Goal: Task Accomplishment & Management: Use online tool/utility

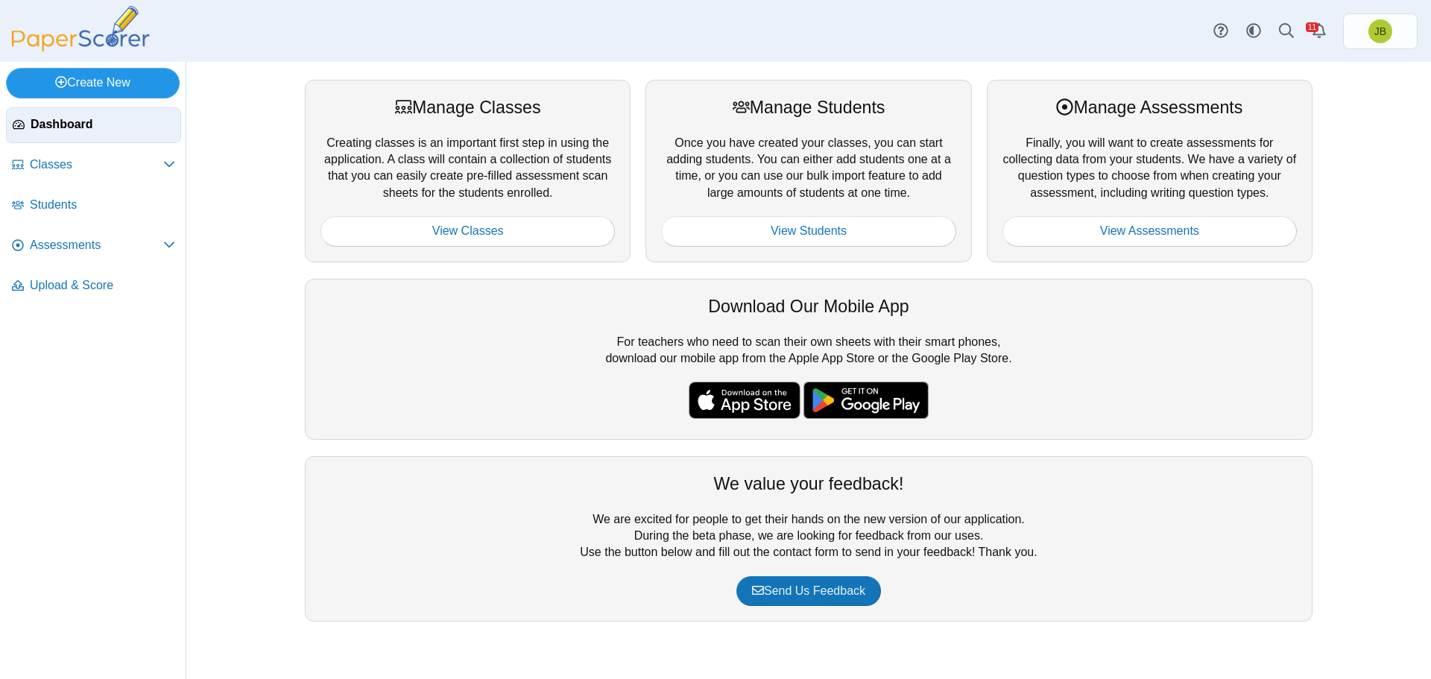
click at [93, 78] on link "Create New" at bounding box center [93, 83] width 174 height 30
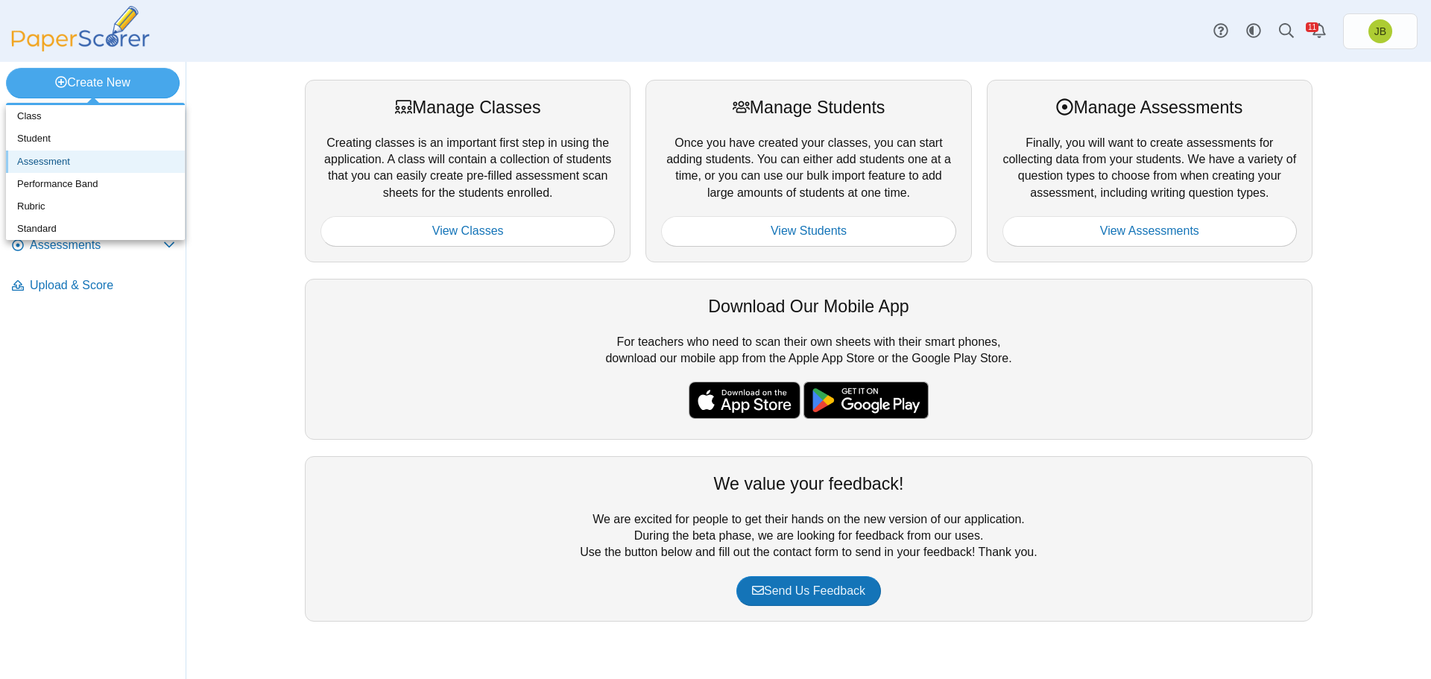
click at [55, 163] on link "Assessment" at bounding box center [95, 162] width 179 height 22
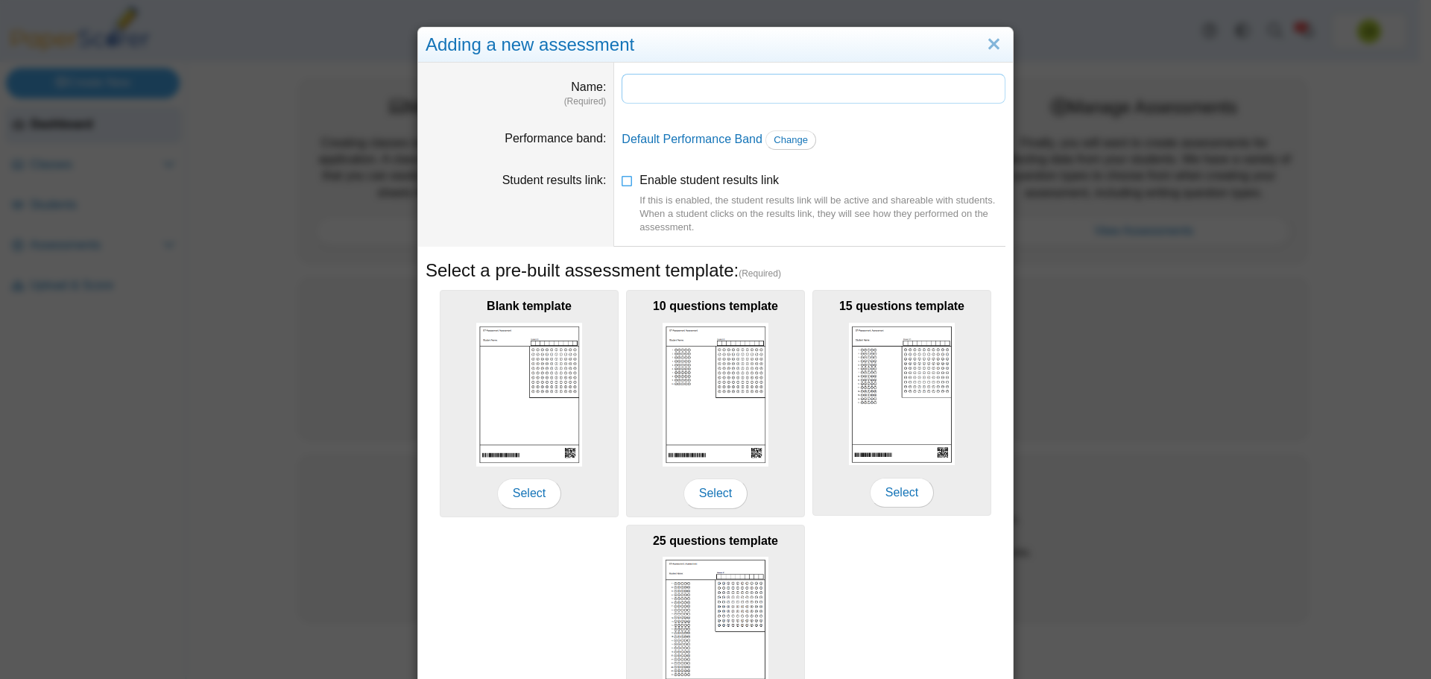
click at [702, 91] on input "Name" at bounding box center [814, 89] width 384 height 30
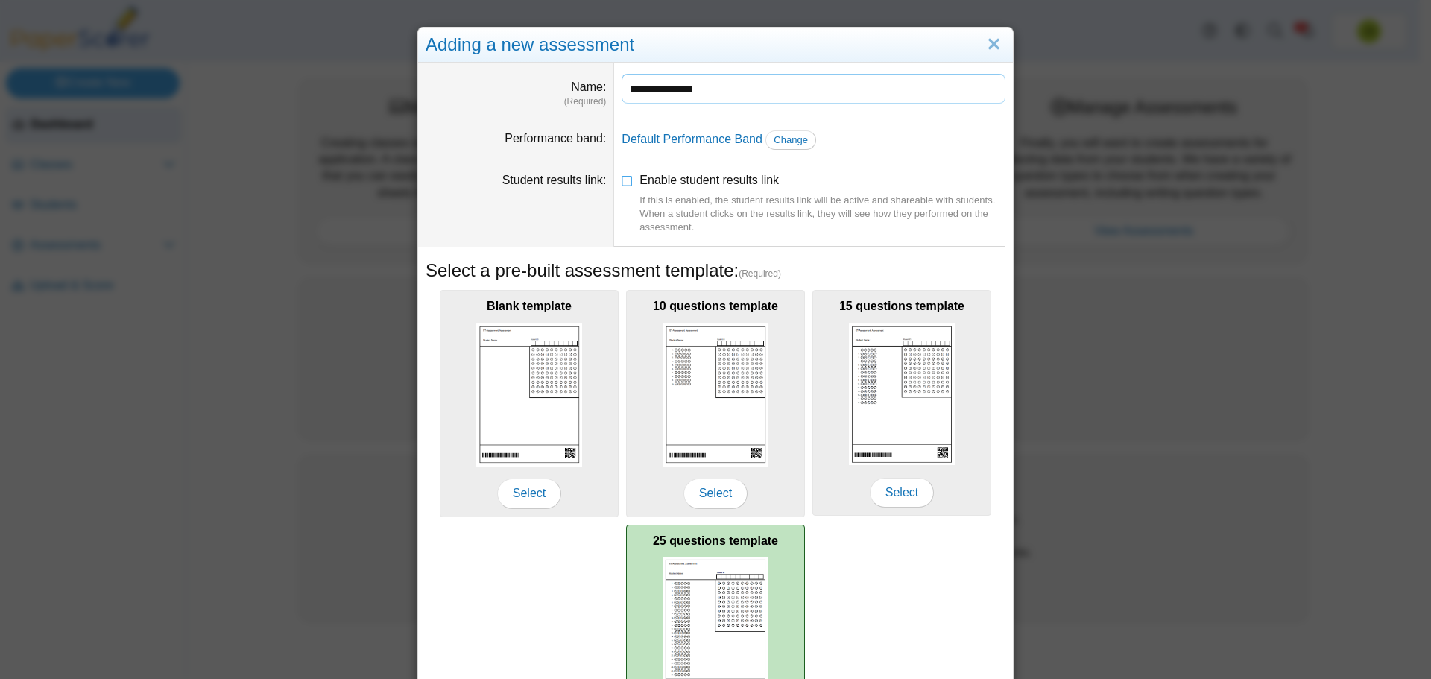
type input "**********"
click at [725, 582] on img at bounding box center [716, 628] width 106 height 143
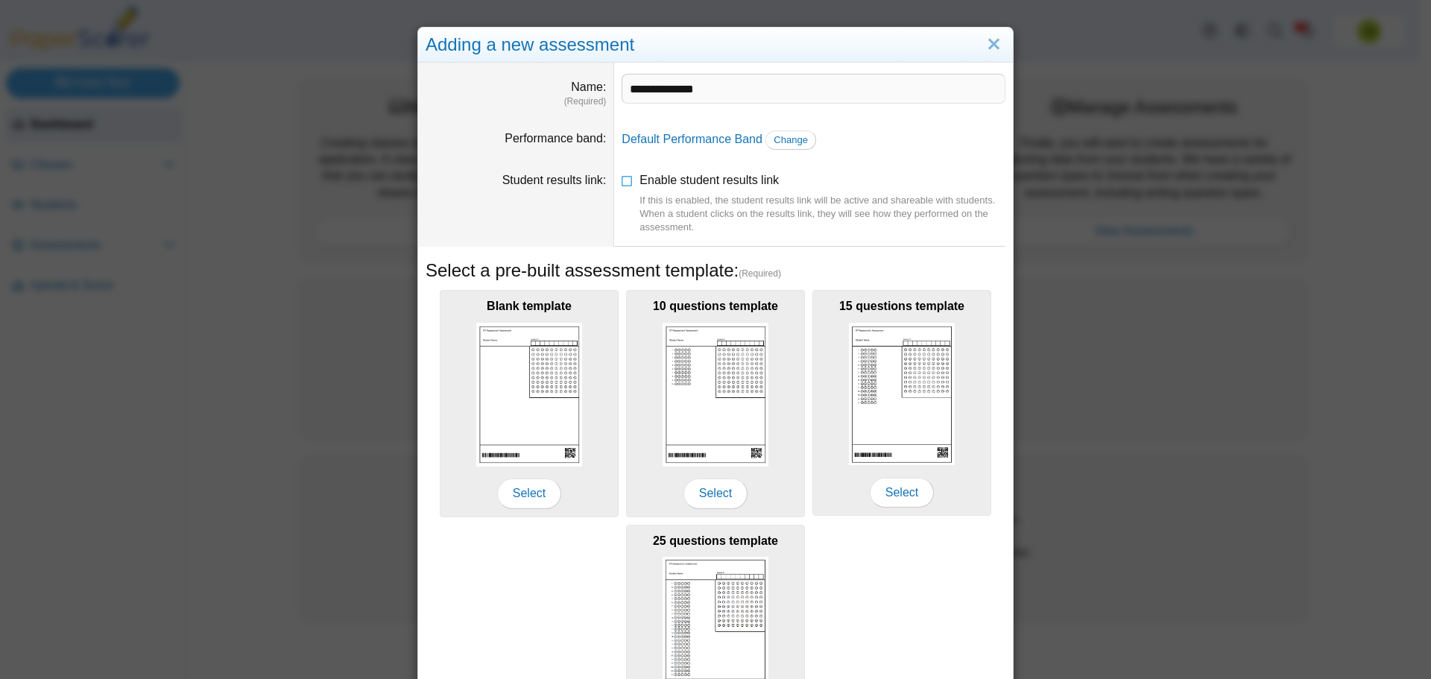
scroll to position [132, 0]
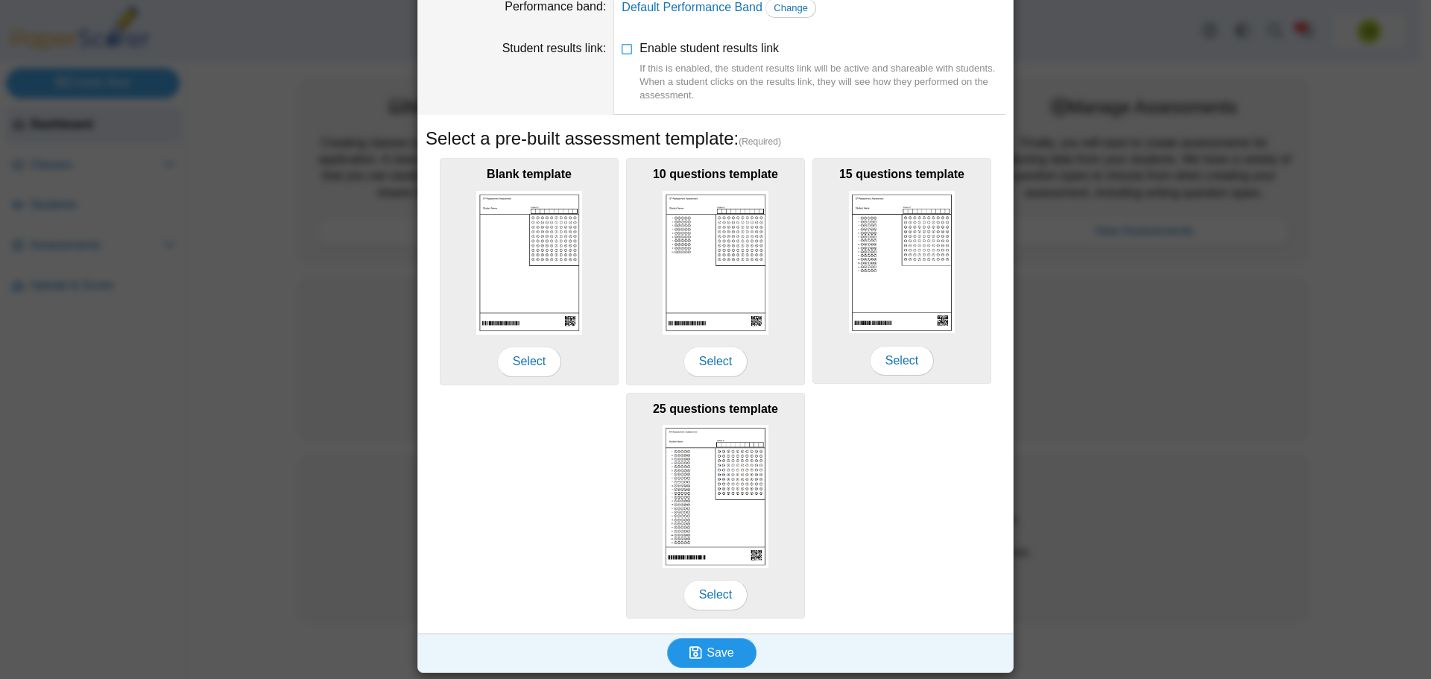
click at [732, 655] on button "Save" at bounding box center [711, 653] width 89 height 30
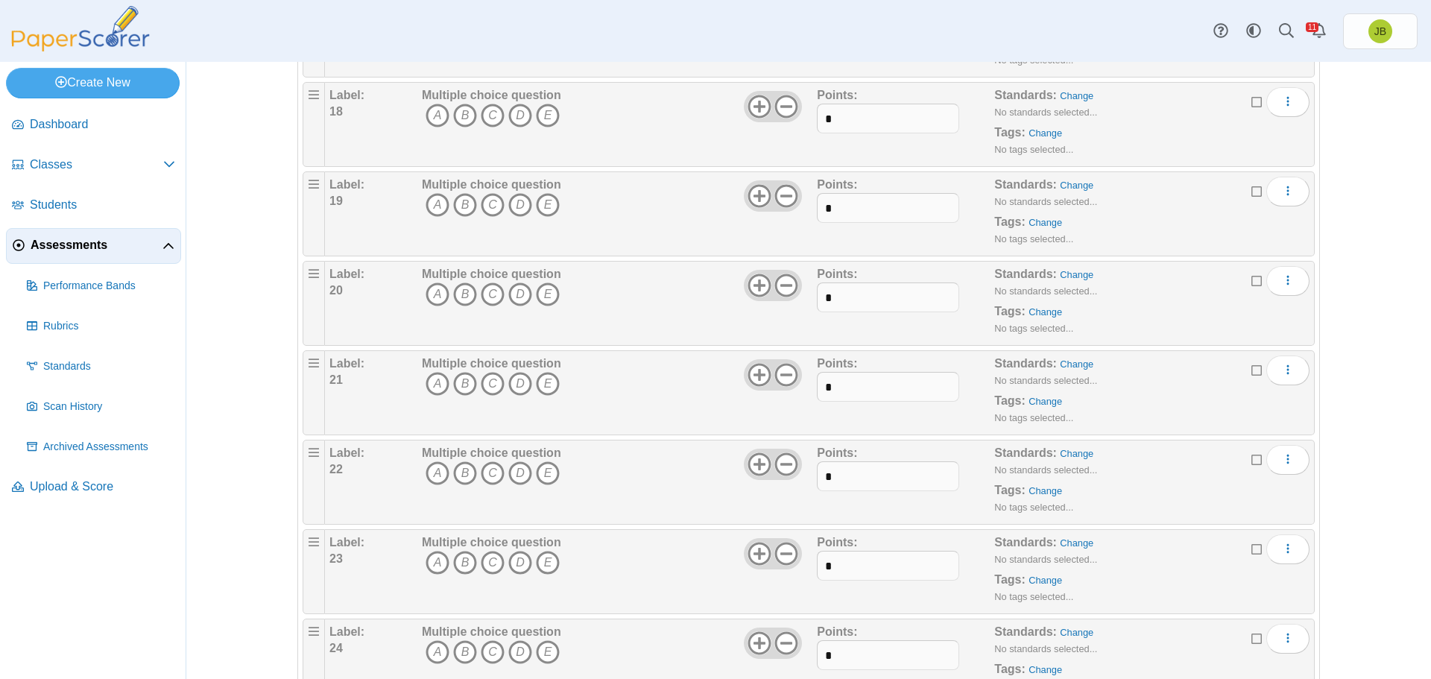
scroll to position [1862, 0]
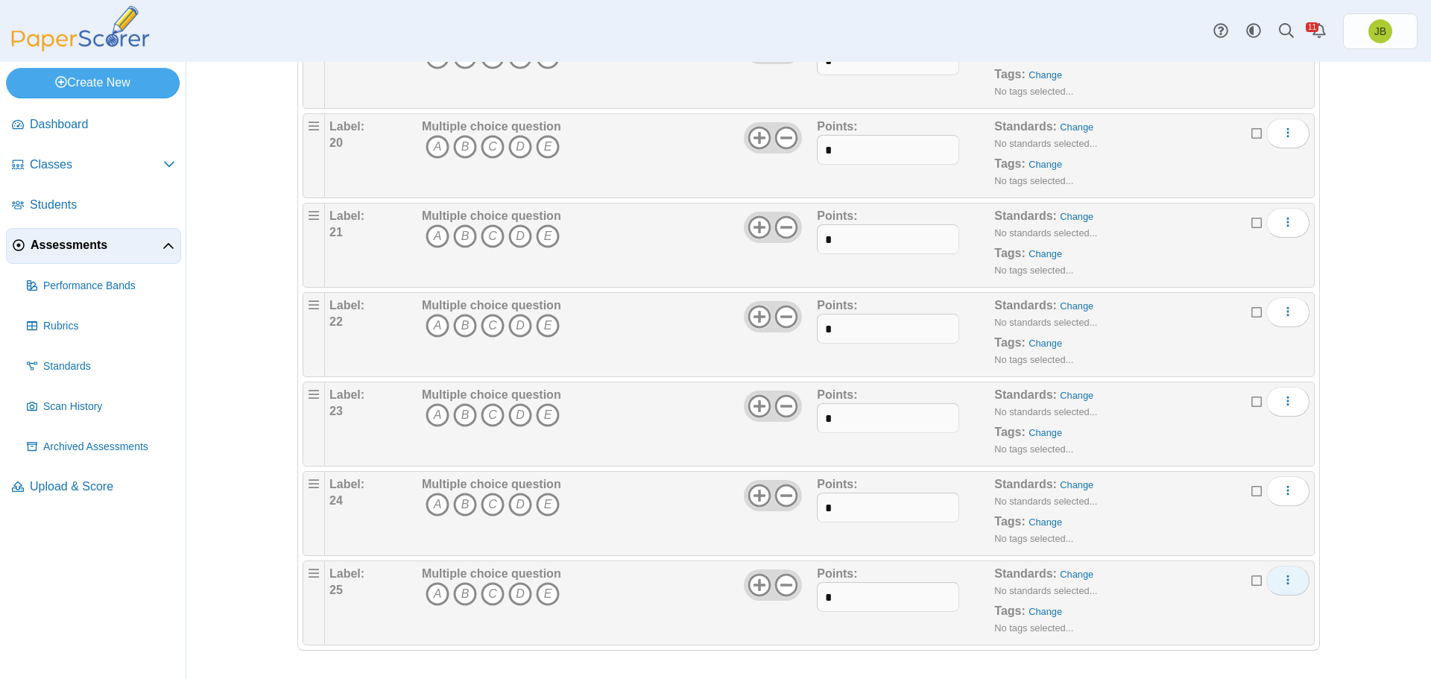
click at [1282, 581] on icon "More options" at bounding box center [1288, 580] width 12 height 12
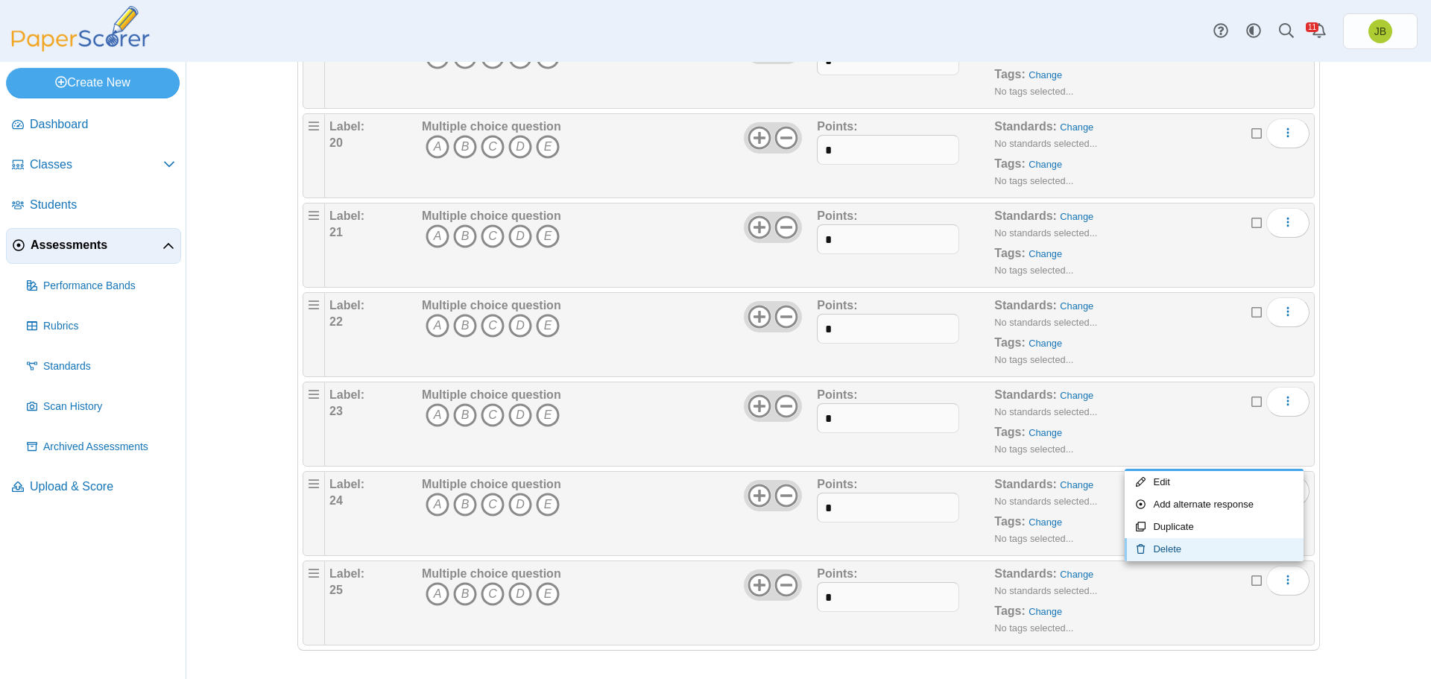
click at [1190, 547] on link "Delete" at bounding box center [1214, 549] width 179 height 22
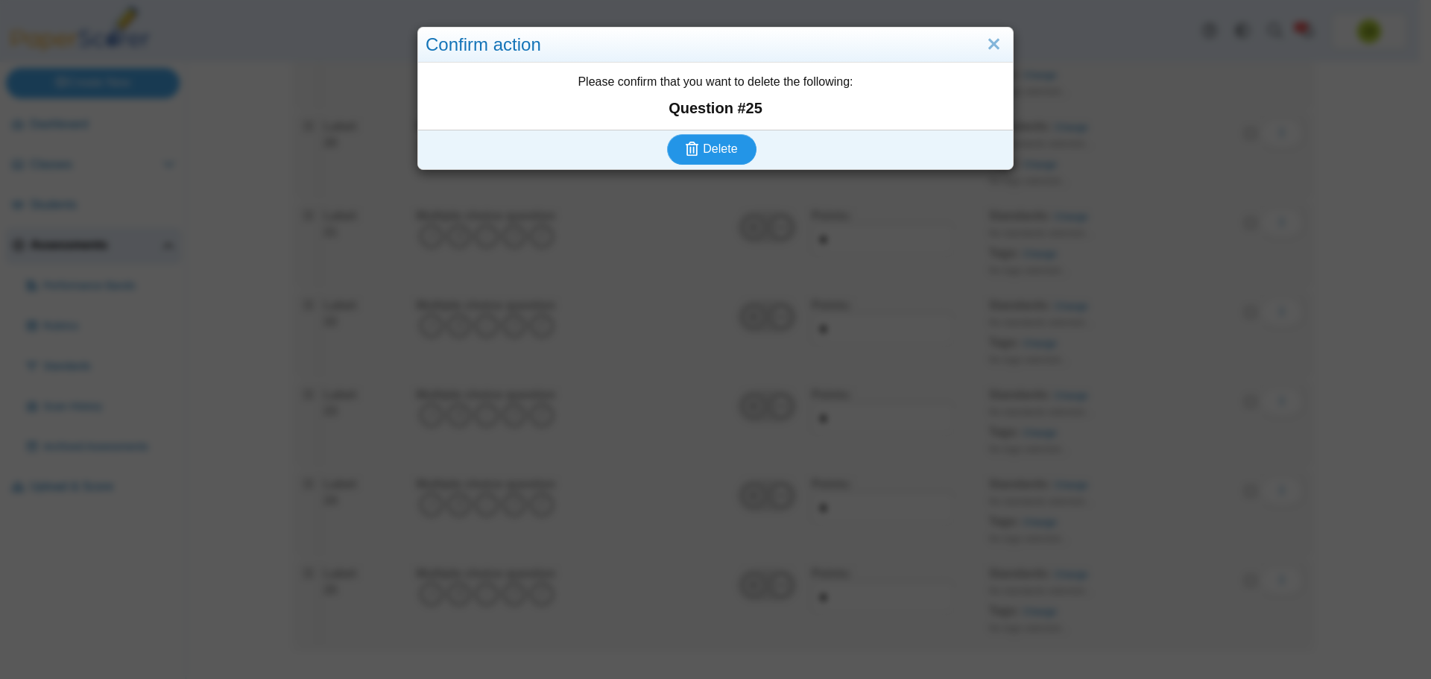
click at [716, 145] on span "Delete" at bounding box center [720, 148] width 34 height 13
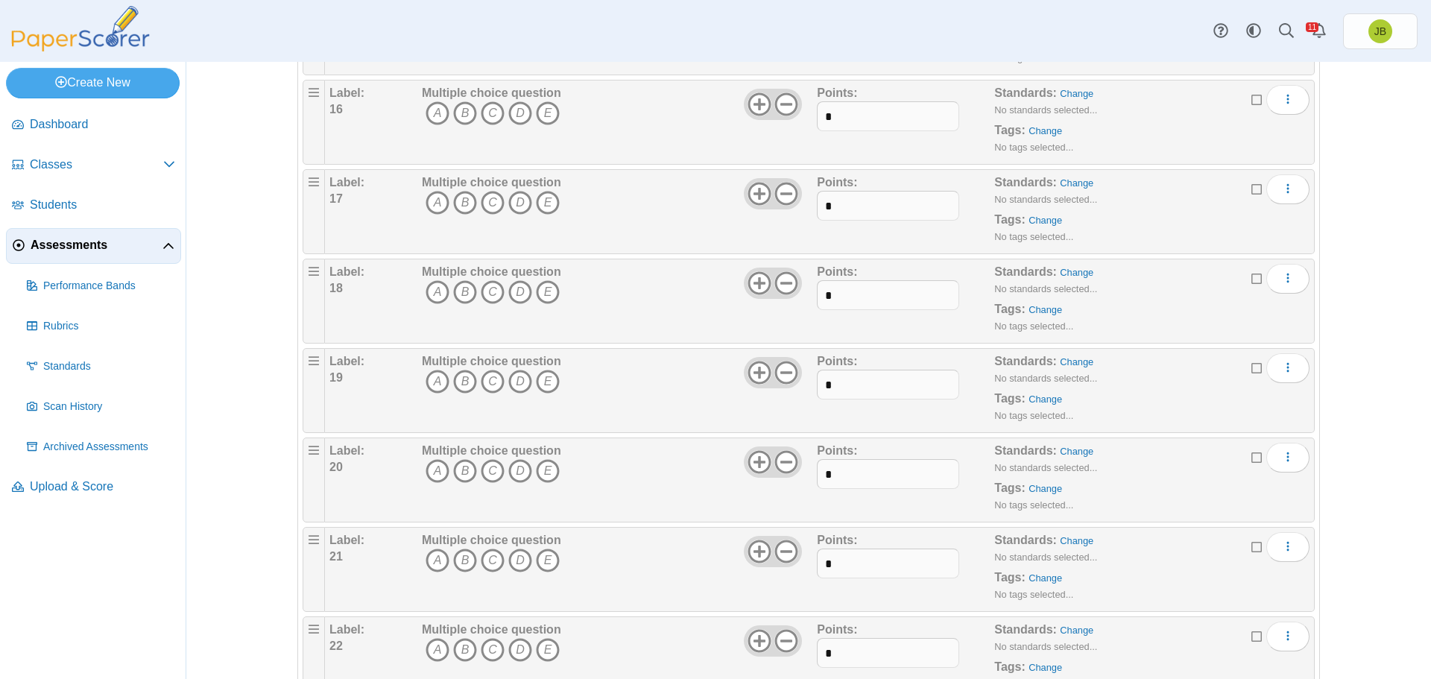
scroll to position [1773, 0]
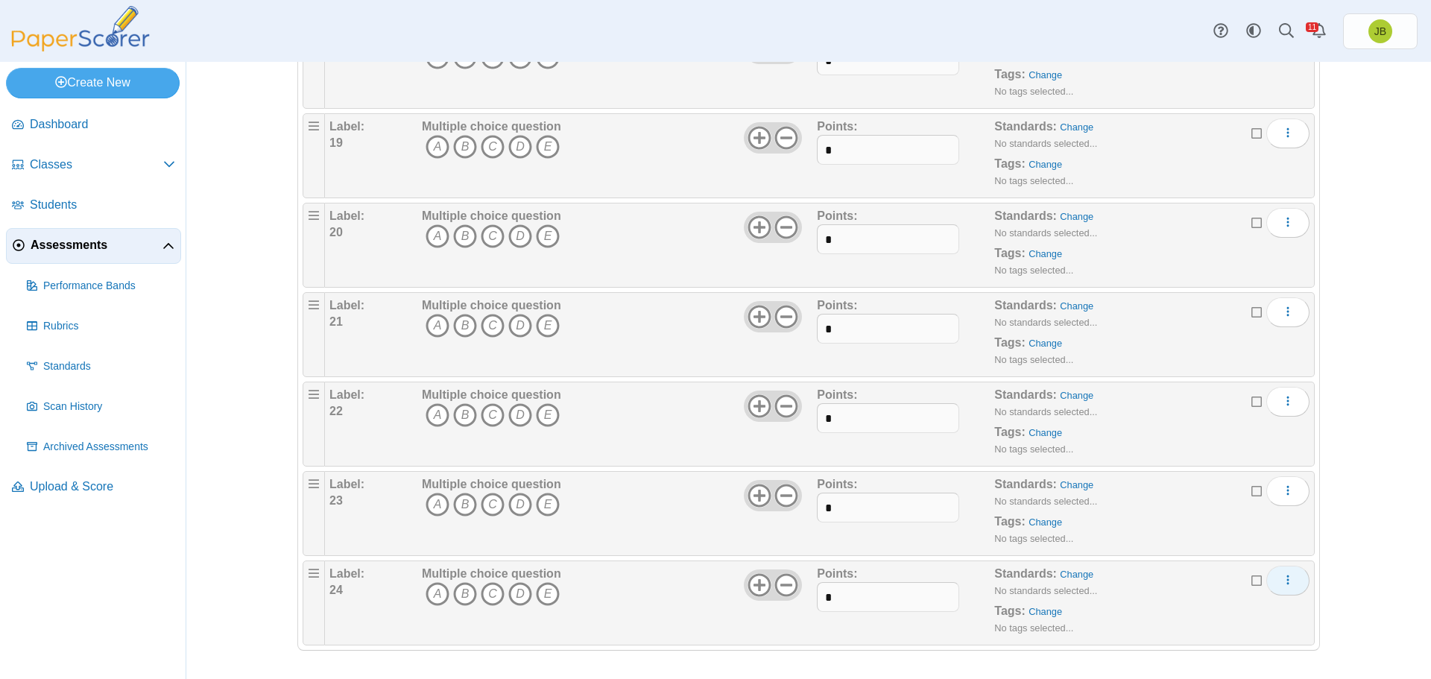
click at [1282, 582] on icon "More options" at bounding box center [1288, 580] width 12 height 12
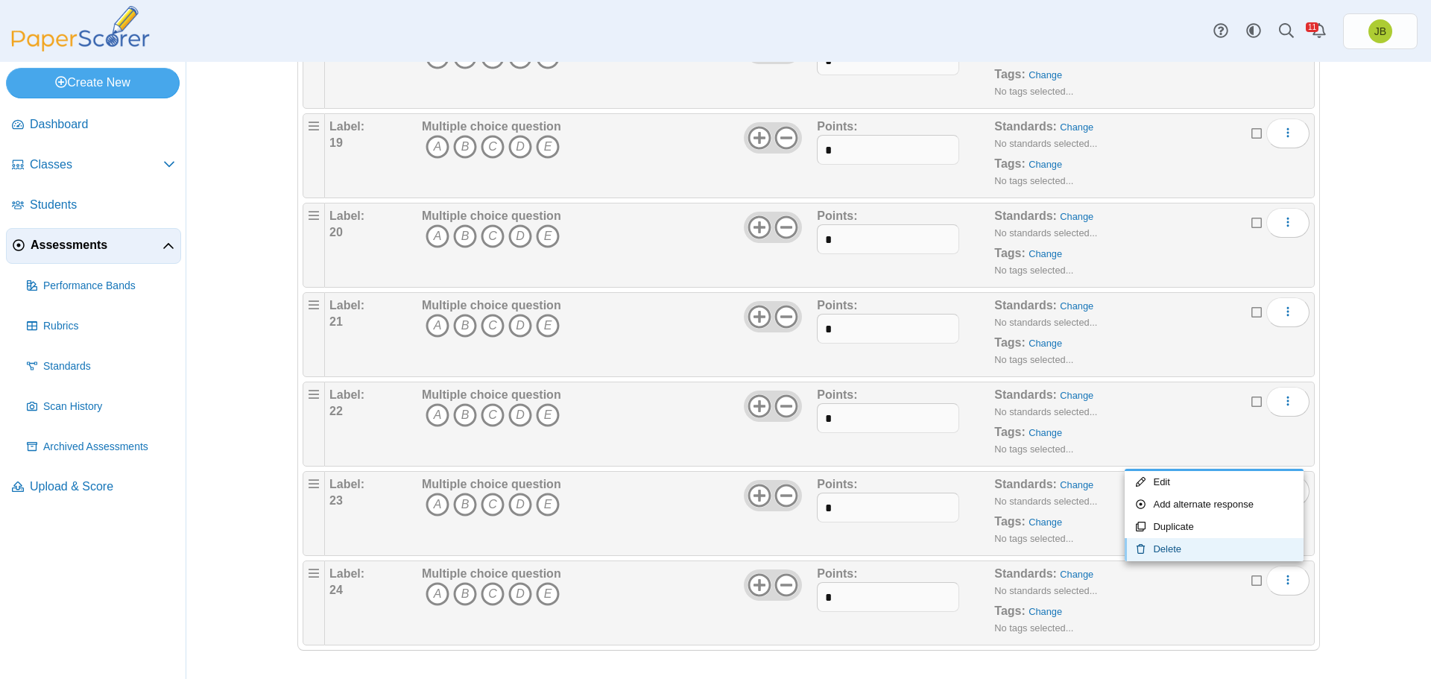
click at [1179, 545] on link "Delete" at bounding box center [1214, 549] width 179 height 22
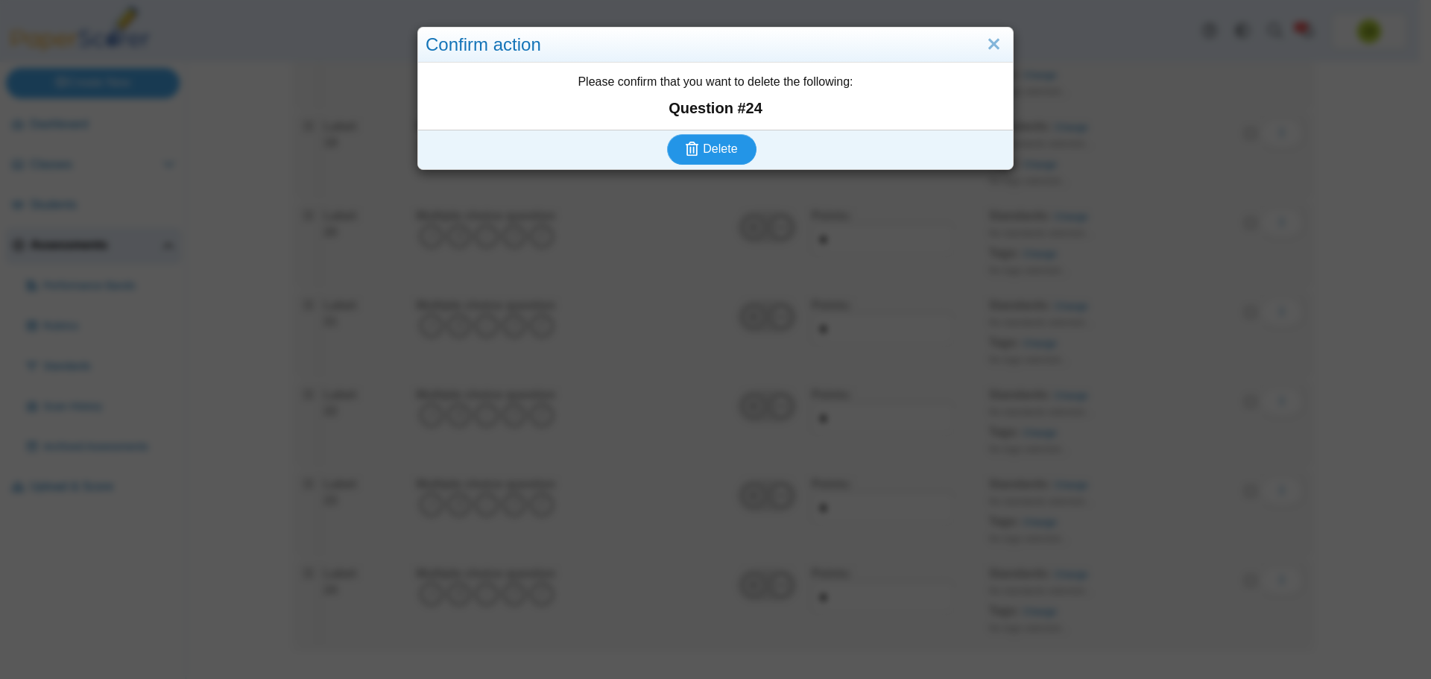
click at [716, 144] on span "Delete" at bounding box center [720, 148] width 34 height 13
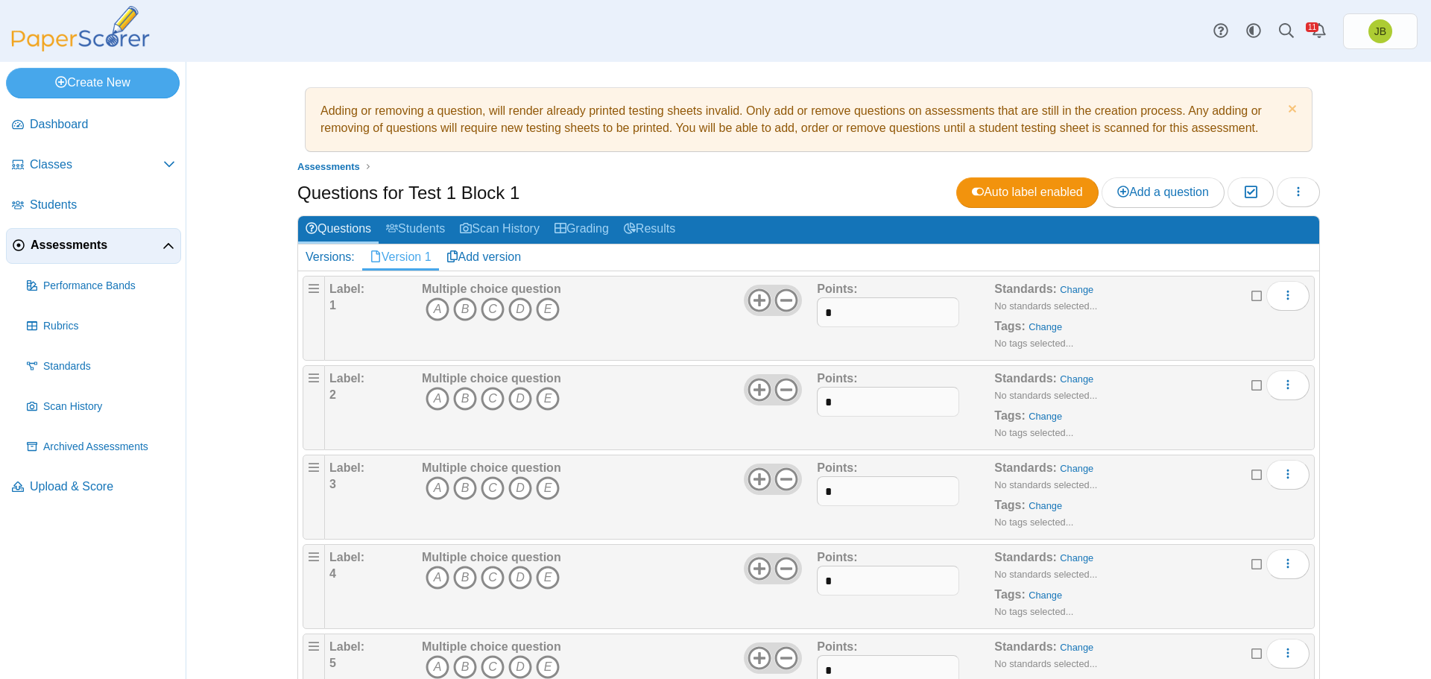
scroll to position [1683, 0]
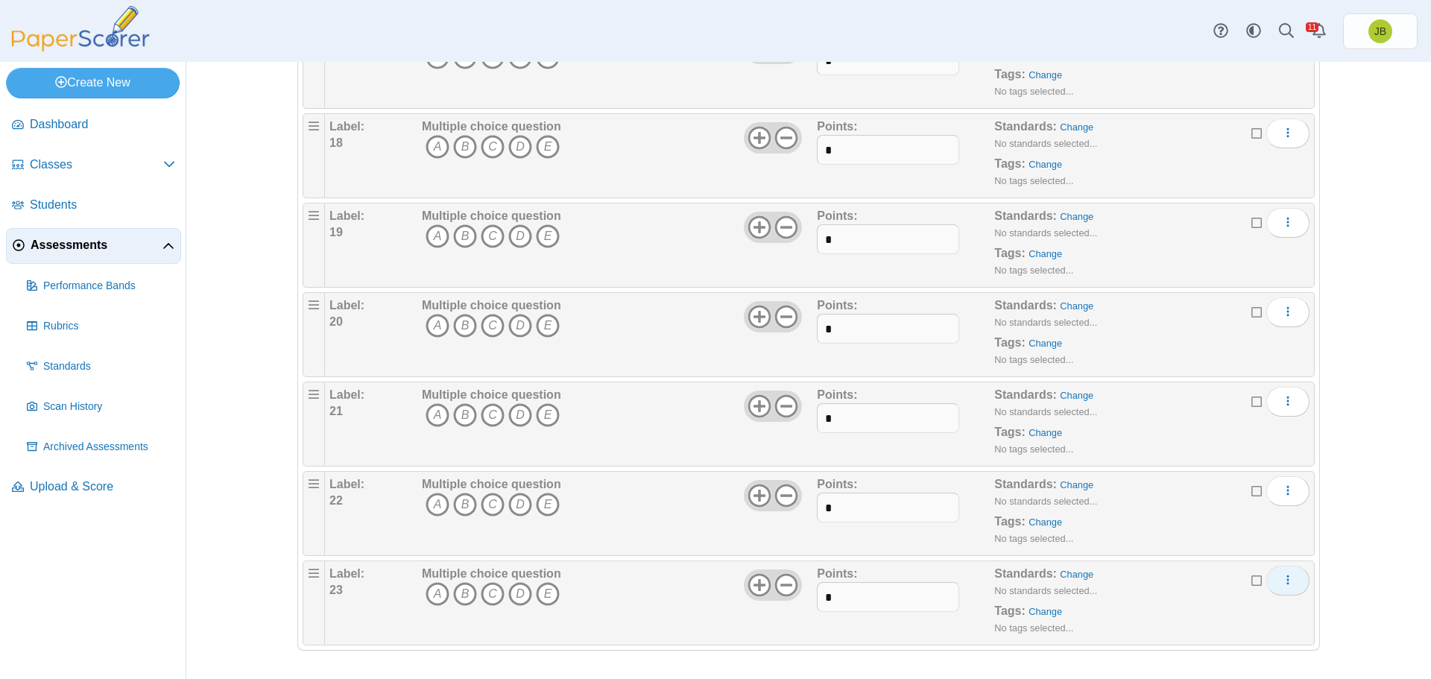
click at [1292, 584] on button "More options" at bounding box center [1288, 581] width 43 height 30
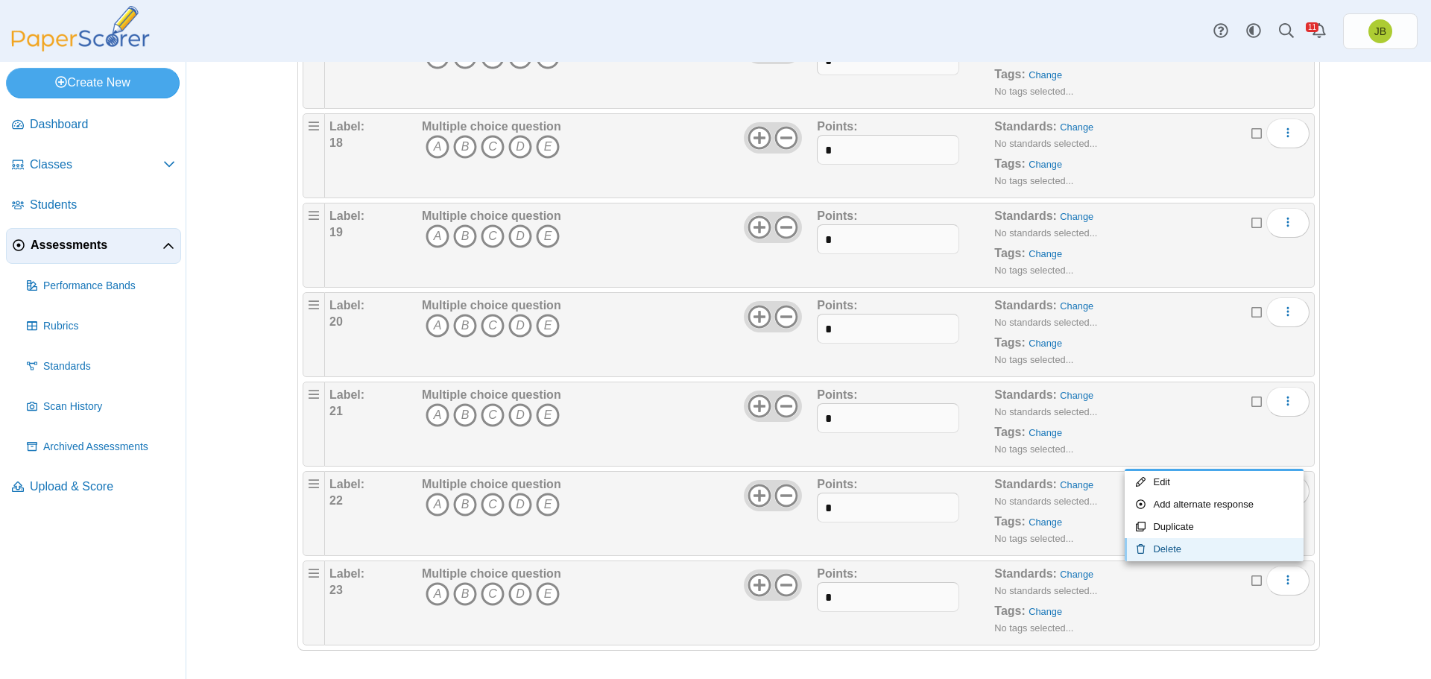
click at [1169, 551] on link "Delete" at bounding box center [1214, 549] width 179 height 22
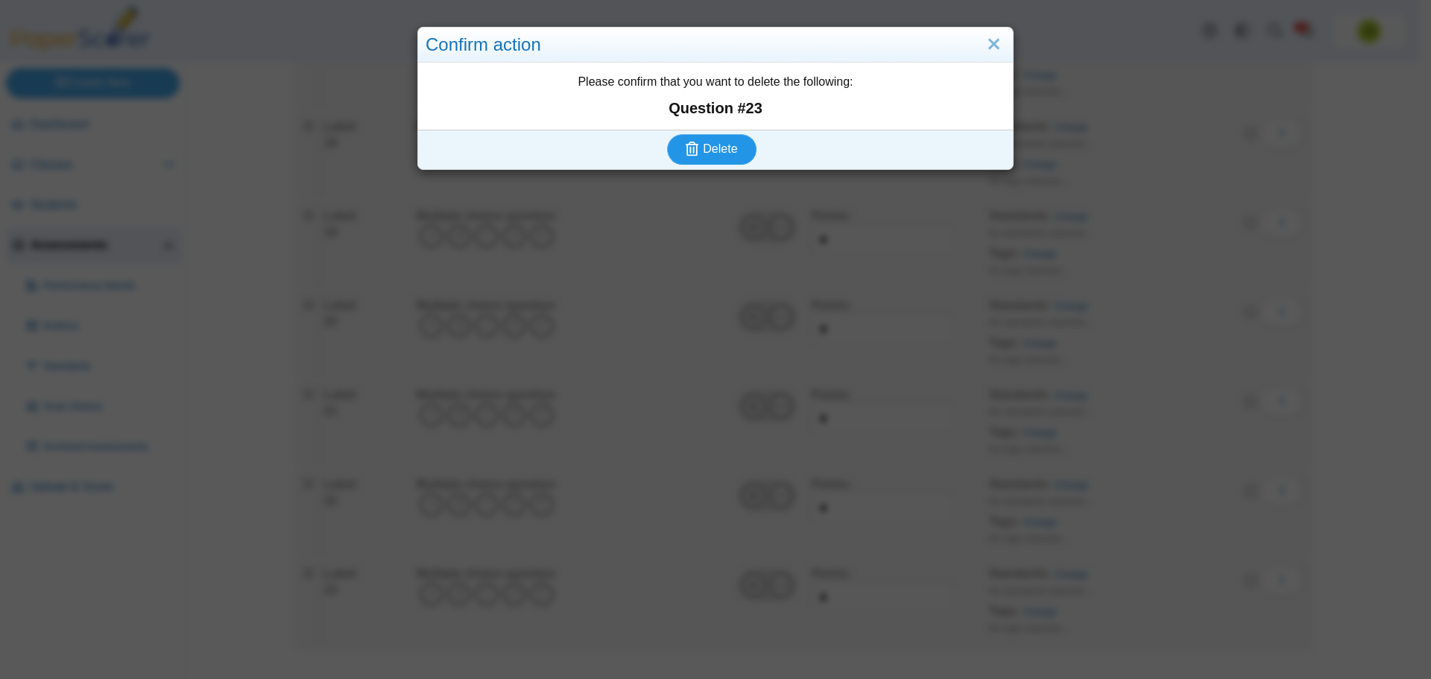
click at [697, 156] on icon "submit" at bounding box center [694, 149] width 17 height 16
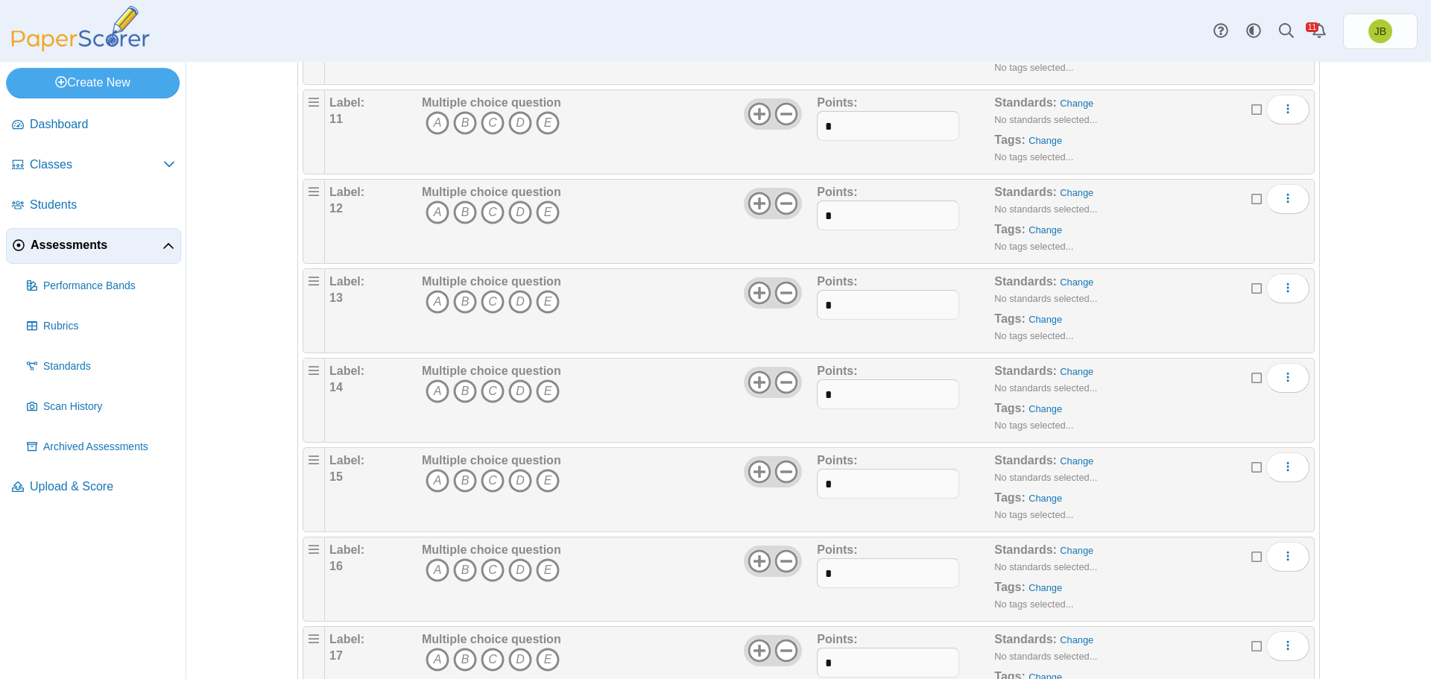
scroll to position [1594, 0]
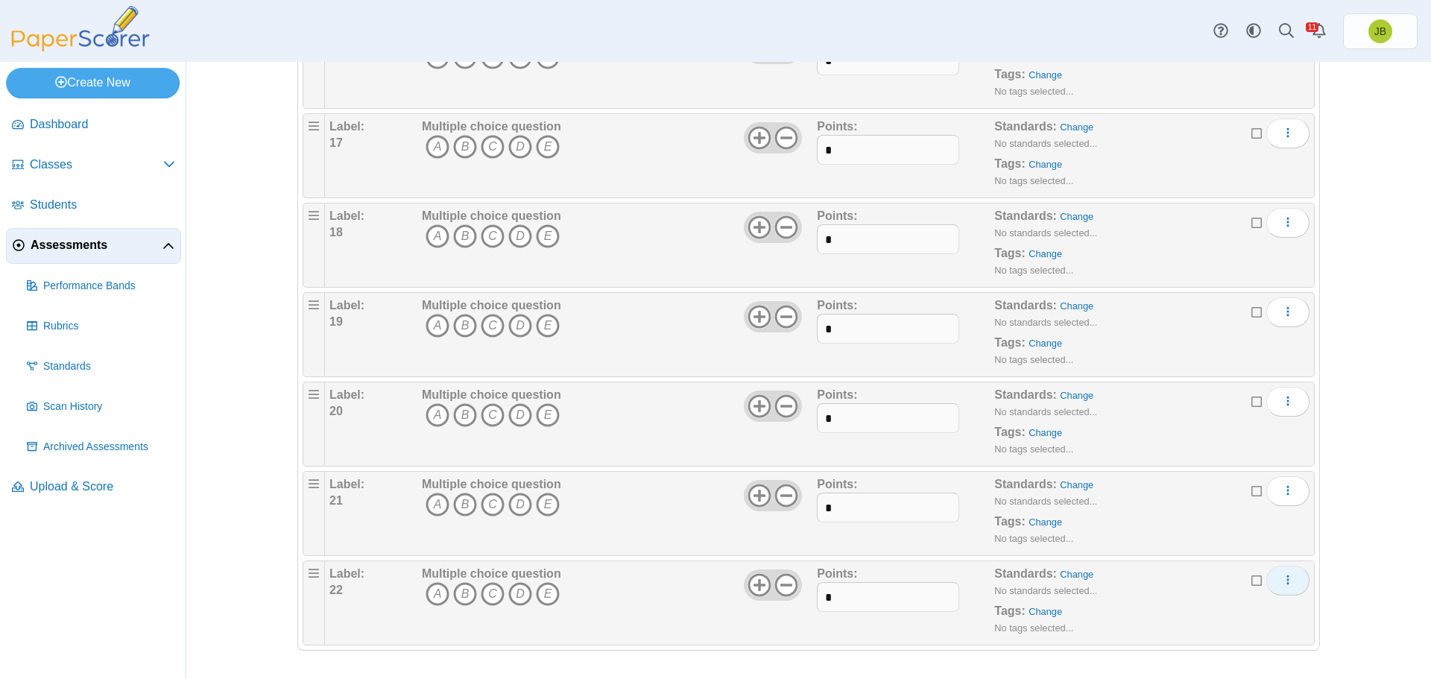
click at [1288, 584] on icon "More options" at bounding box center [1288, 580] width 12 height 12
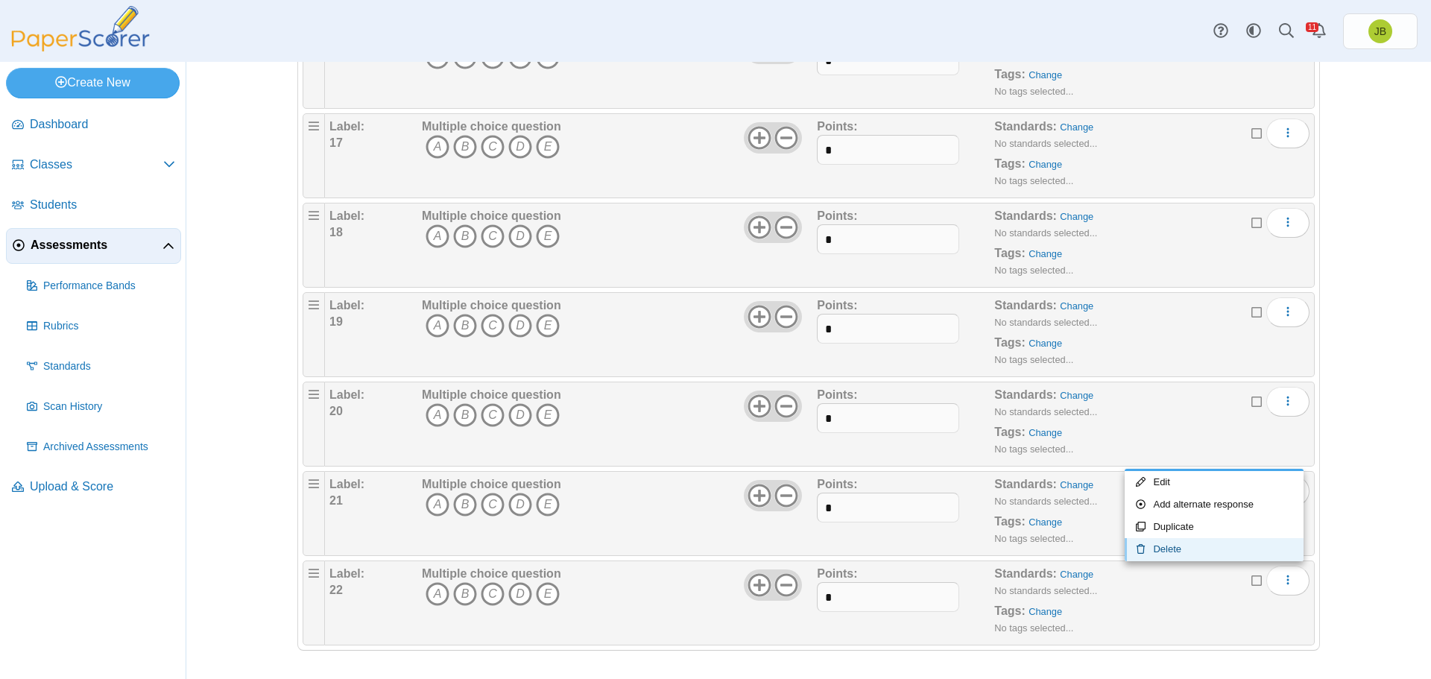
click at [1187, 550] on link "Delete" at bounding box center [1214, 549] width 179 height 22
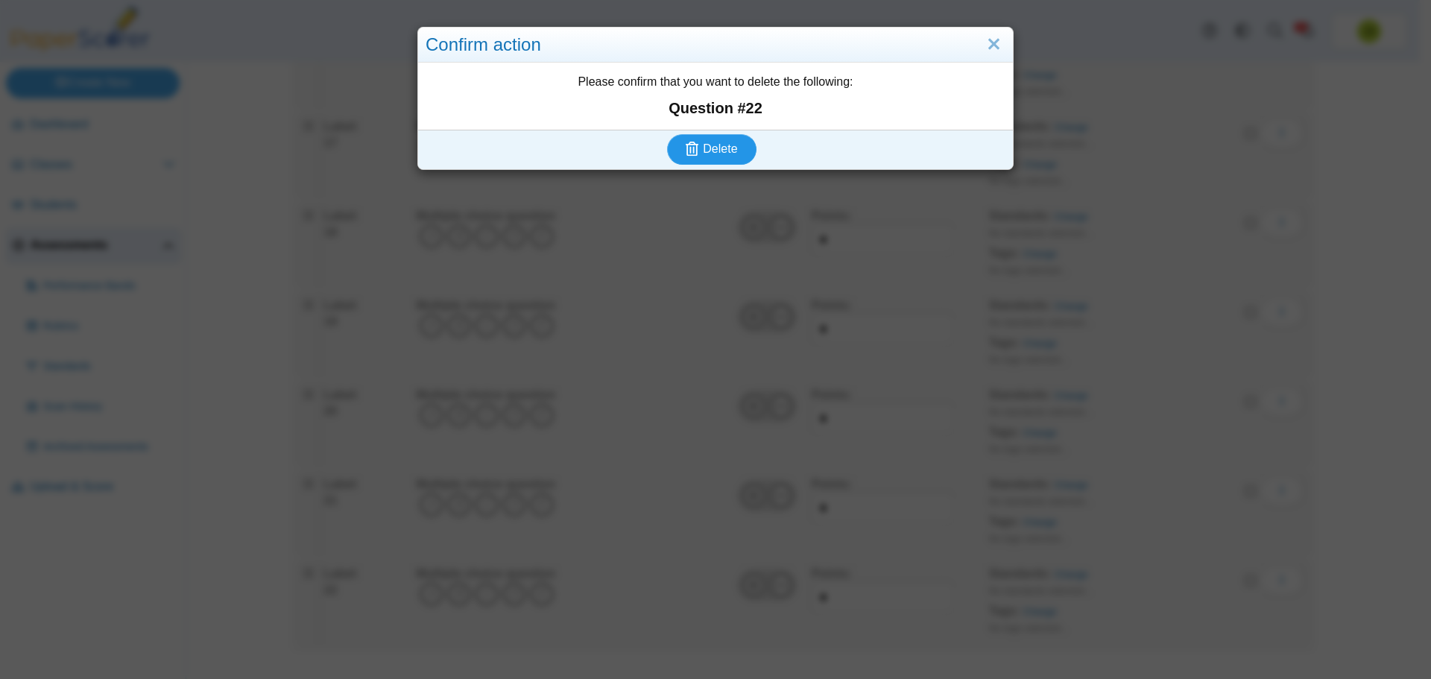
click at [693, 155] on icon "submit" at bounding box center [692, 149] width 13 height 14
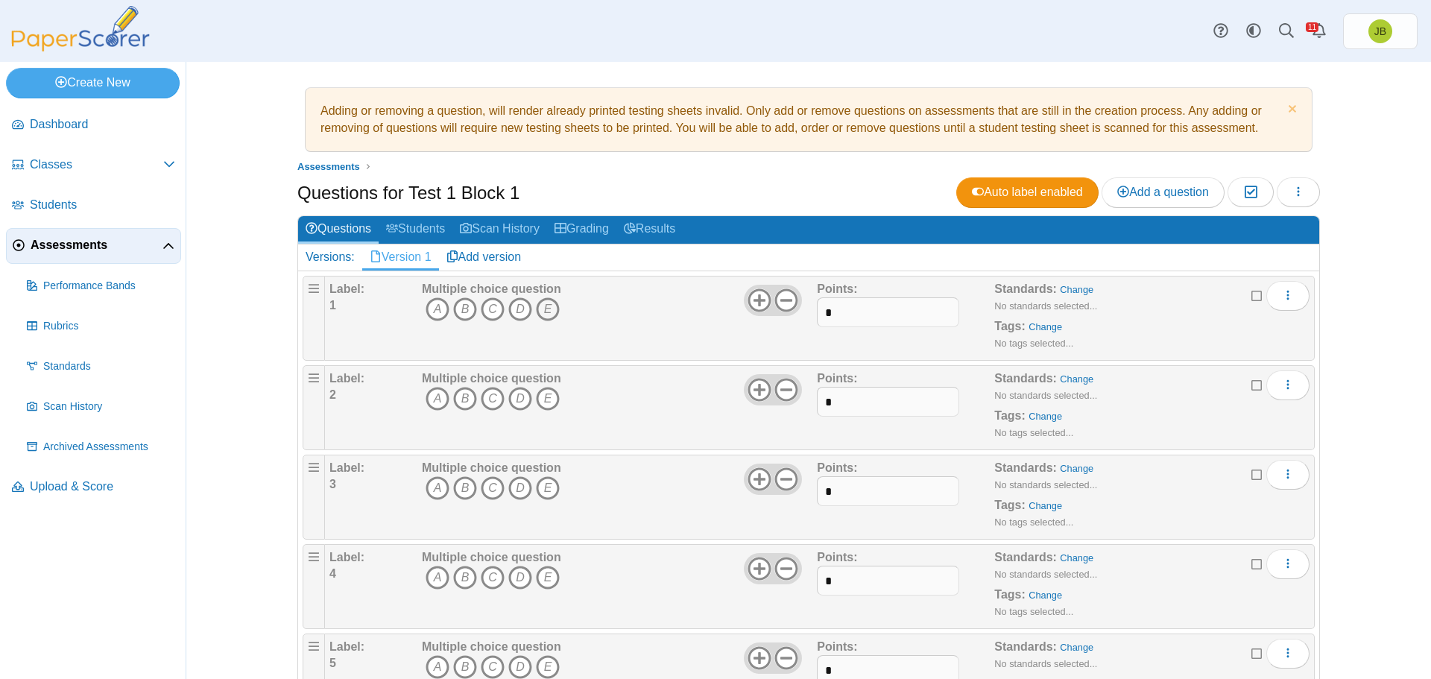
click at [538, 315] on icon "E" at bounding box center [548, 309] width 24 height 24
click at [426, 394] on icon "A" at bounding box center [438, 399] width 24 height 24
click at [514, 488] on icon "D" at bounding box center [520, 488] width 24 height 24
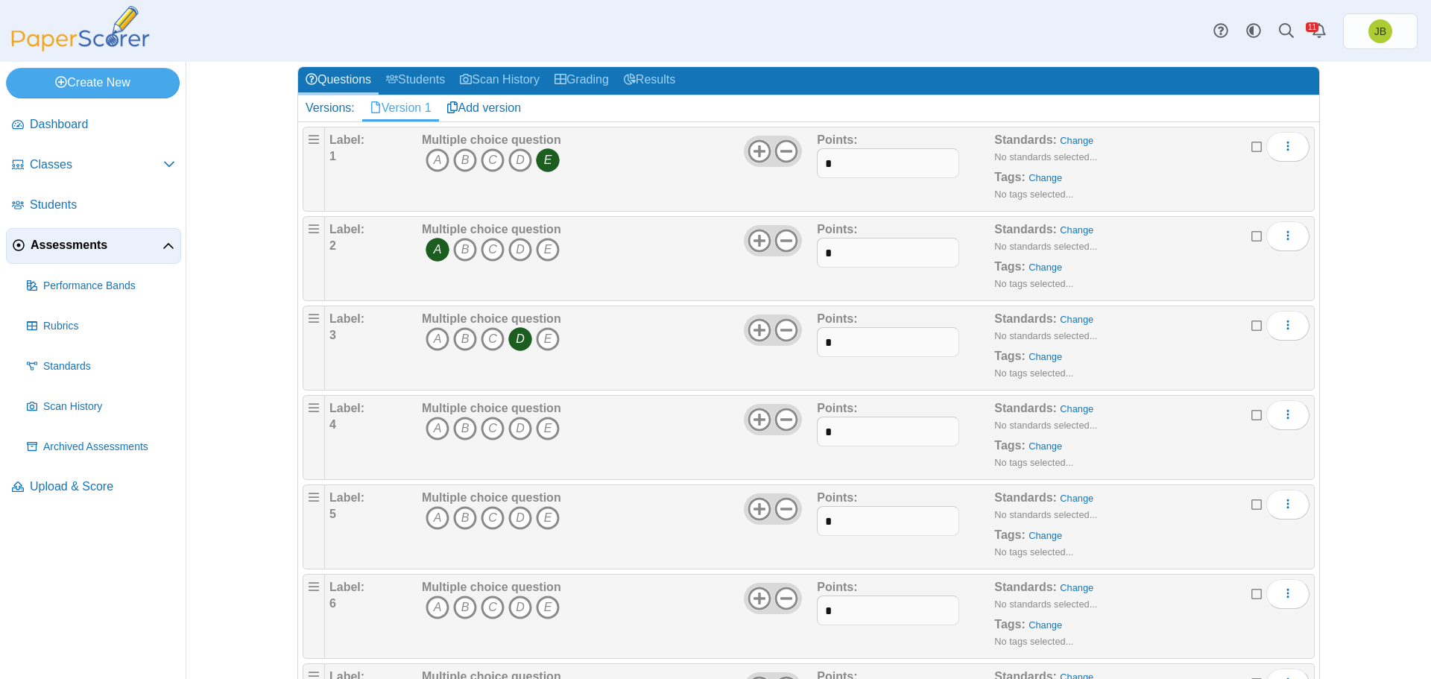
scroll to position [224, 0]
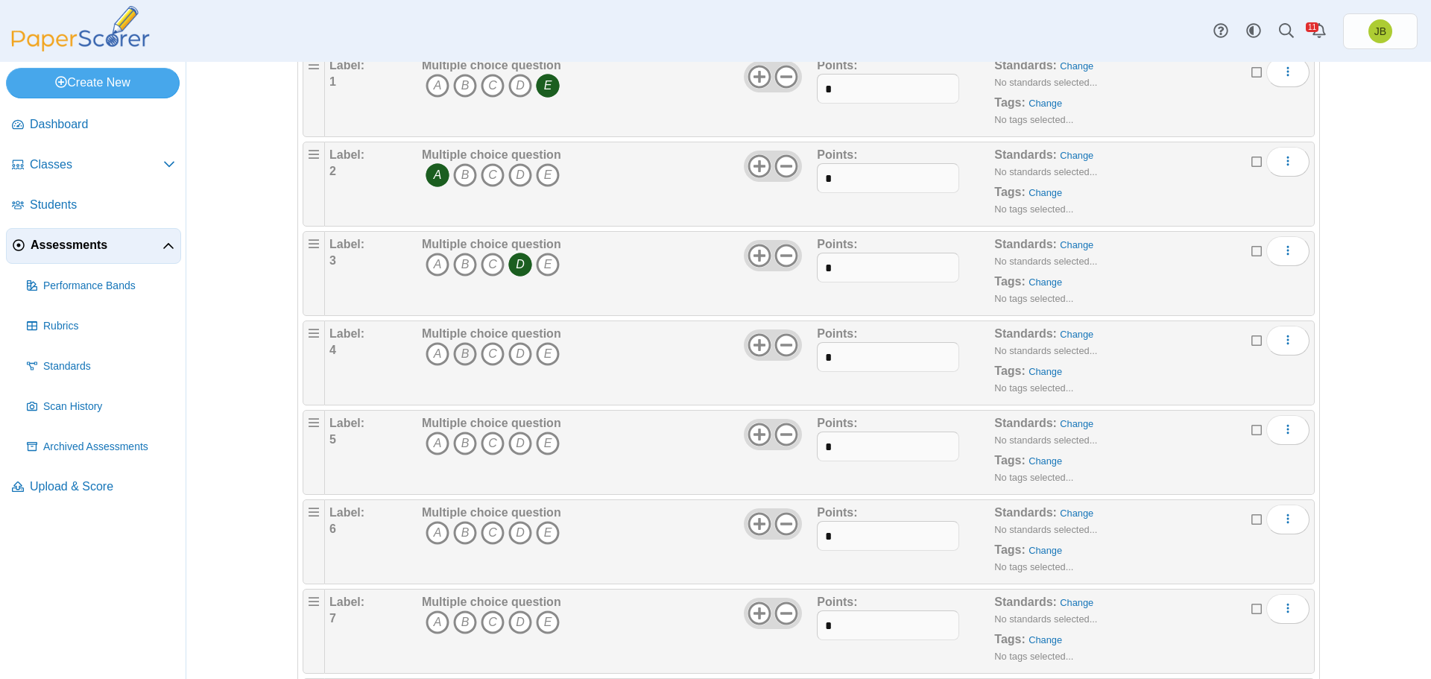
click at [454, 358] on icon "B" at bounding box center [465, 354] width 24 height 24
click at [490, 440] on icon "C" at bounding box center [493, 444] width 24 height 24
click at [456, 527] on icon "B" at bounding box center [465, 533] width 24 height 24
click at [488, 620] on icon "C" at bounding box center [493, 623] width 24 height 24
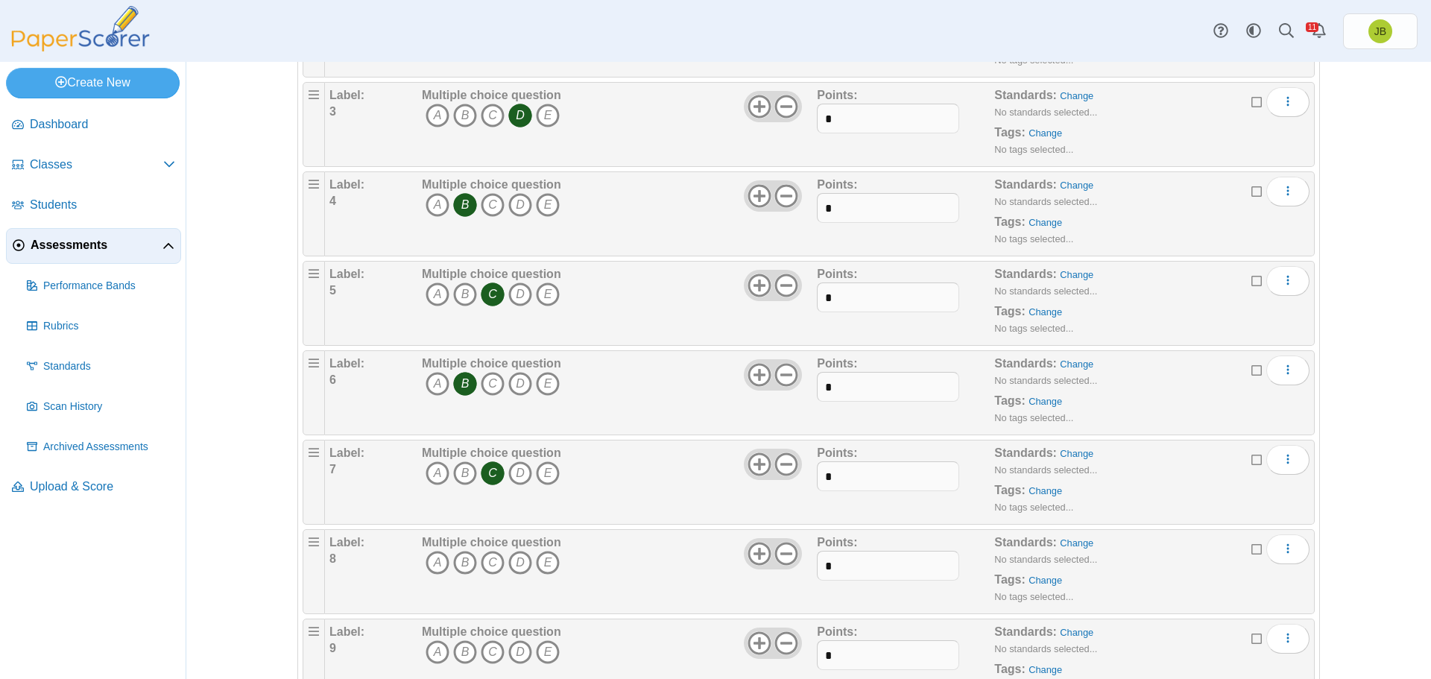
scroll to position [447, 0]
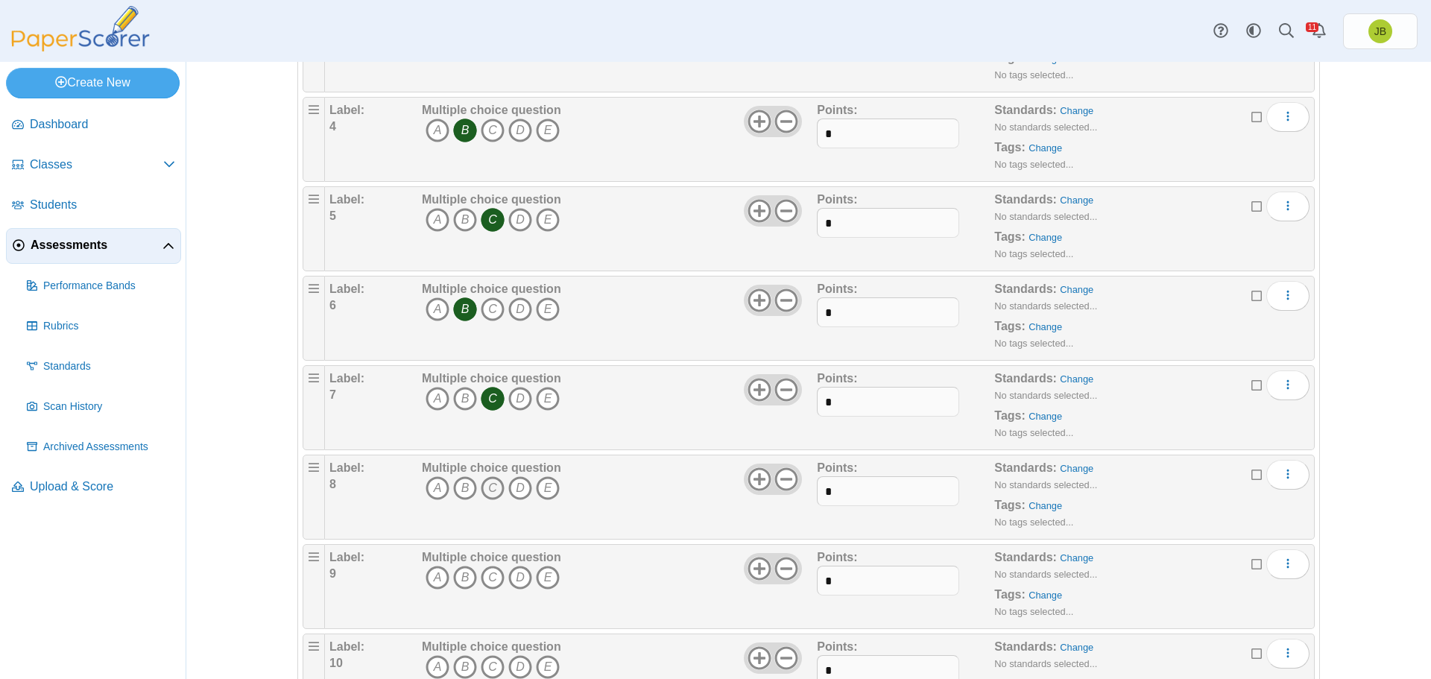
click at [486, 485] on icon "C" at bounding box center [493, 488] width 24 height 24
click at [439, 576] on icon "A" at bounding box center [438, 578] width 24 height 24
click at [427, 662] on icon "A" at bounding box center [438, 667] width 24 height 24
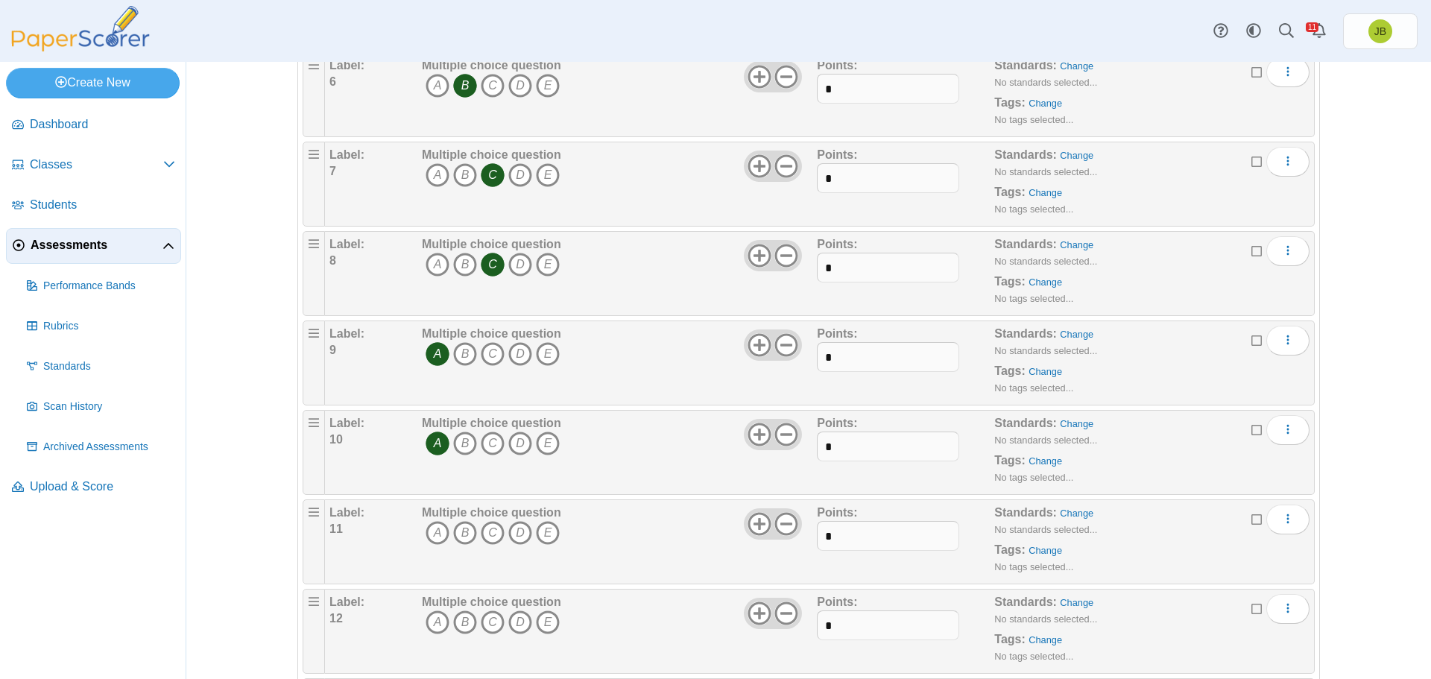
scroll to position [746, 0]
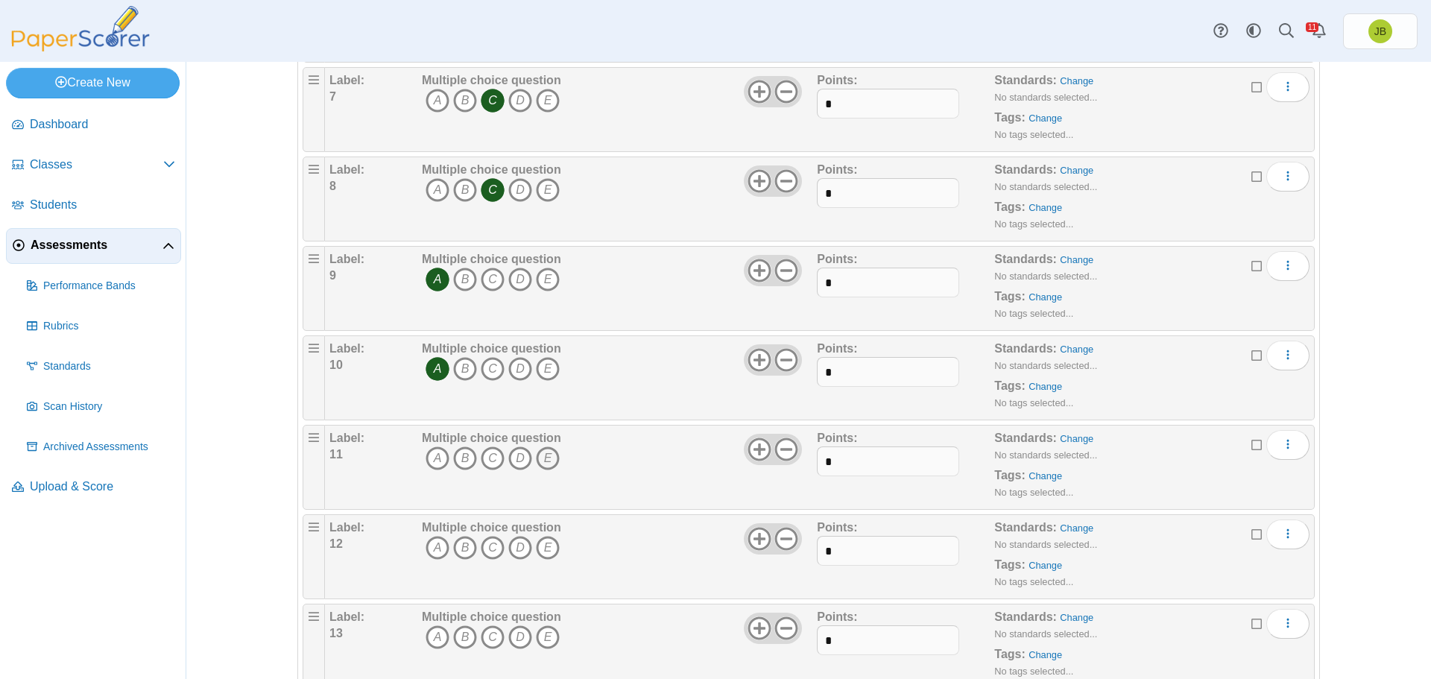
click at [546, 459] on icon "E" at bounding box center [548, 459] width 24 height 24
click at [433, 550] on icon "A" at bounding box center [438, 548] width 24 height 24
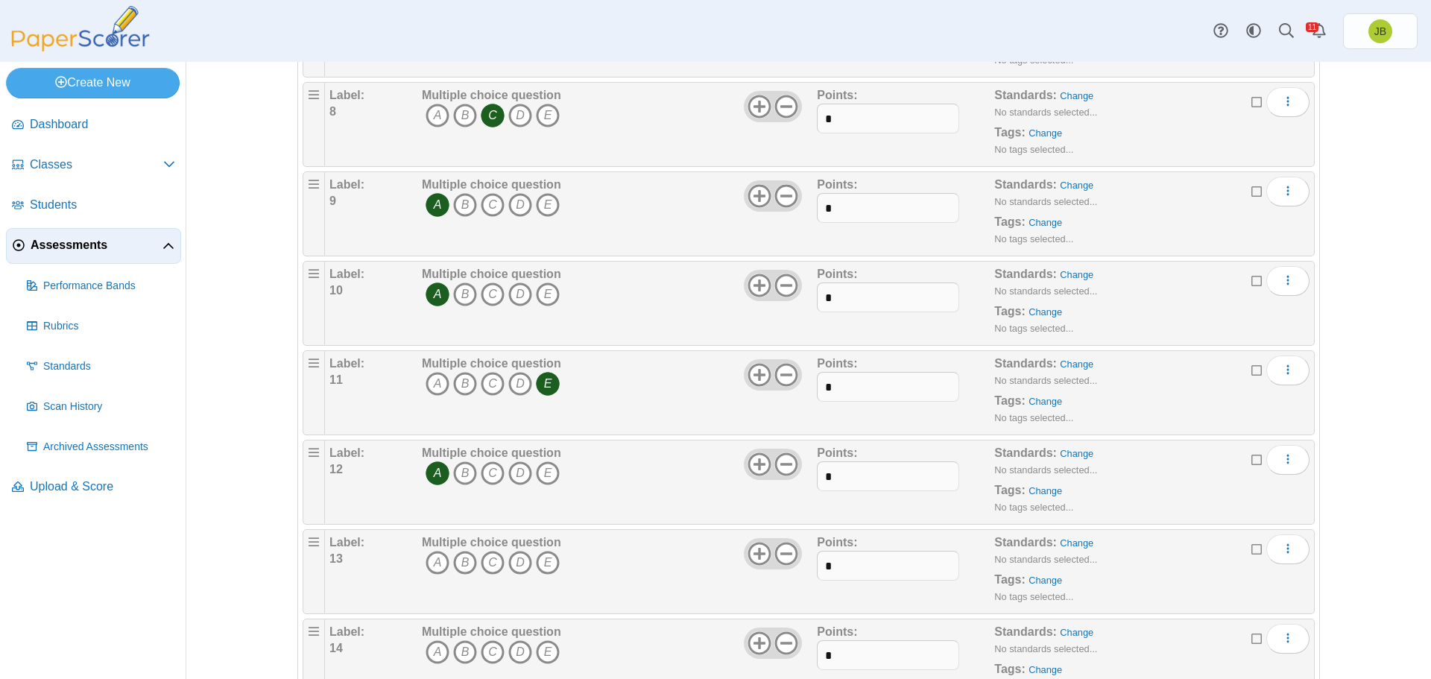
scroll to position [1044, 0]
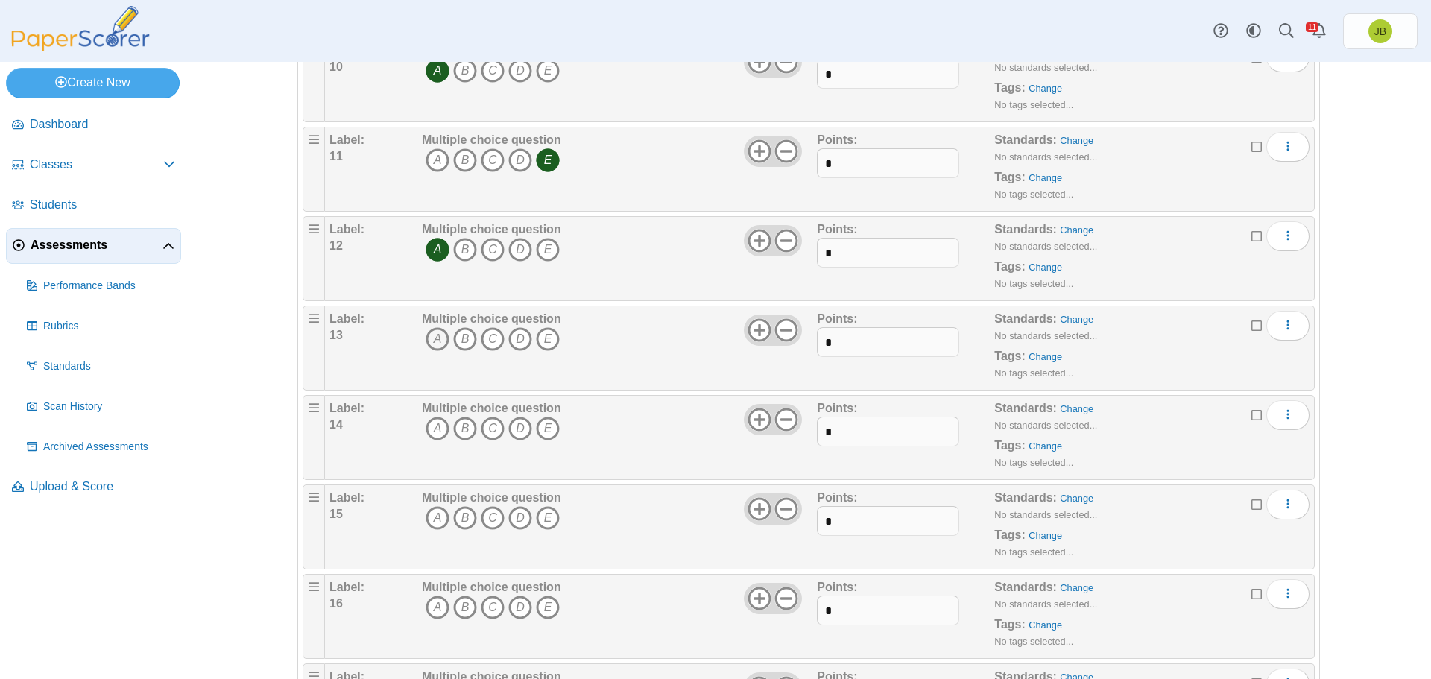
click at [432, 338] on icon "A" at bounding box center [438, 339] width 24 height 24
click at [456, 426] on icon "B" at bounding box center [465, 429] width 24 height 24
click at [513, 515] on icon "D" at bounding box center [520, 518] width 24 height 24
click at [459, 605] on icon "B" at bounding box center [465, 608] width 24 height 24
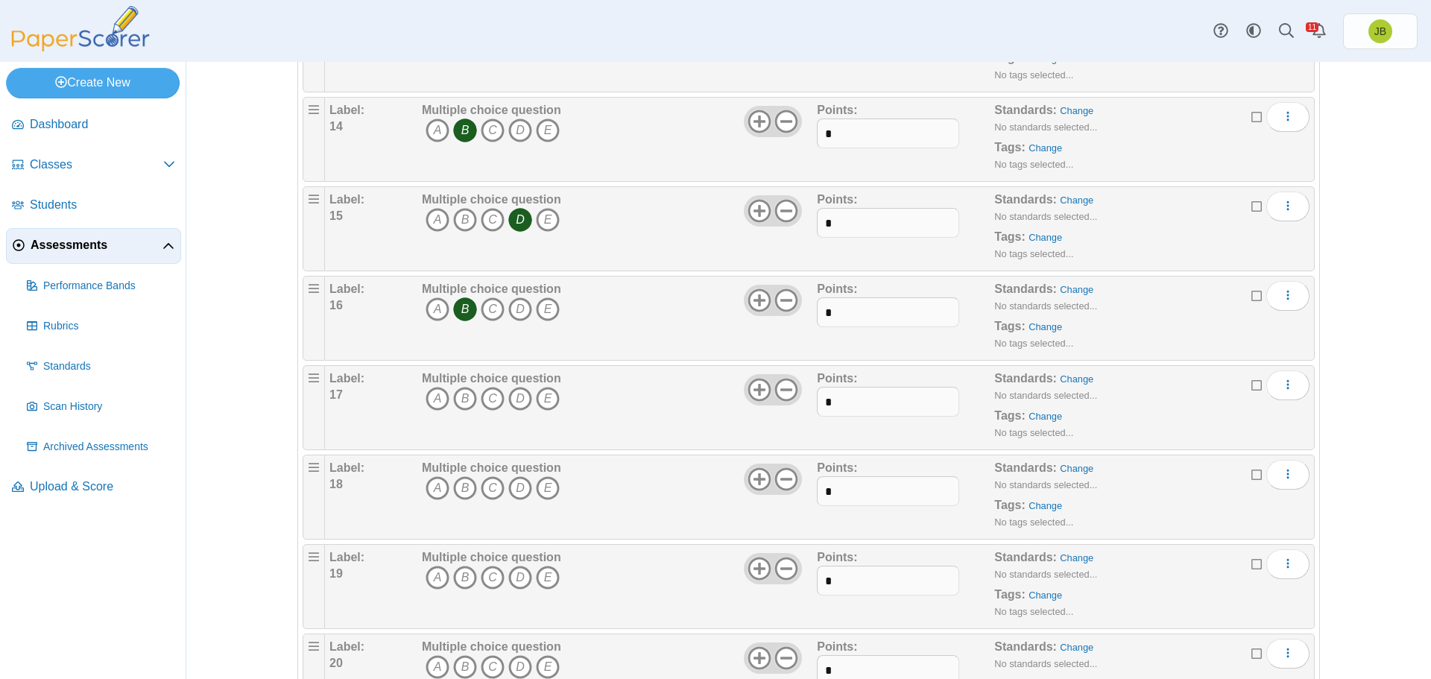
scroll to position [1491, 0]
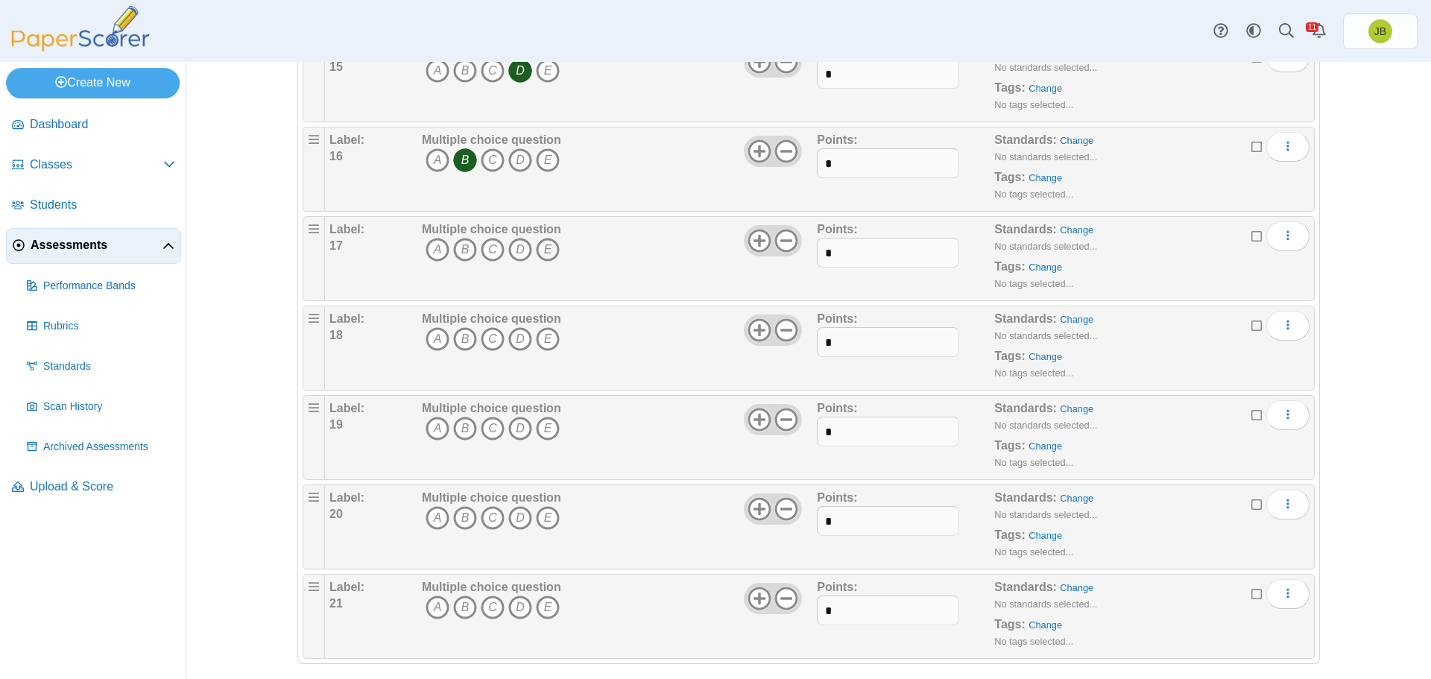
click at [548, 249] on icon "E" at bounding box center [548, 250] width 24 height 24
click at [437, 335] on icon "A" at bounding box center [438, 339] width 24 height 24
click at [483, 423] on icon "C" at bounding box center [493, 429] width 24 height 24
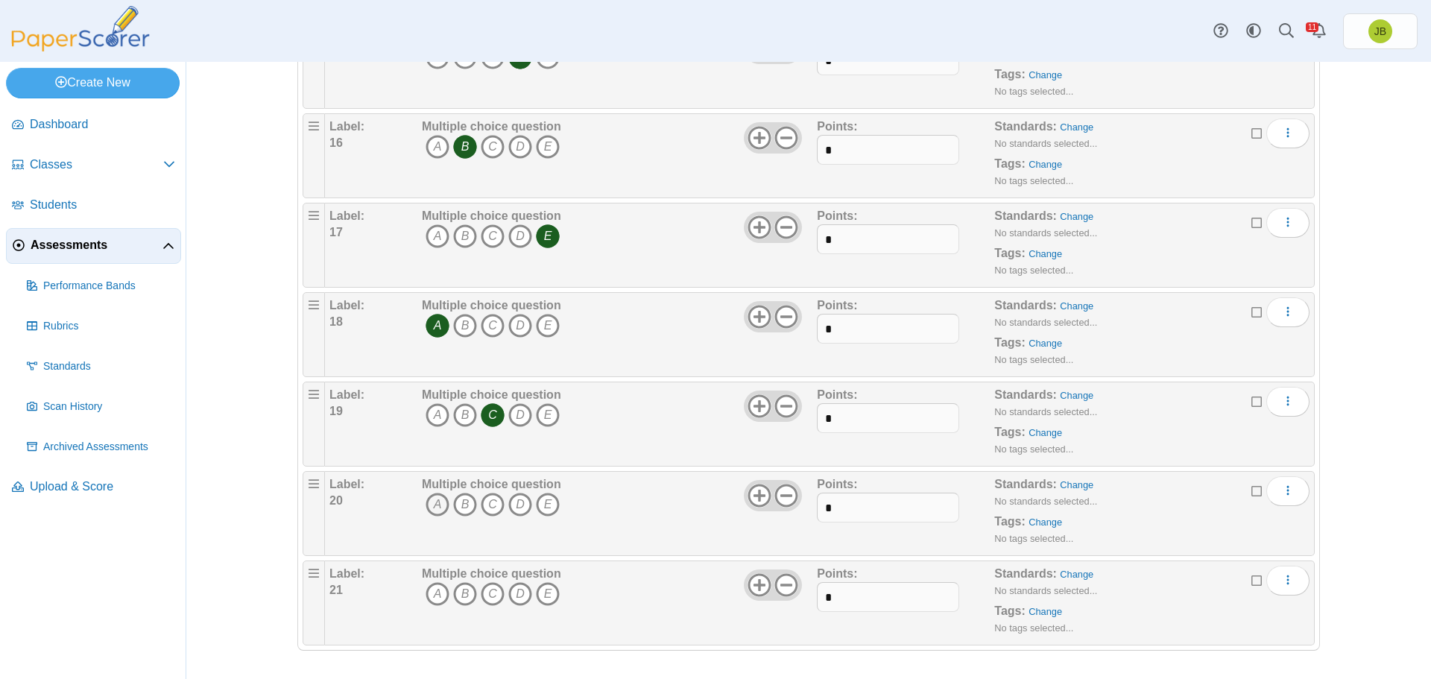
click at [434, 509] on icon "A" at bounding box center [438, 505] width 24 height 24
drag, startPoint x: 482, startPoint y: 587, endPoint x: 499, endPoint y: 595, distance: 18.7
click at [482, 588] on icon "C" at bounding box center [493, 594] width 24 height 24
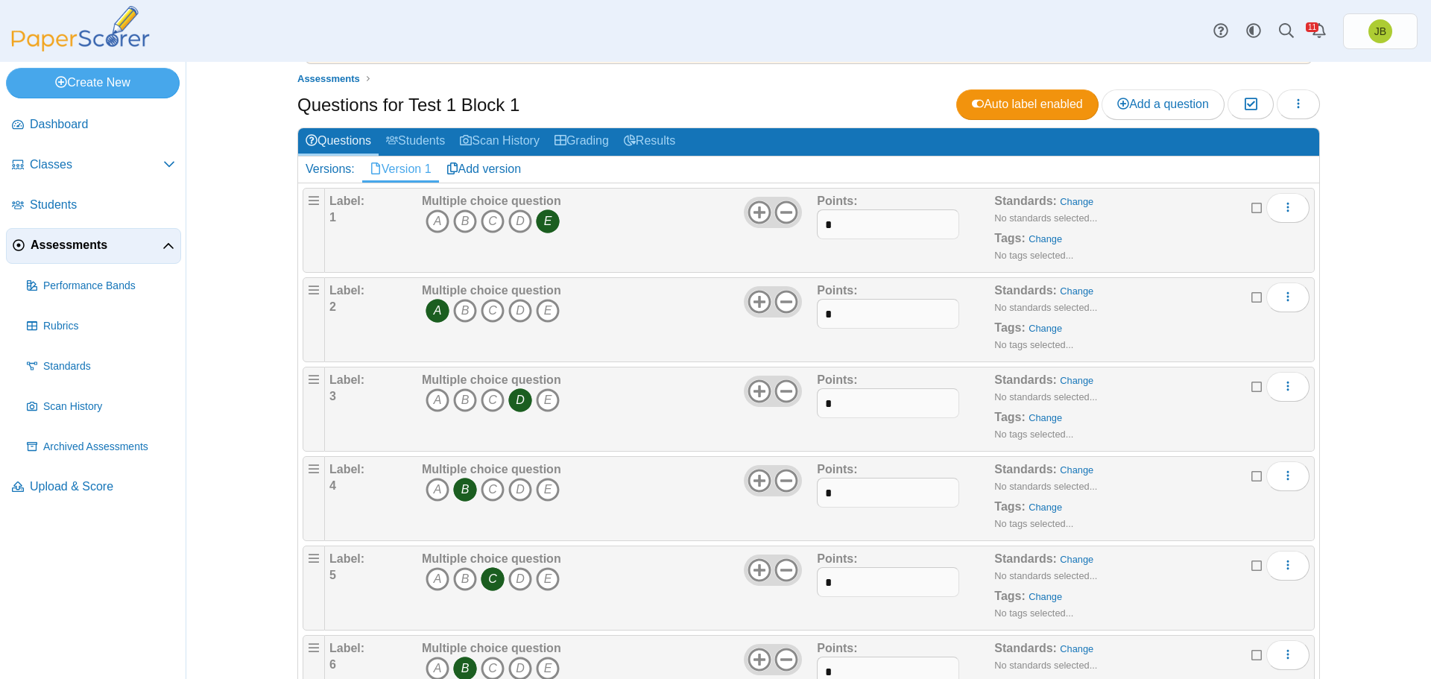
scroll to position [0, 0]
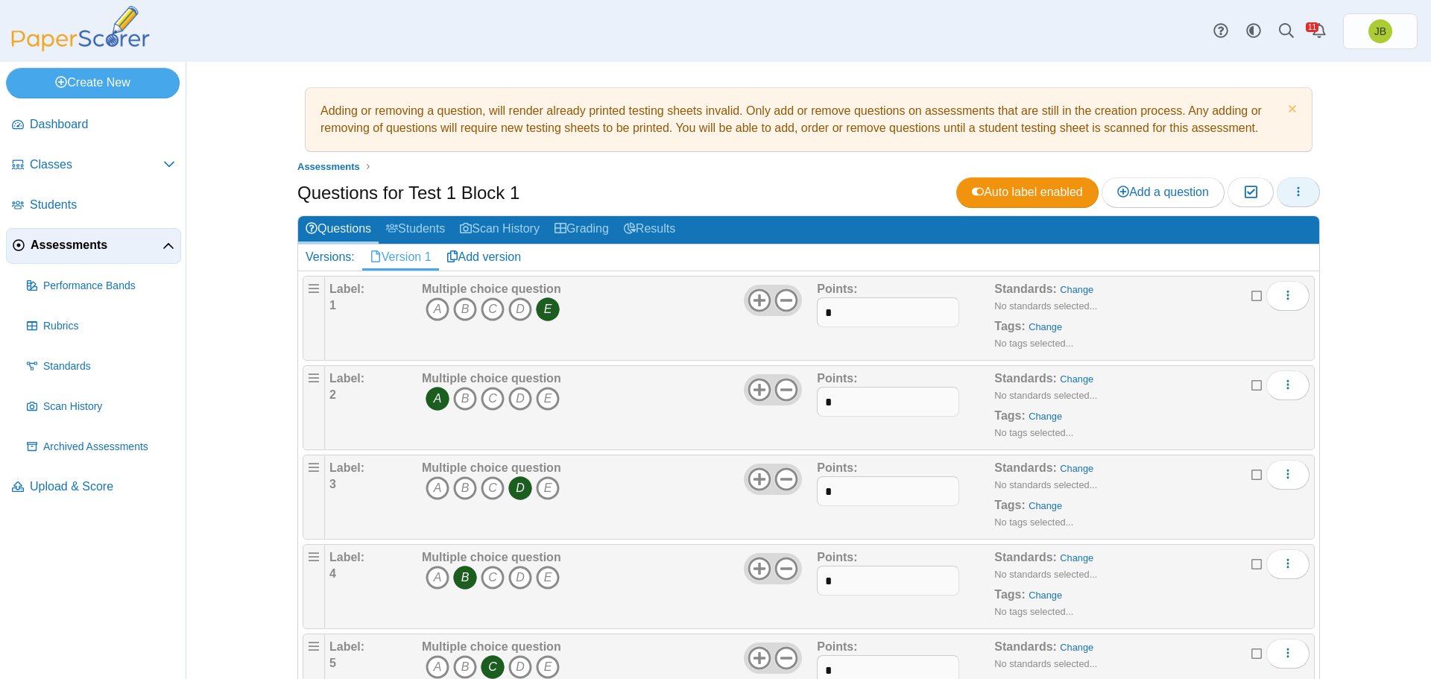
click at [1296, 198] on icon "button" at bounding box center [1299, 192] width 12 height 12
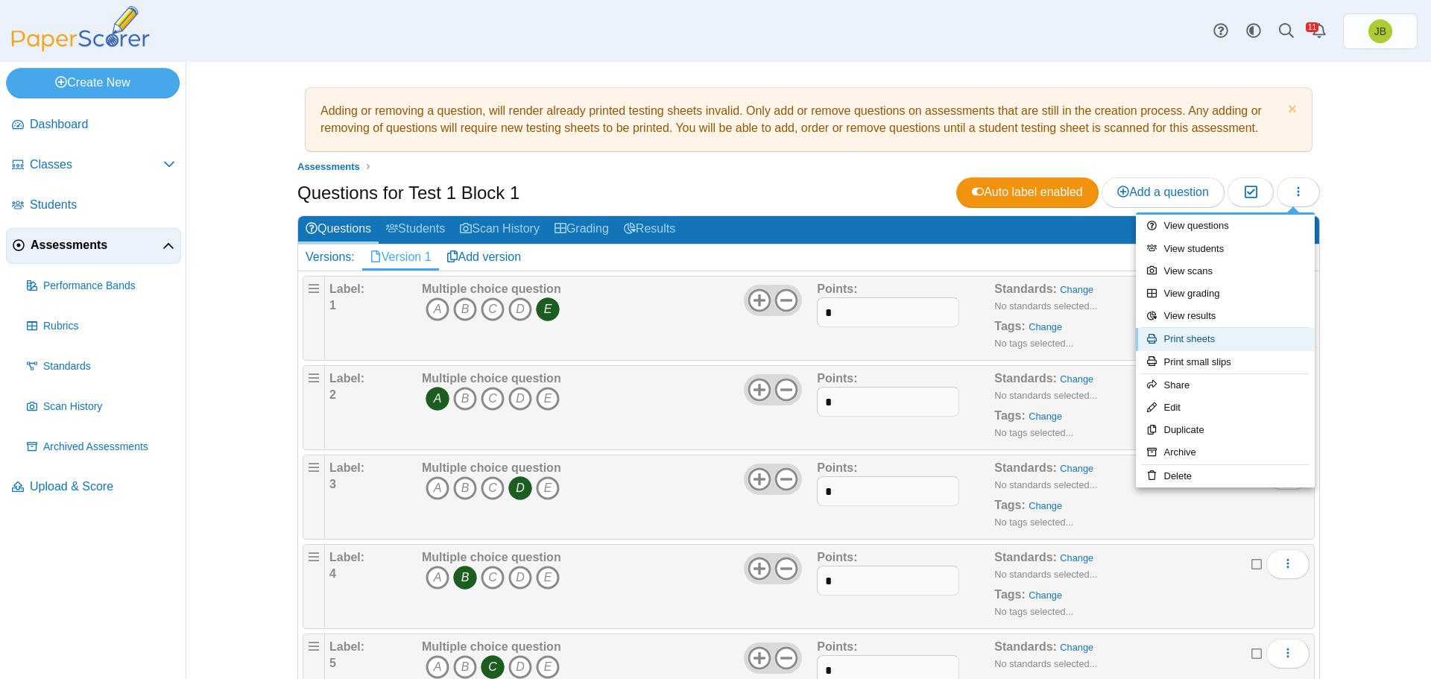
click at [1203, 344] on link "Print sheets" at bounding box center [1225, 339] width 179 height 22
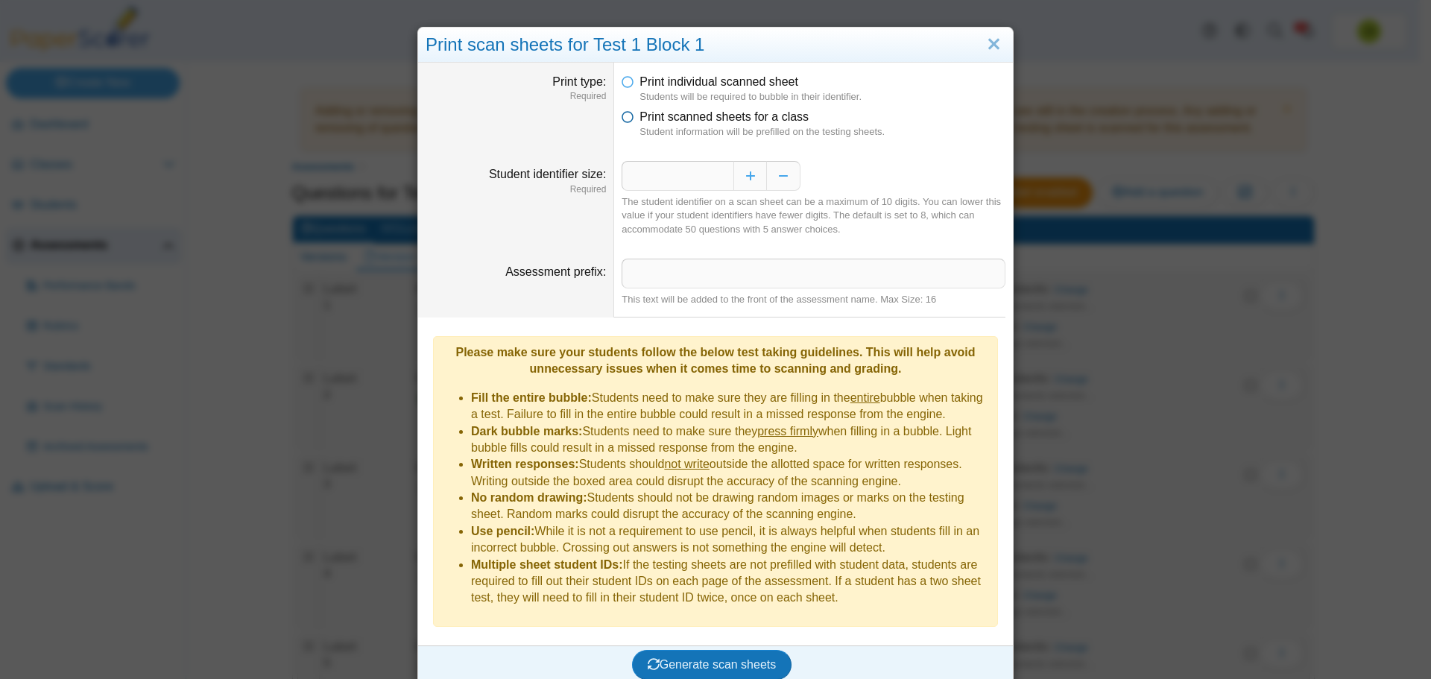
click at [625, 119] on icon at bounding box center [628, 114] width 12 height 10
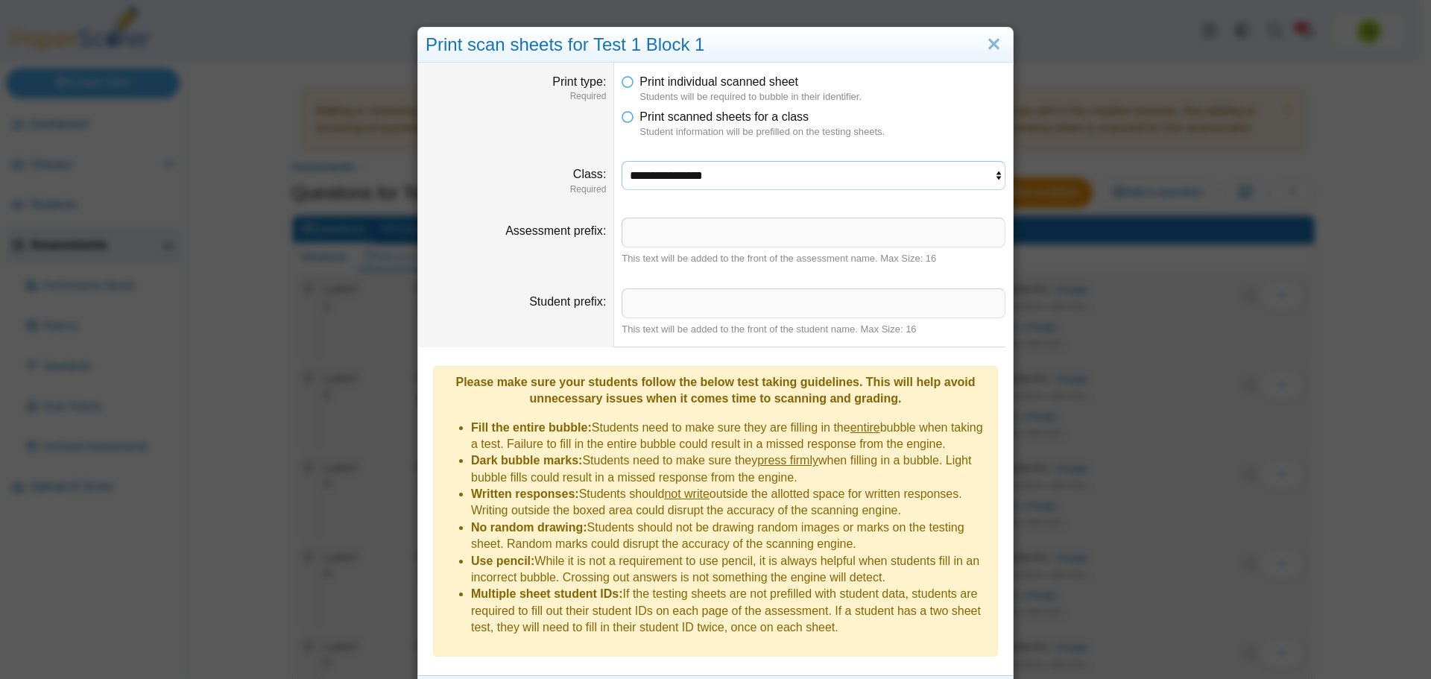
click at [708, 178] on select "**********" at bounding box center [814, 175] width 384 height 28
select select "**********"
click at [622, 161] on select "**********" at bounding box center [814, 175] width 384 height 28
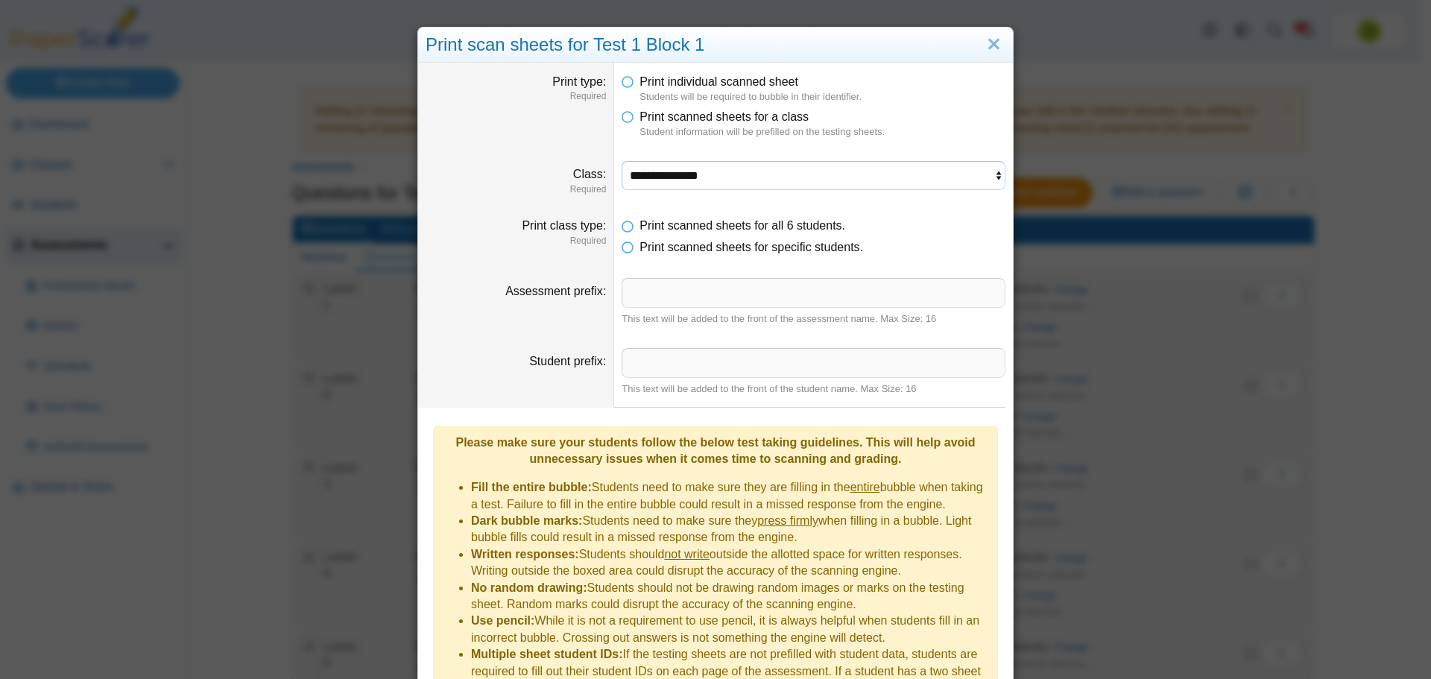
scroll to position [80, 0]
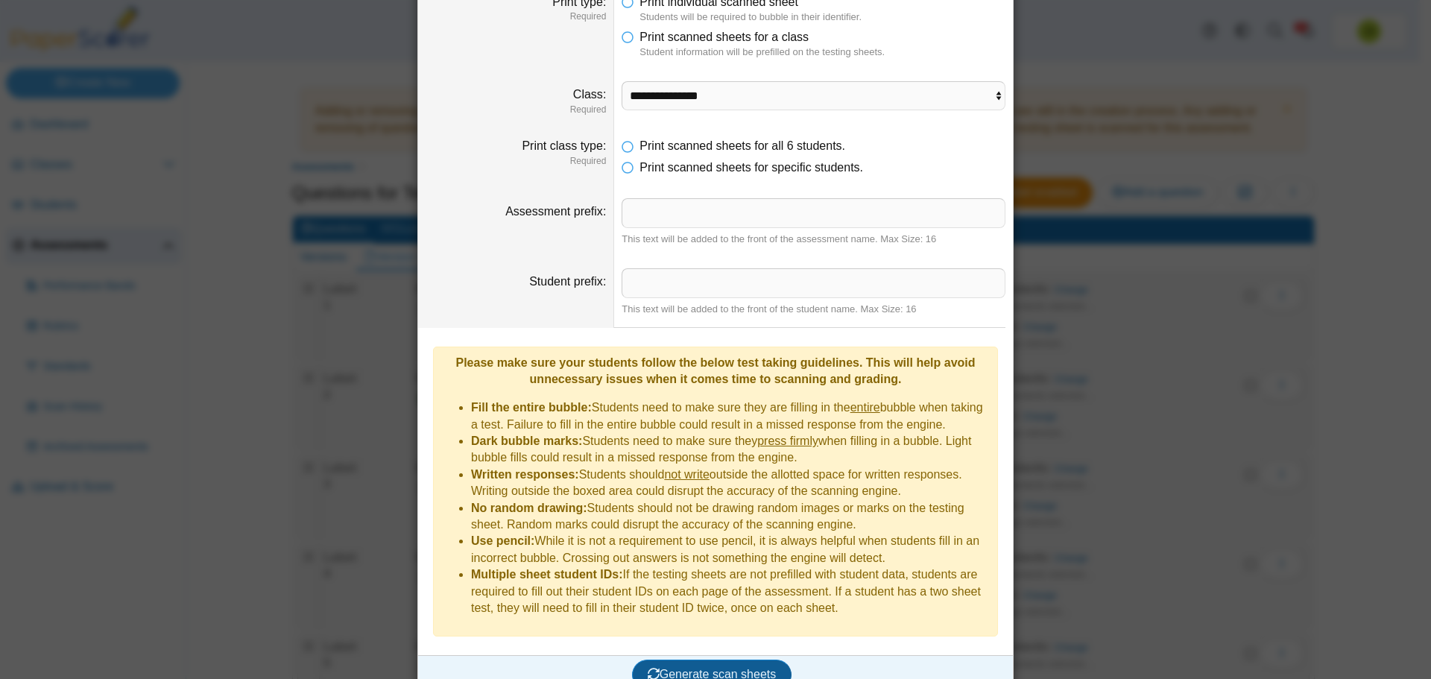
click at [712, 668] on span "Generate scan sheets" at bounding box center [712, 674] width 129 height 13
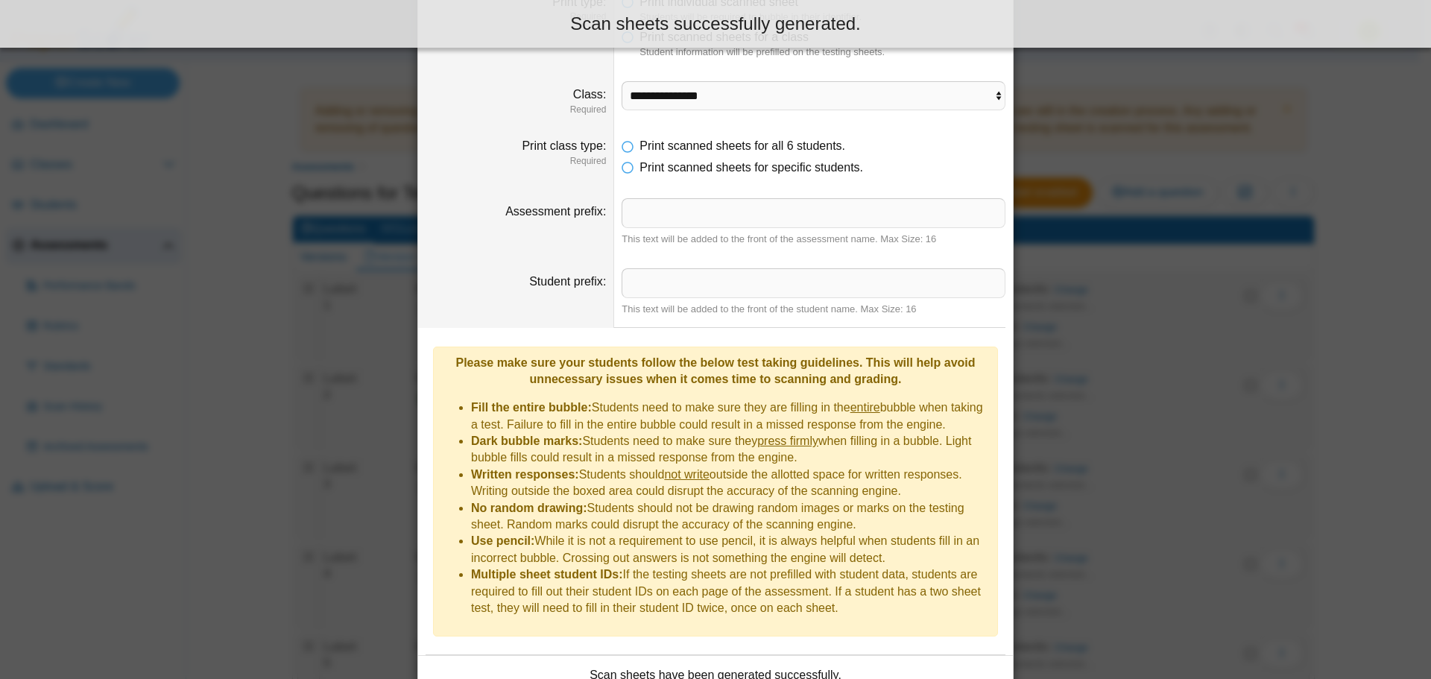
scroll to position [200, 0]
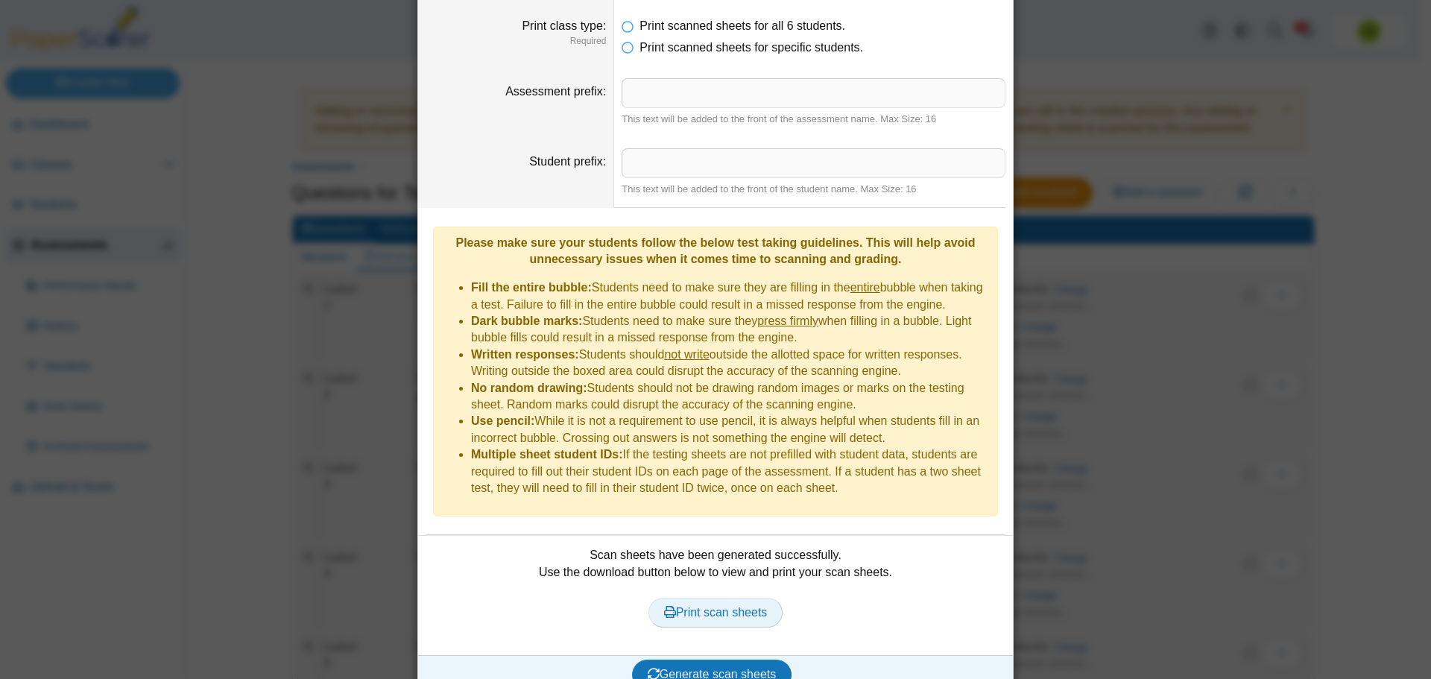
click at [717, 606] on span "Print scan sheets" at bounding box center [716, 612] width 104 height 13
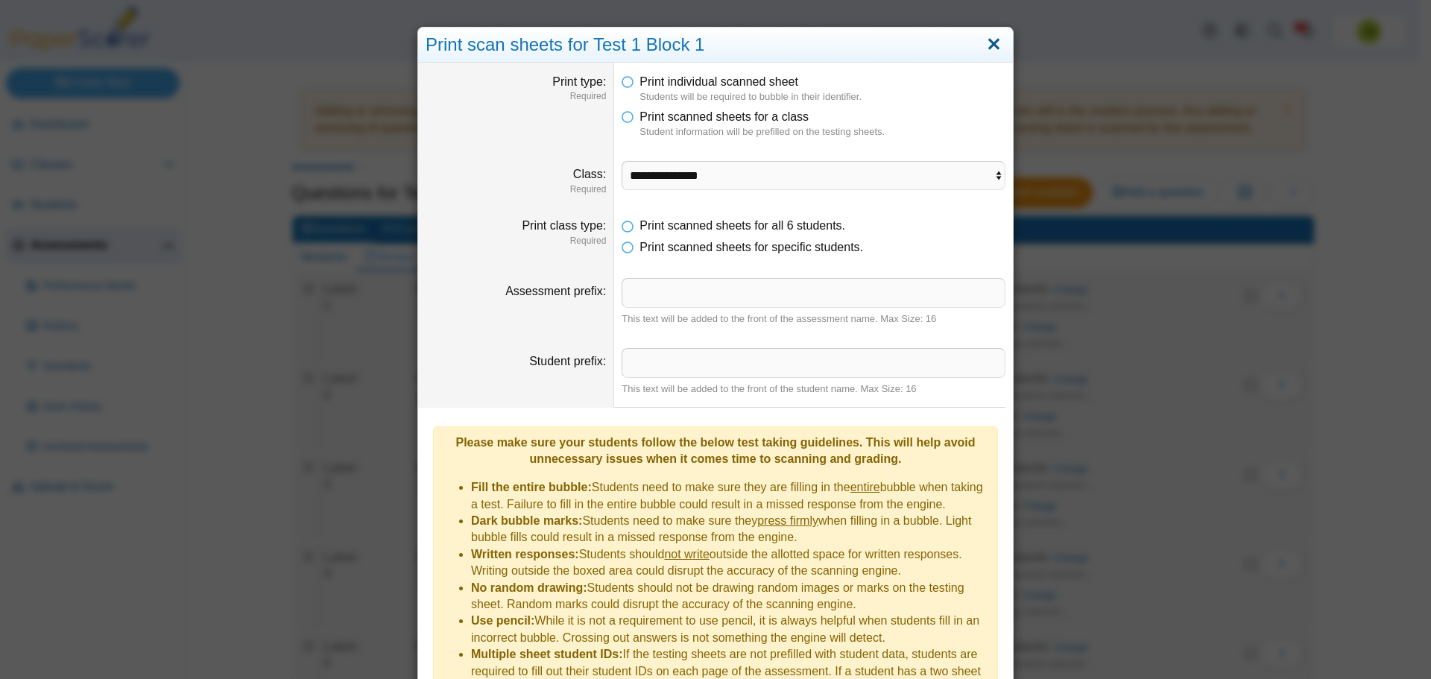
click at [995, 43] on link "Close" at bounding box center [994, 44] width 23 height 25
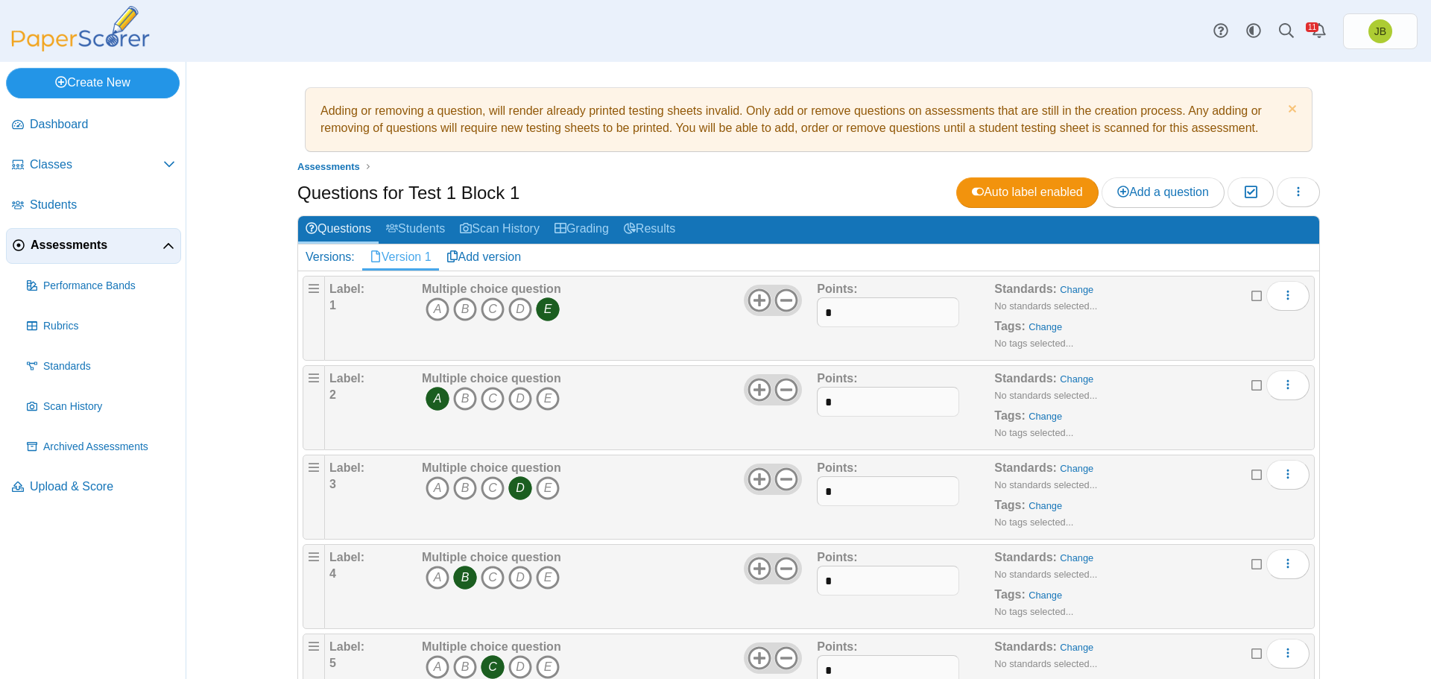
click at [88, 86] on link "Create New" at bounding box center [93, 83] width 174 height 30
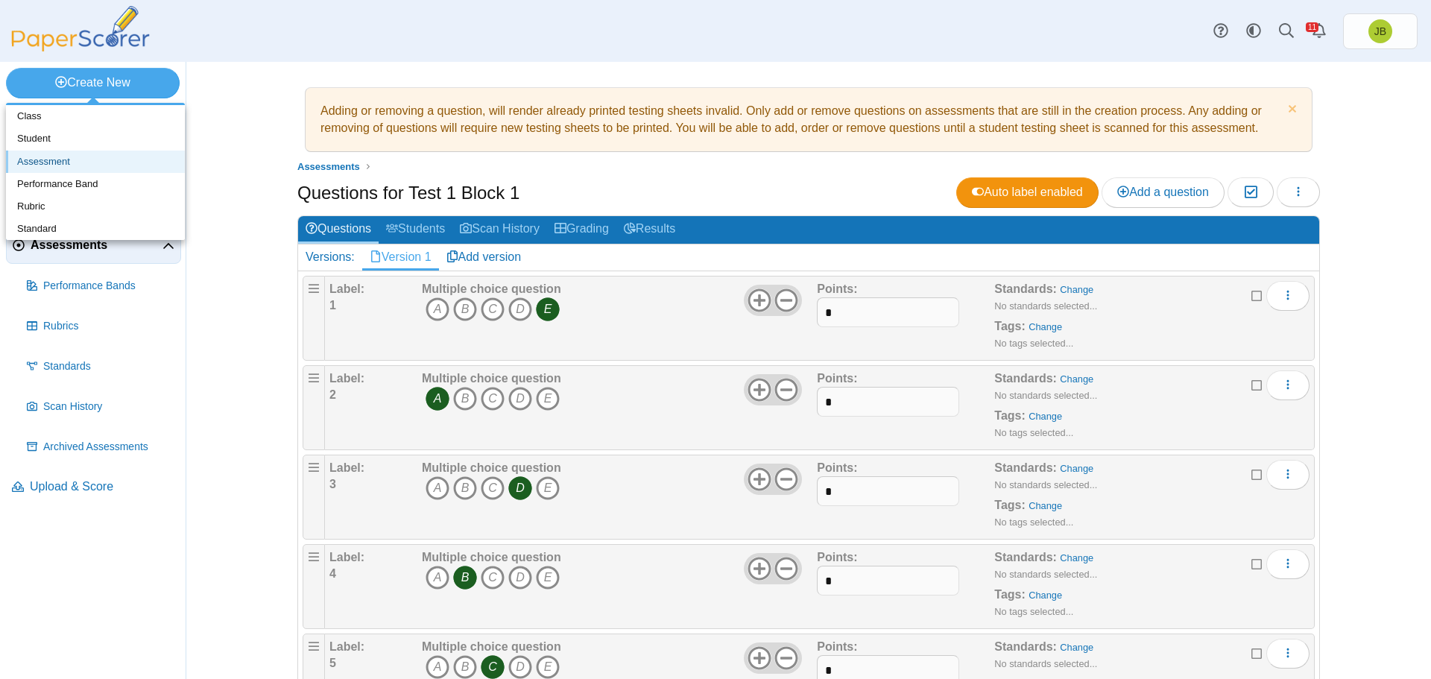
click at [42, 161] on link "Assessment" at bounding box center [95, 162] width 179 height 22
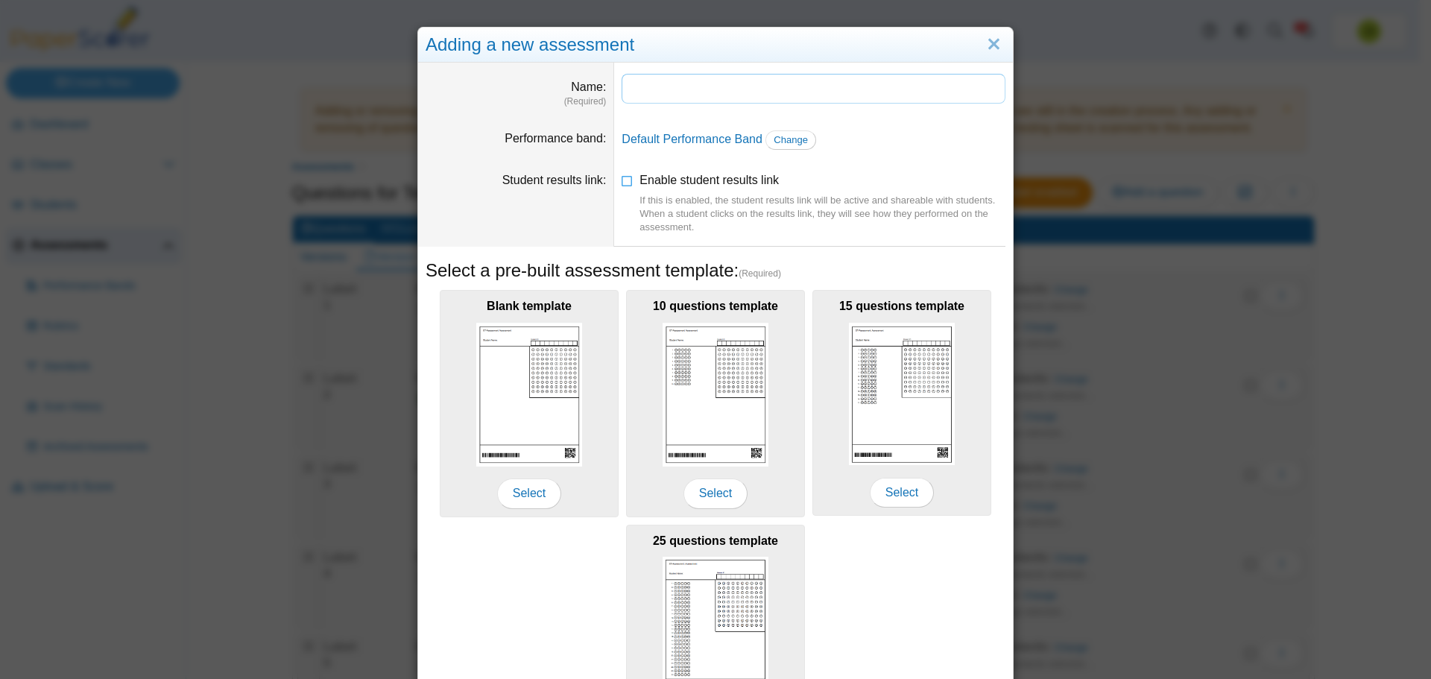
click at [672, 90] on input "Name" at bounding box center [814, 89] width 384 height 30
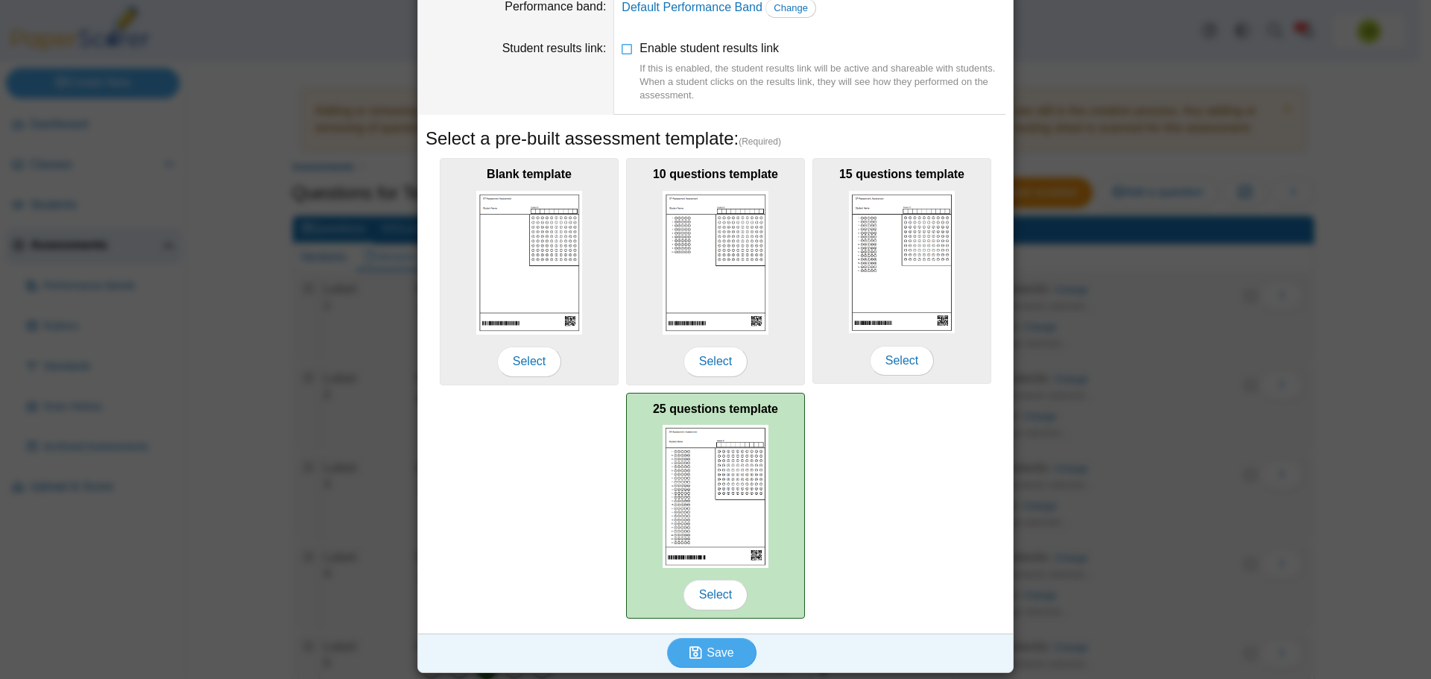
type input "**********"
click at [734, 490] on img at bounding box center [716, 496] width 106 height 143
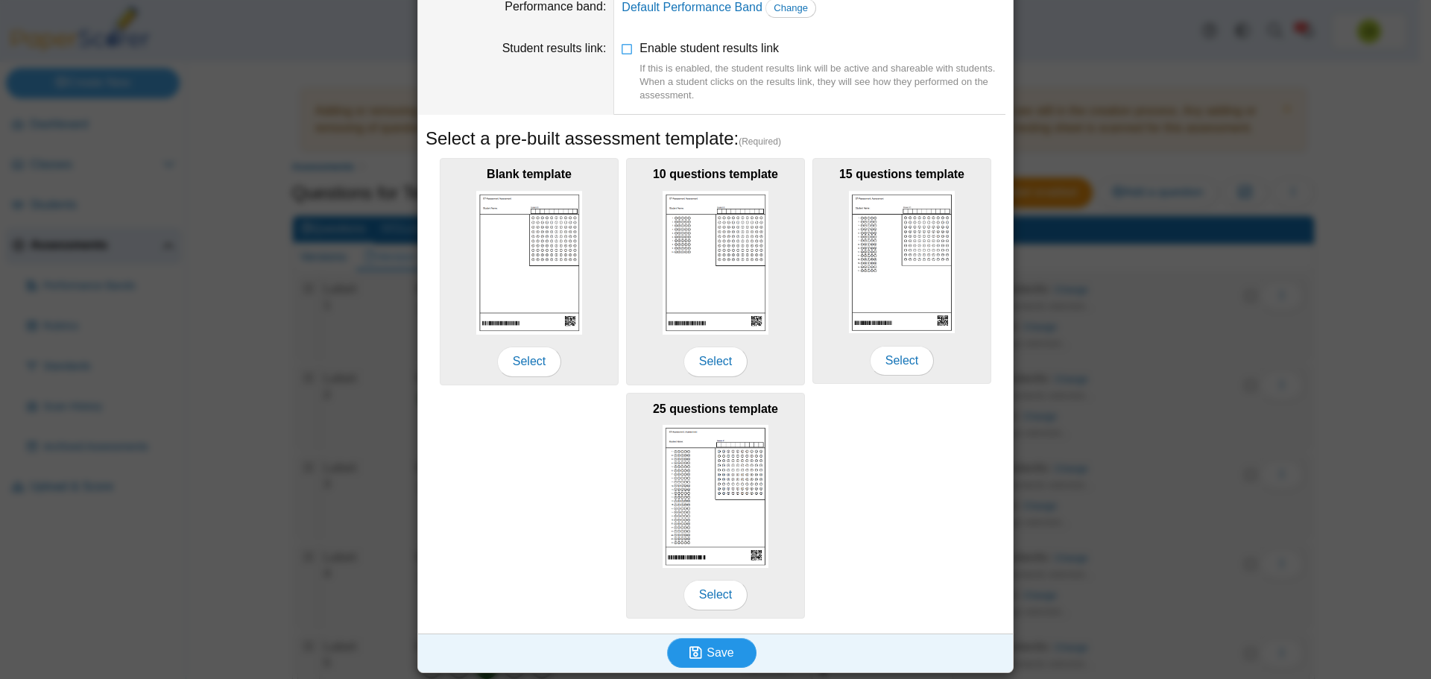
click at [716, 657] on span "Save" at bounding box center [720, 652] width 27 height 13
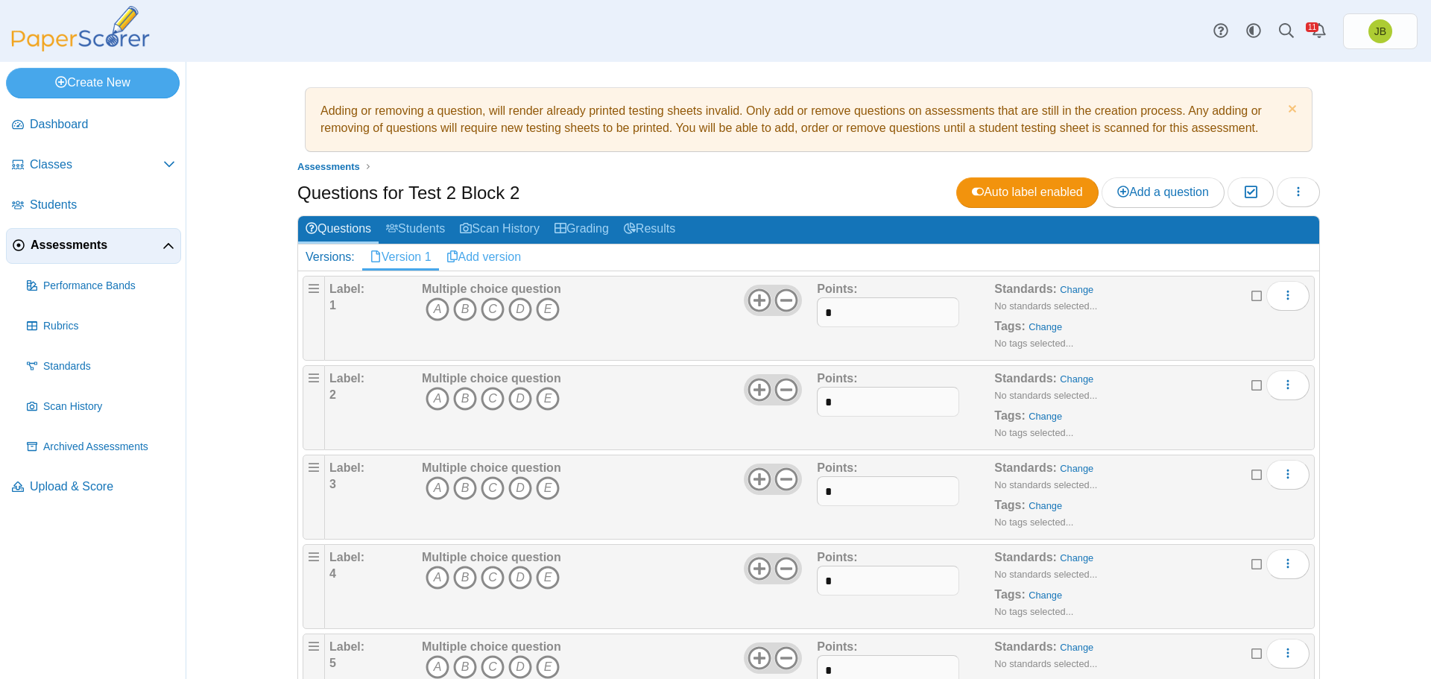
click at [467, 257] on link "Add version" at bounding box center [484, 257] width 90 height 25
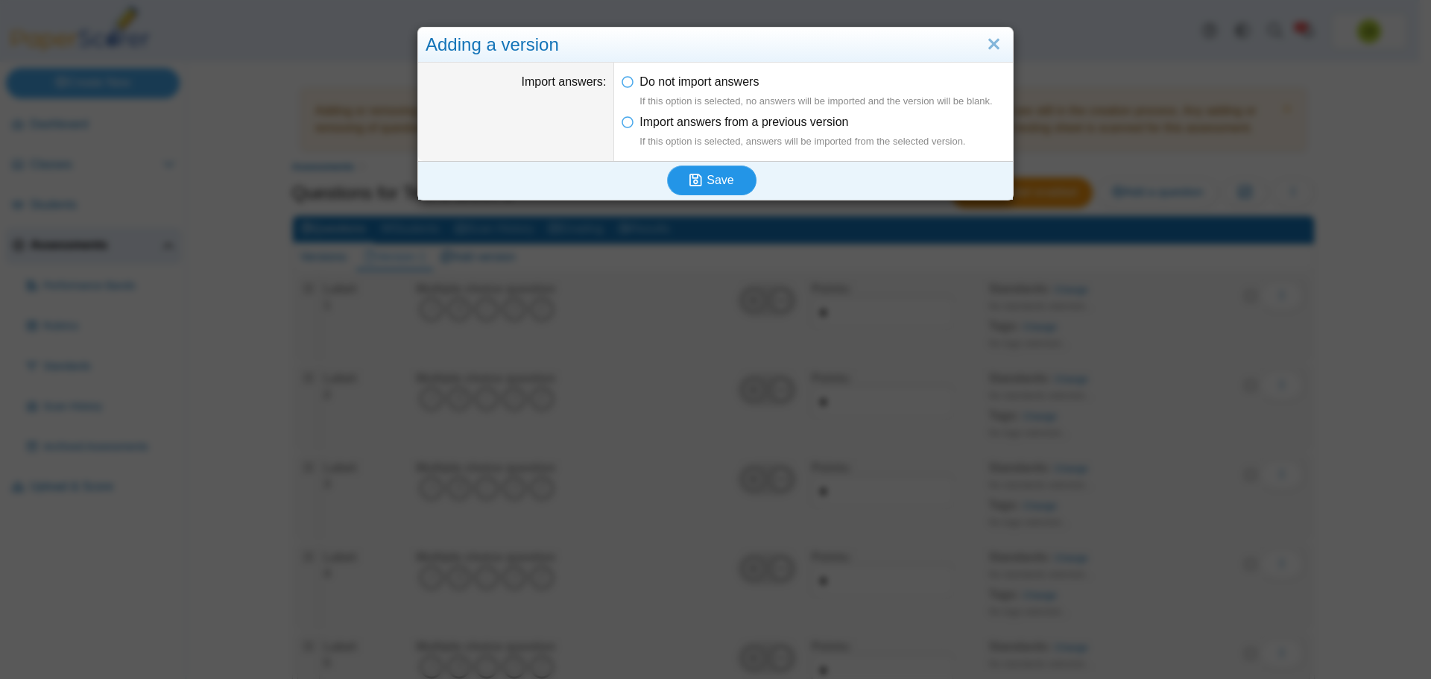
click at [716, 176] on span "Save" at bounding box center [720, 180] width 27 height 13
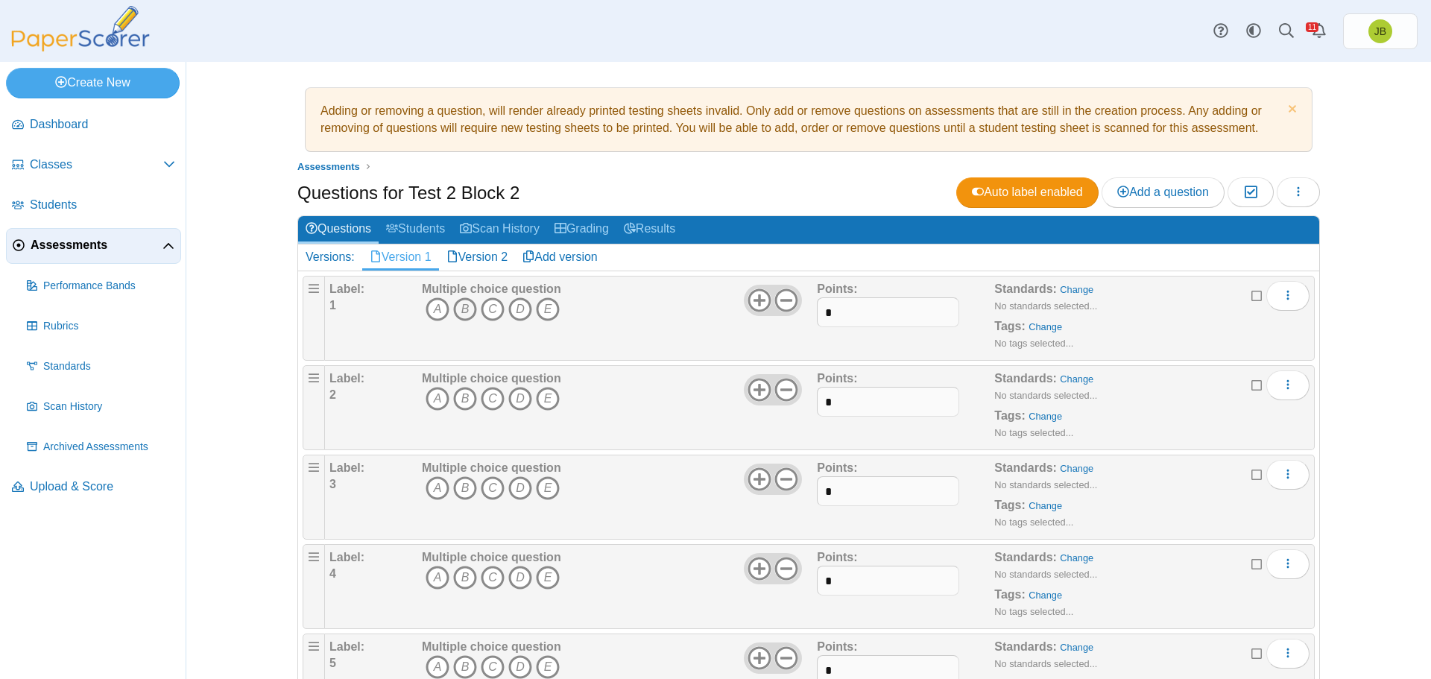
click at [454, 315] on icon "B" at bounding box center [465, 309] width 24 height 24
click at [429, 392] on icon "A" at bounding box center [438, 399] width 24 height 24
click at [464, 483] on icon "B" at bounding box center [465, 488] width 24 height 24
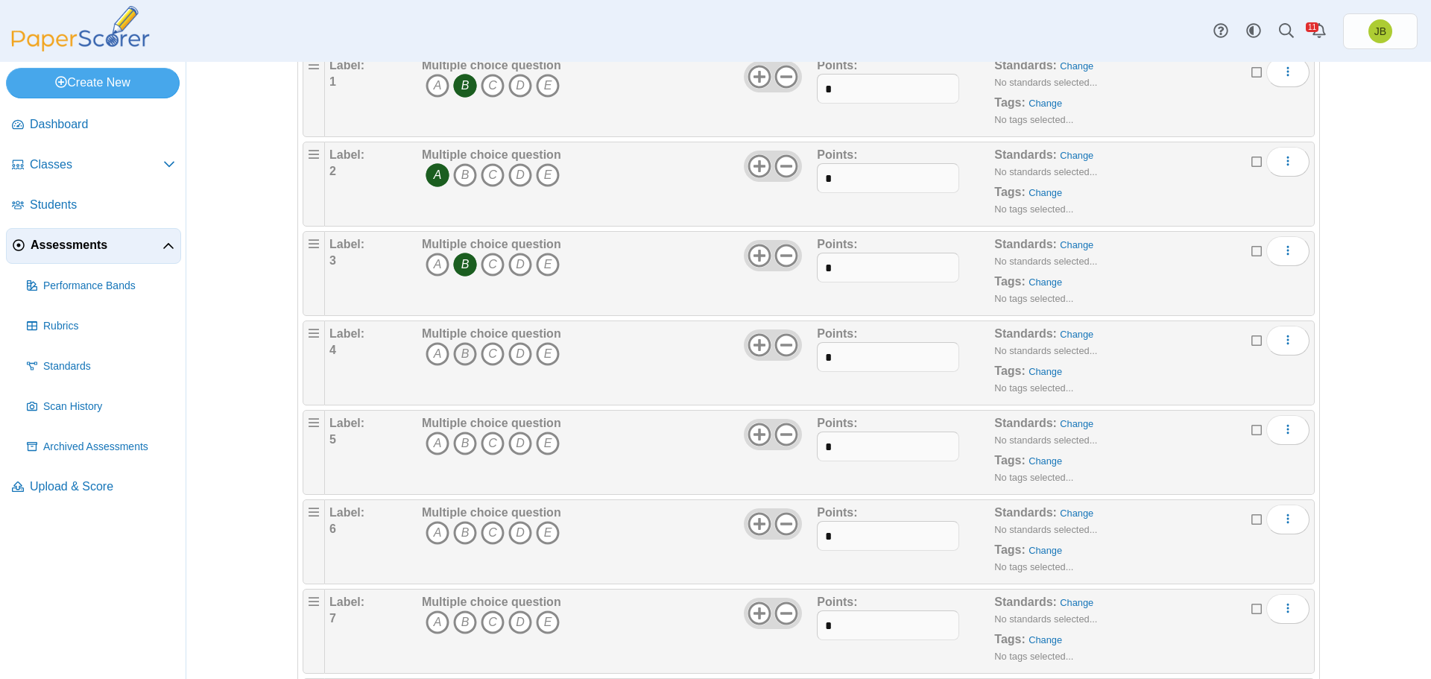
click at [461, 357] on icon "B" at bounding box center [465, 354] width 24 height 24
click at [430, 446] on icon "A" at bounding box center [438, 444] width 24 height 24
click at [457, 519] on b "Multiple choice question" at bounding box center [491, 512] width 139 height 13
click at [461, 535] on icon "B" at bounding box center [465, 533] width 24 height 24
click at [490, 623] on icon "C" at bounding box center [493, 623] width 24 height 24
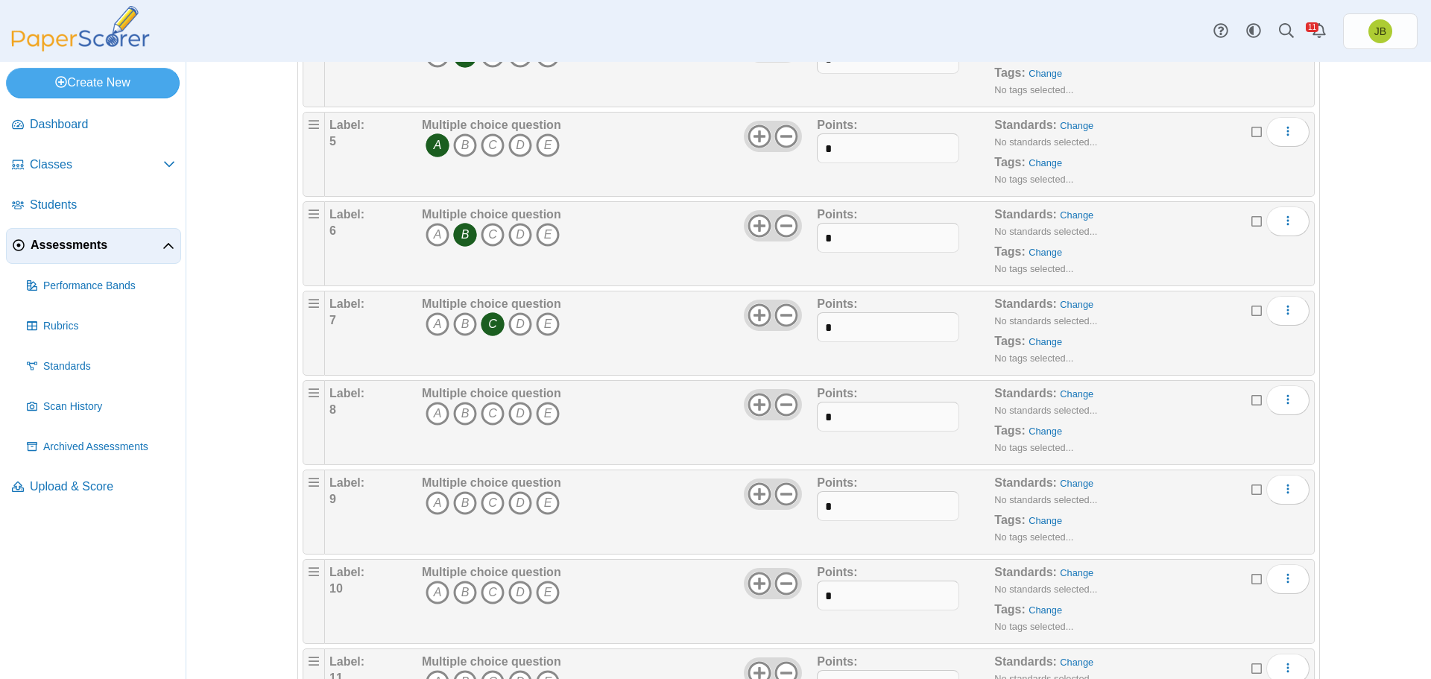
scroll to position [671, 0]
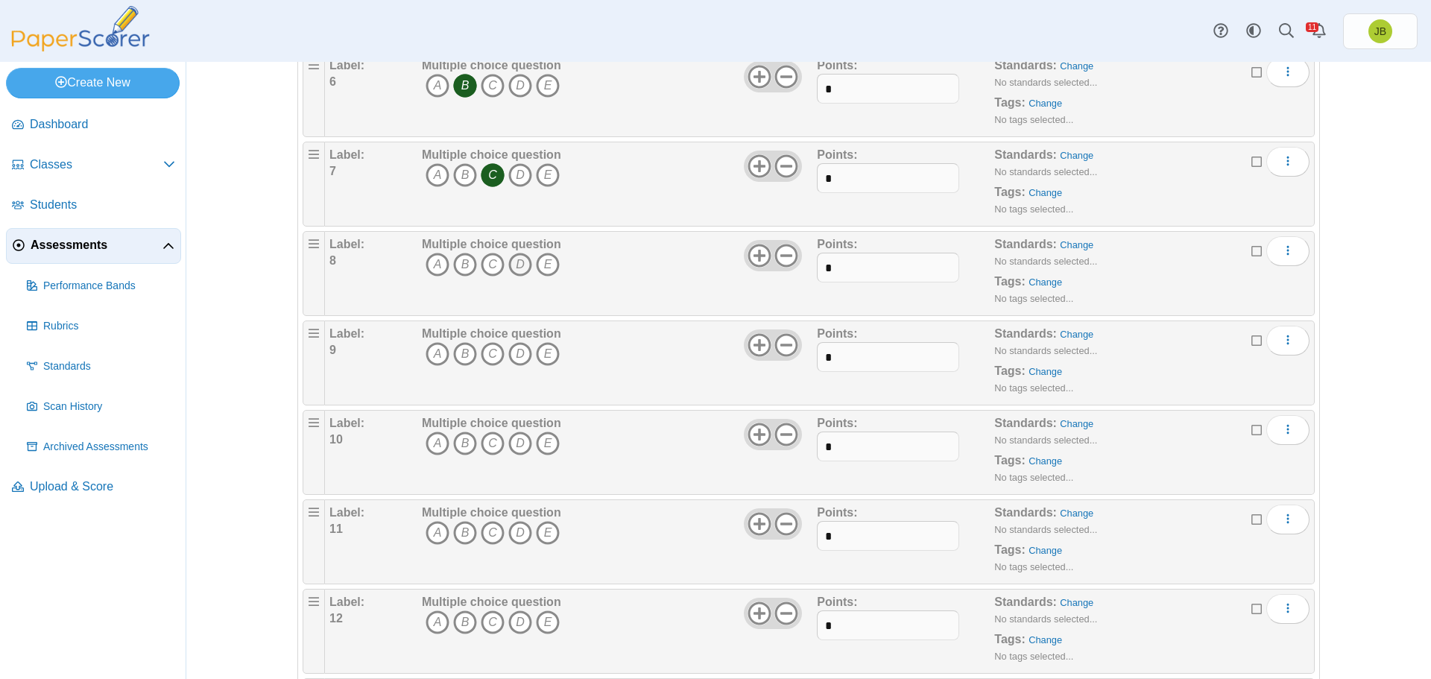
click at [514, 260] on icon "D" at bounding box center [520, 265] width 24 height 24
click at [429, 352] on icon "A" at bounding box center [438, 354] width 24 height 24
click at [459, 438] on icon "B" at bounding box center [465, 444] width 24 height 24
click at [435, 533] on icon "A" at bounding box center [438, 533] width 24 height 24
click at [462, 623] on icon "B" at bounding box center [465, 623] width 24 height 24
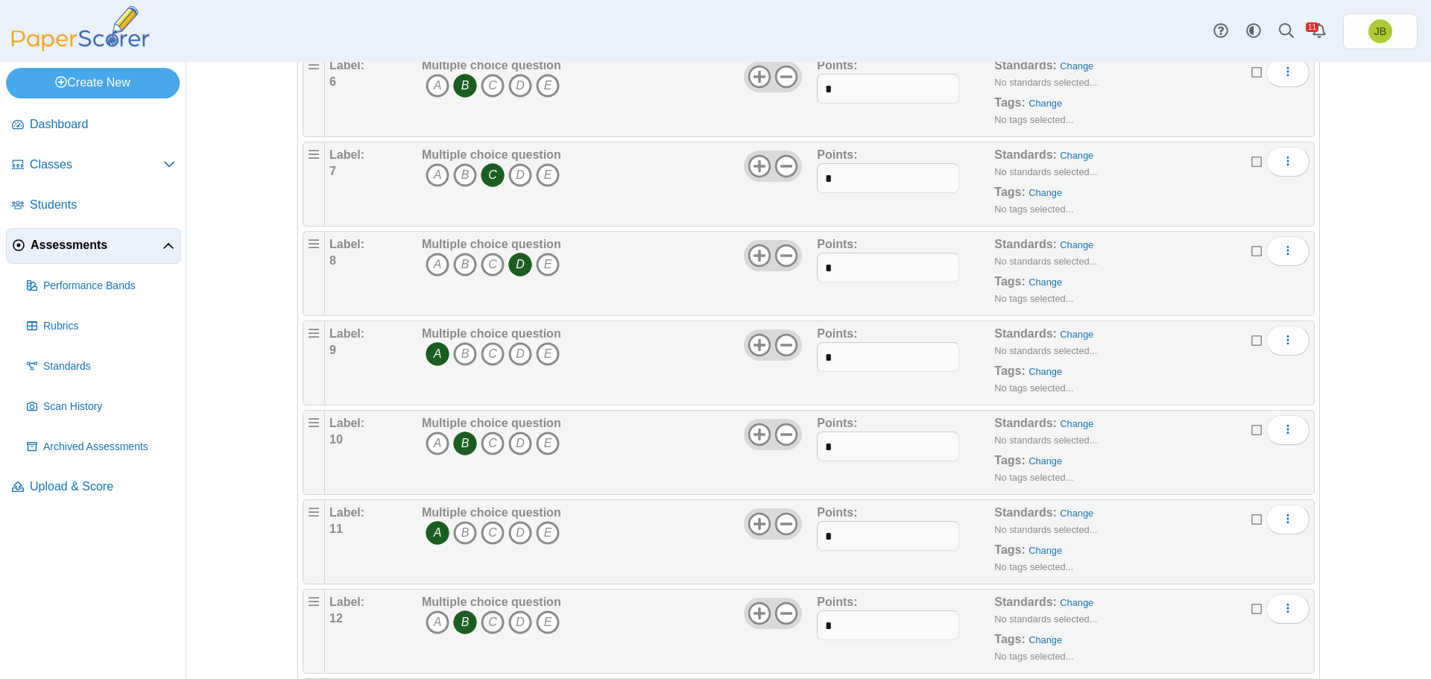
scroll to position [746, 0]
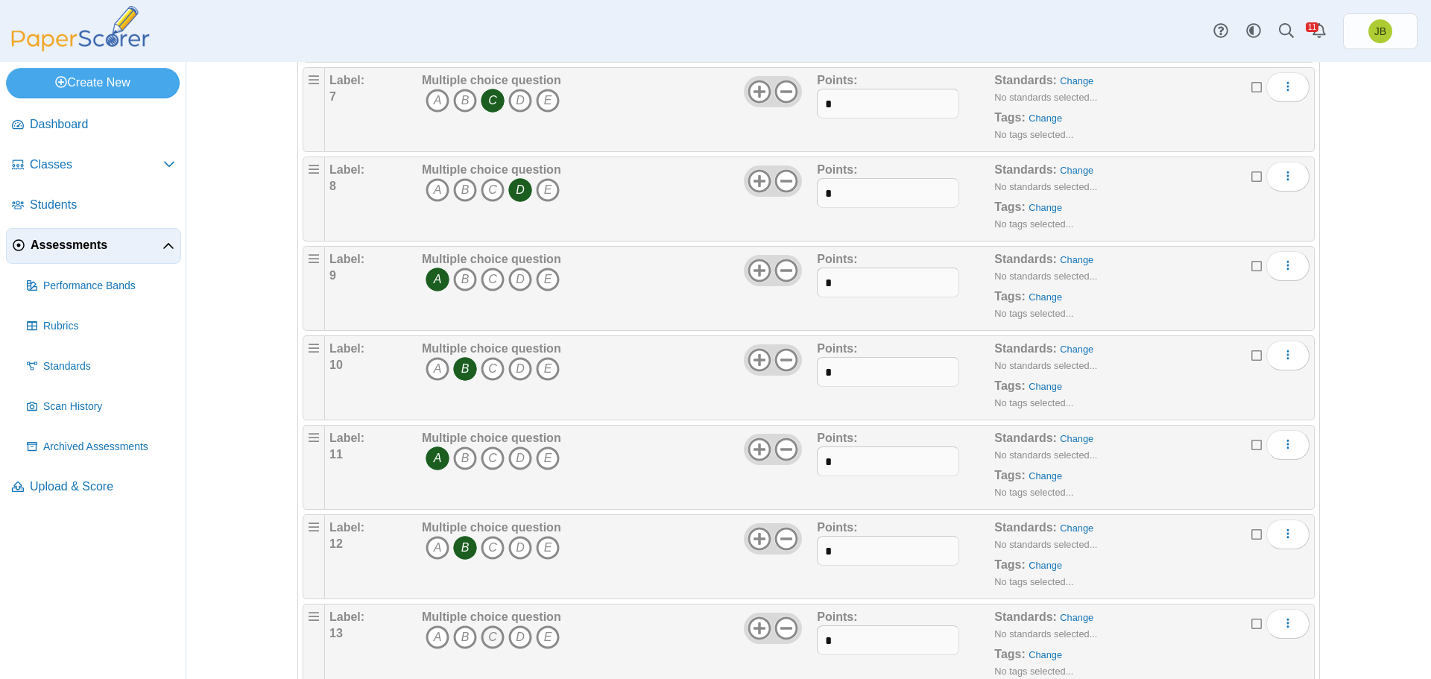
click at [488, 641] on icon "C" at bounding box center [493, 637] width 24 height 24
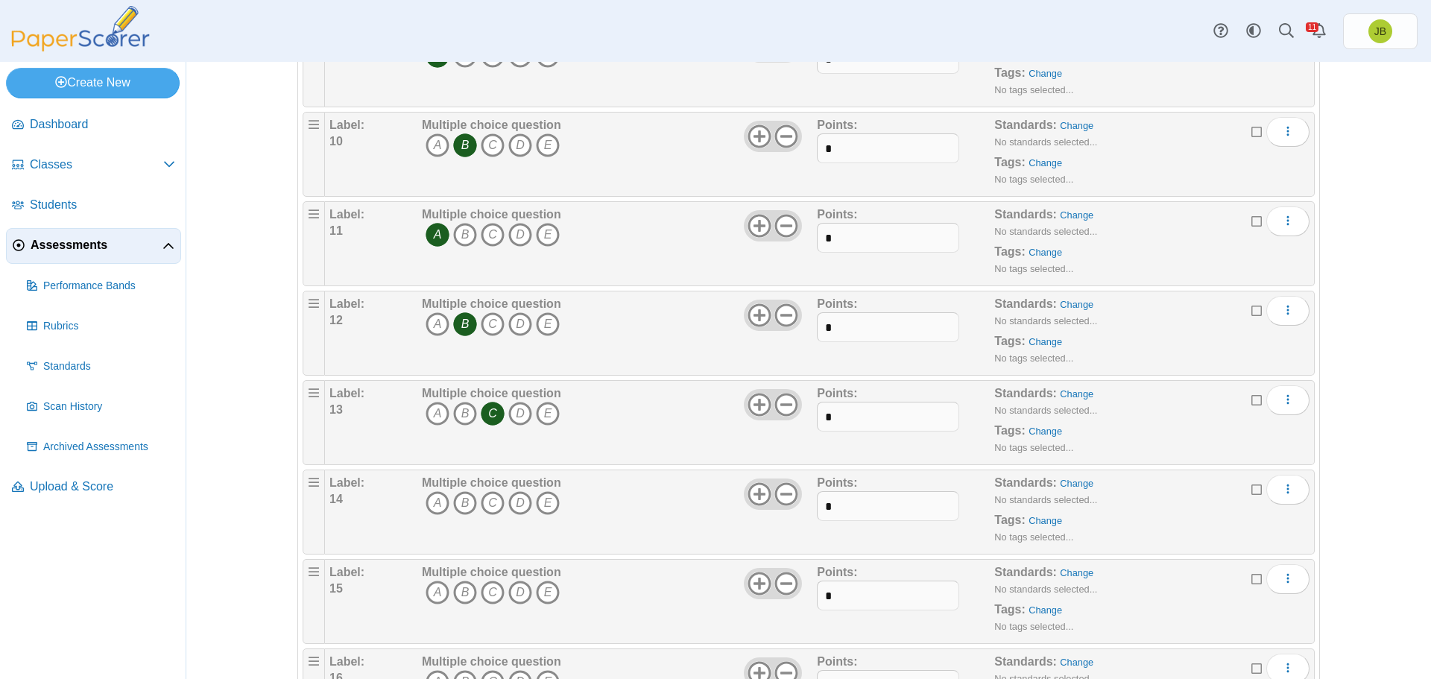
scroll to position [1118, 0]
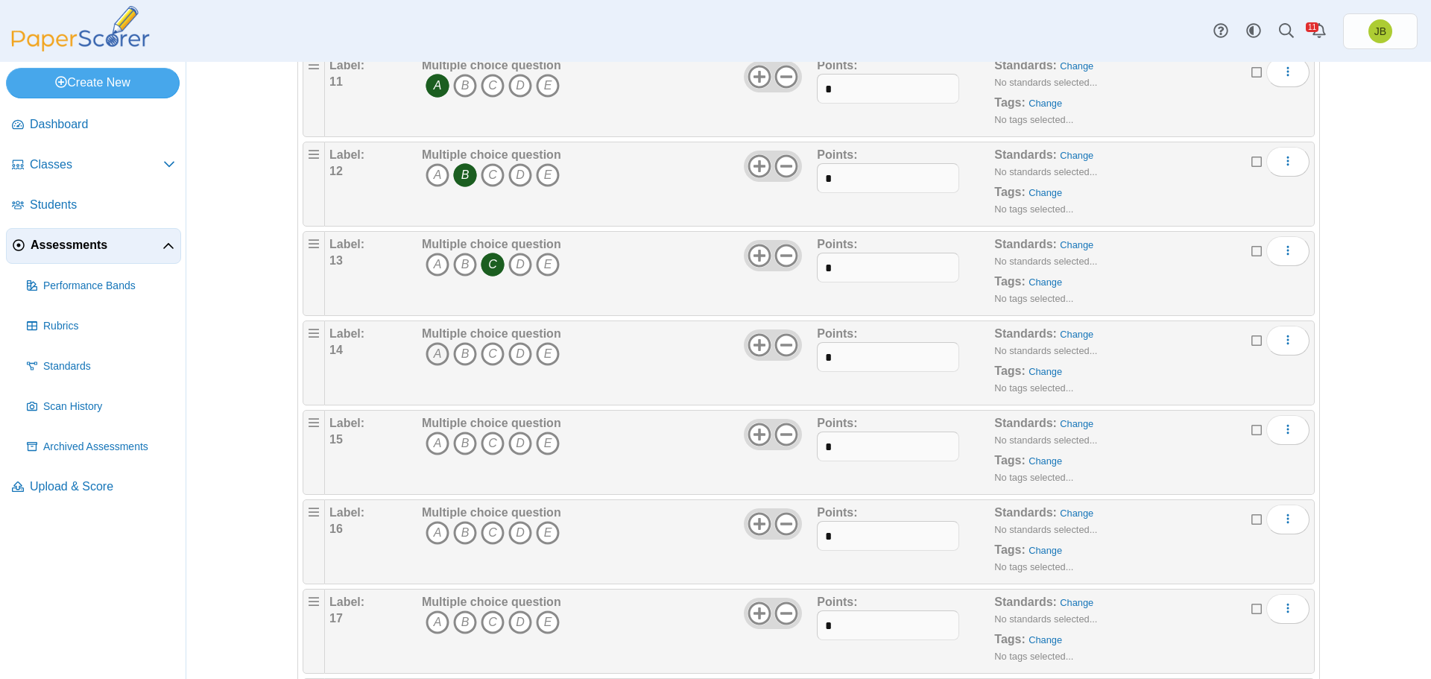
click at [435, 356] on icon "A" at bounding box center [438, 354] width 24 height 24
click at [515, 440] on icon "D" at bounding box center [520, 444] width 24 height 24
click at [512, 532] on icon "D" at bounding box center [520, 533] width 24 height 24
click at [545, 625] on icon "E" at bounding box center [548, 623] width 24 height 24
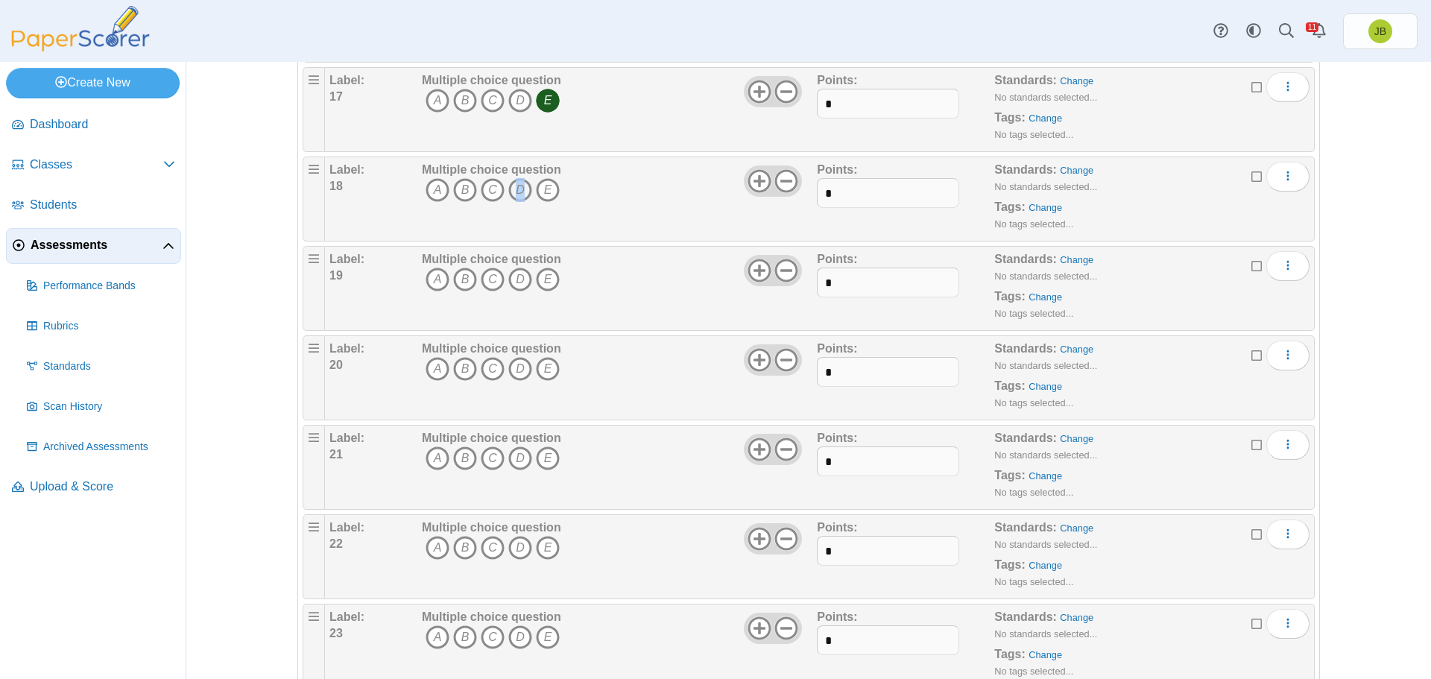
click at [515, 186] on icon "D" at bounding box center [520, 190] width 24 height 24
click at [514, 279] on icon "D" at bounding box center [520, 280] width 24 height 24
click at [488, 365] on icon "C" at bounding box center [493, 369] width 24 height 24
click at [432, 456] on icon "A" at bounding box center [438, 459] width 24 height 24
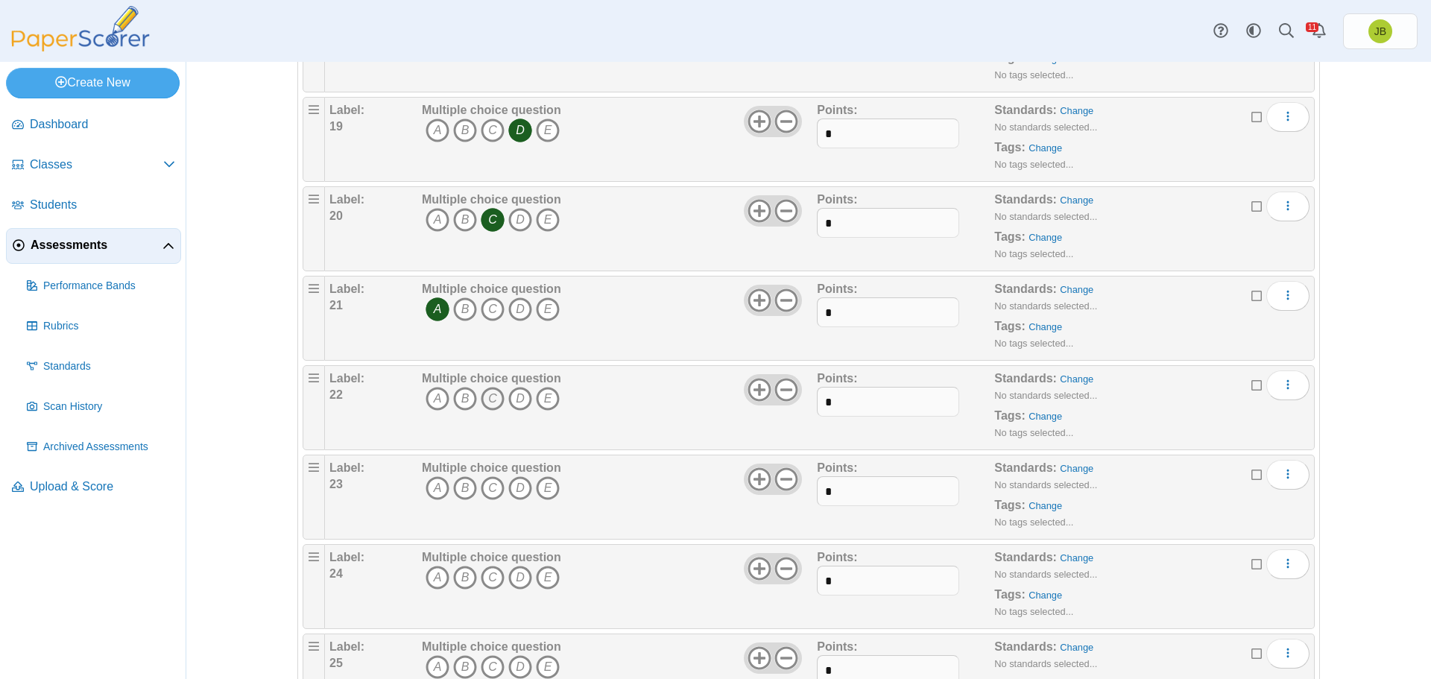
scroll to position [1862, 0]
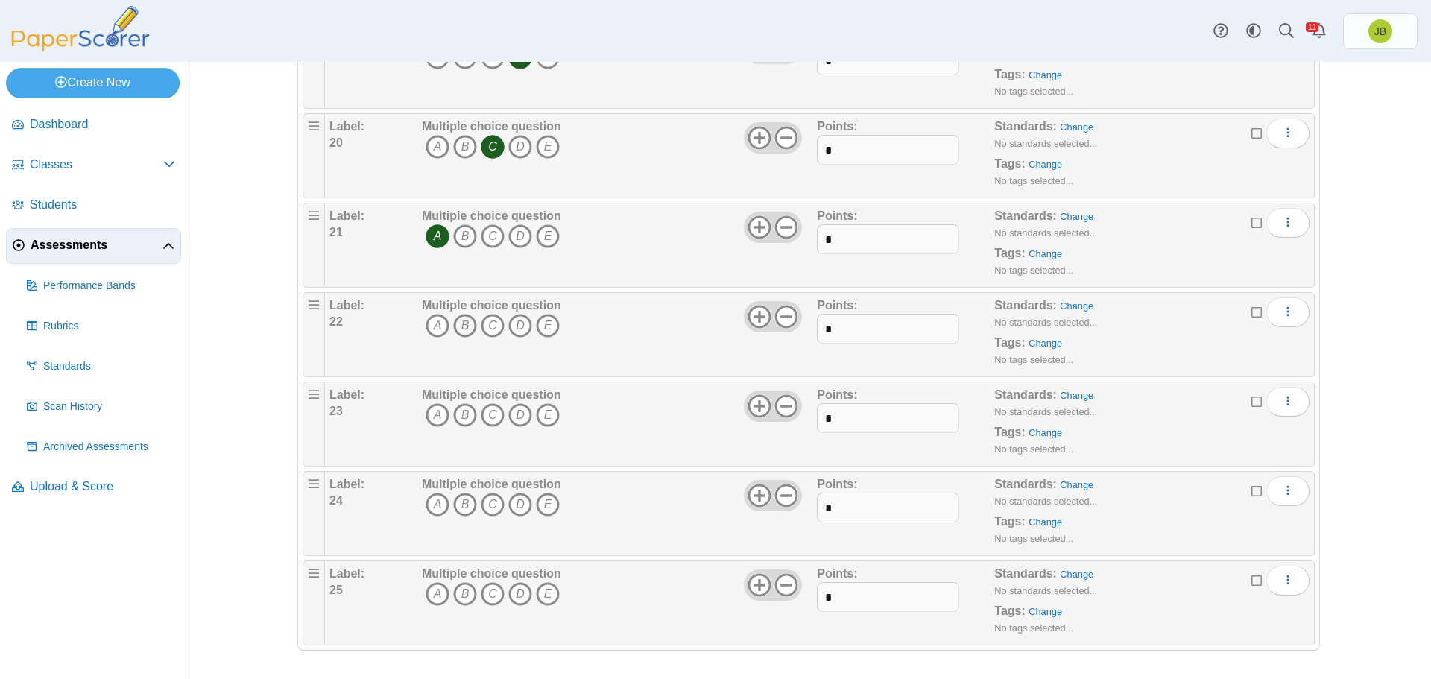
click at [459, 330] on icon "B" at bounding box center [465, 326] width 24 height 24
click at [463, 415] on icon "B" at bounding box center [465, 415] width 24 height 24
click at [455, 503] on icon "B" at bounding box center [465, 505] width 24 height 24
click at [491, 596] on icon "C" at bounding box center [493, 594] width 24 height 24
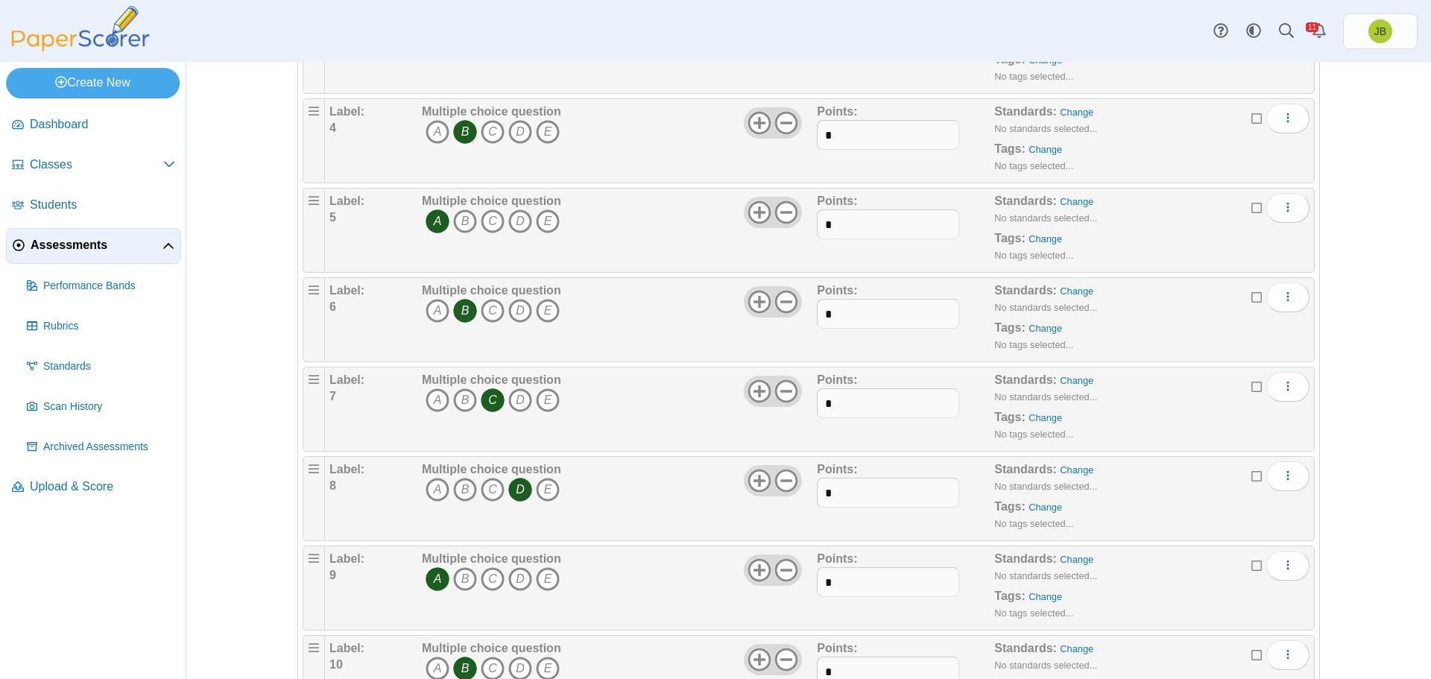
scroll to position [0, 0]
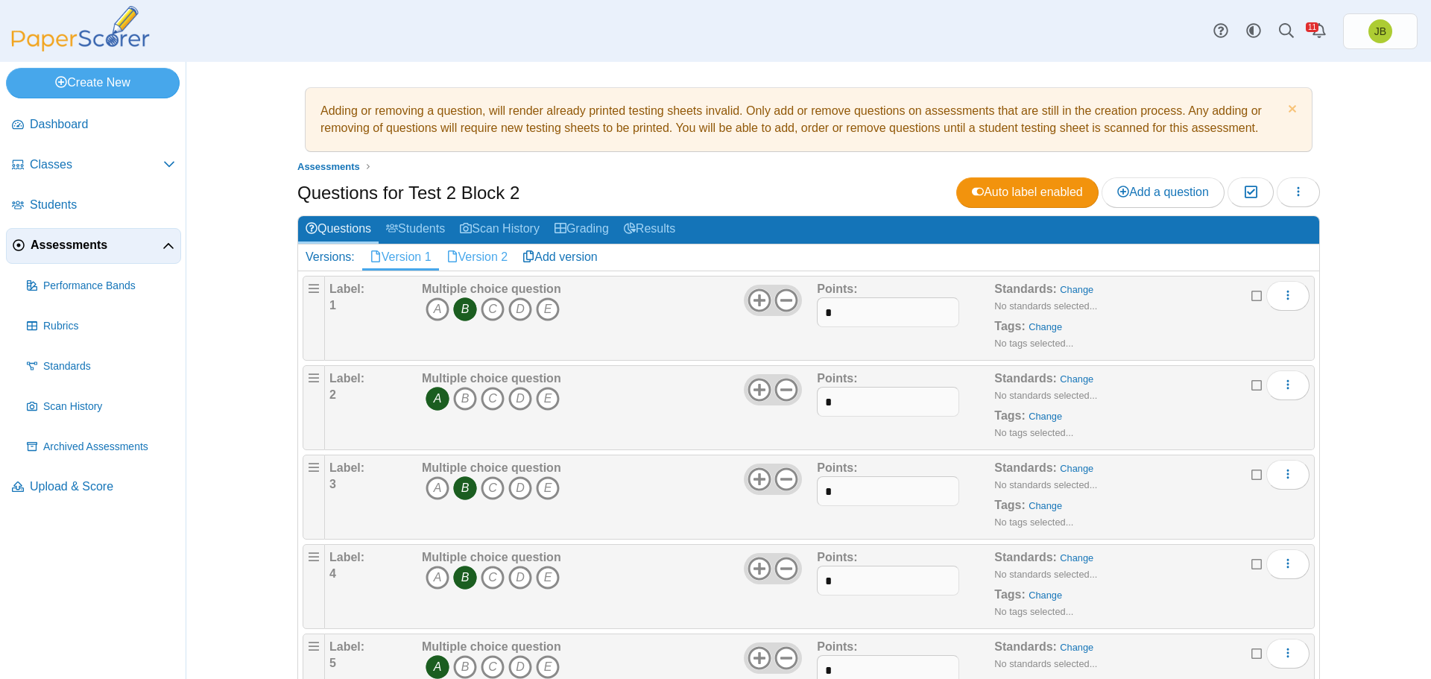
click at [481, 259] on link "Version 2" at bounding box center [477, 257] width 77 height 25
click at [544, 310] on icon "E" at bounding box center [548, 309] width 24 height 24
click at [540, 400] on icon "E" at bounding box center [548, 399] width 24 height 24
click at [517, 491] on icon "D" at bounding box center [520, 488] width 24 height 24
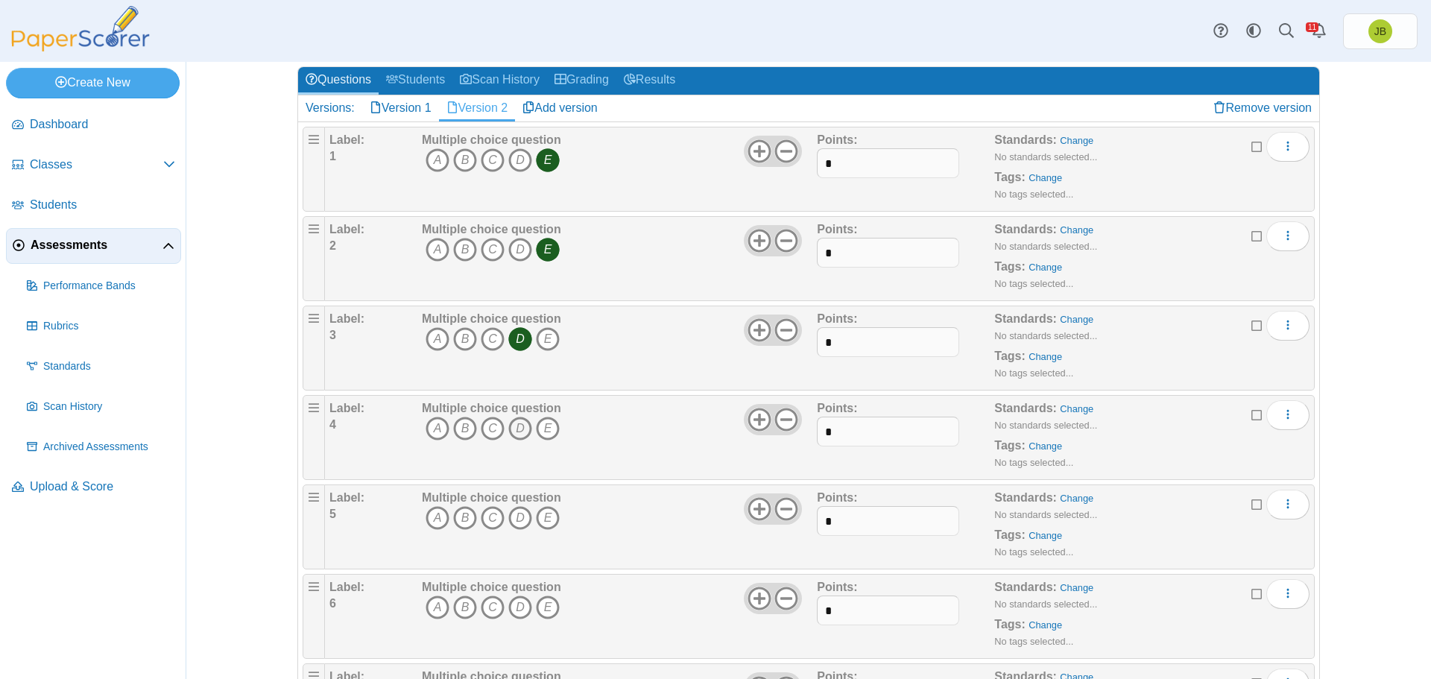
click at [514, 430] on icon "D" at bounding box center [520, 429] width 24 height 24
click at [431, 513] on icon "A" at bounding box center [438, 518] width 24 height 24
click at [458, 601] on icon "B" at bounding box center [465, 608] width 24 height 24
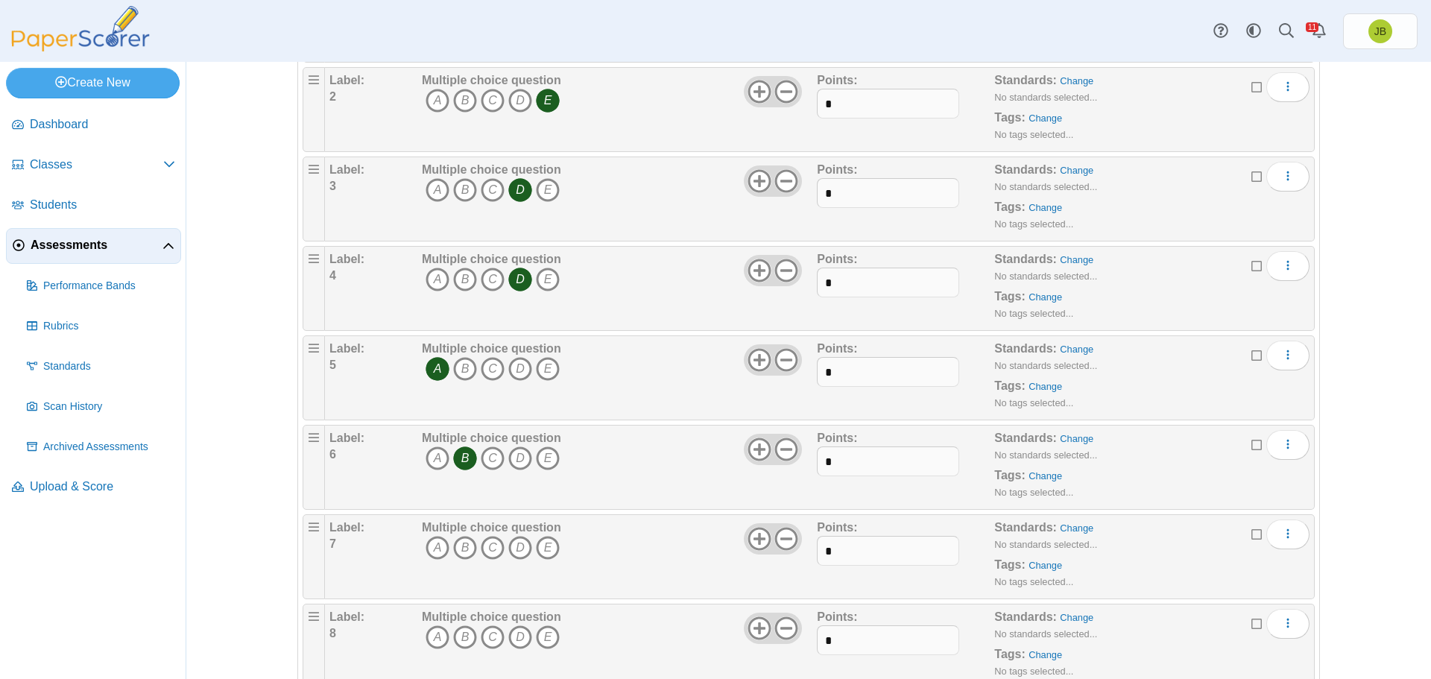
scroll to position [447, 0]
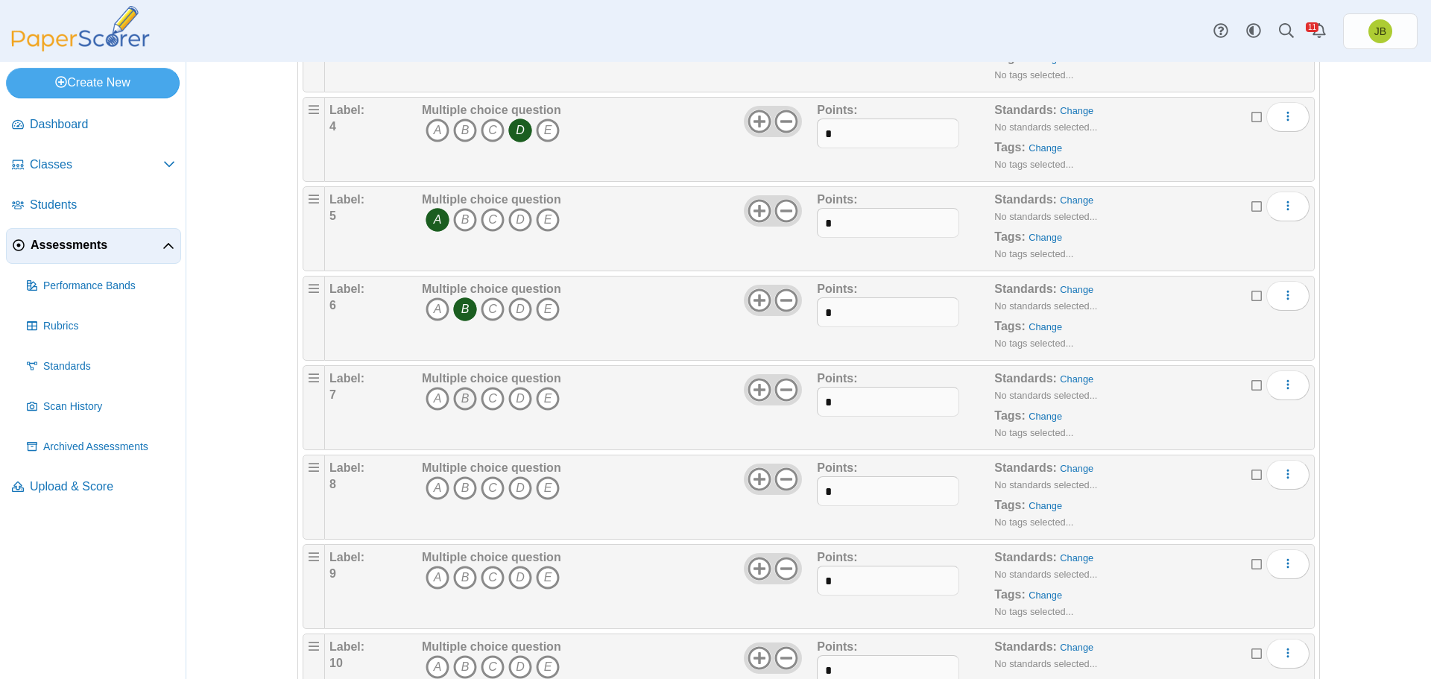
click at [458, 400] on icon "B" at bounding box center [465, 399] width 24 height 24
click at [426, 485] on icon "A" at bounding box center [438, 488] width 24 height 24
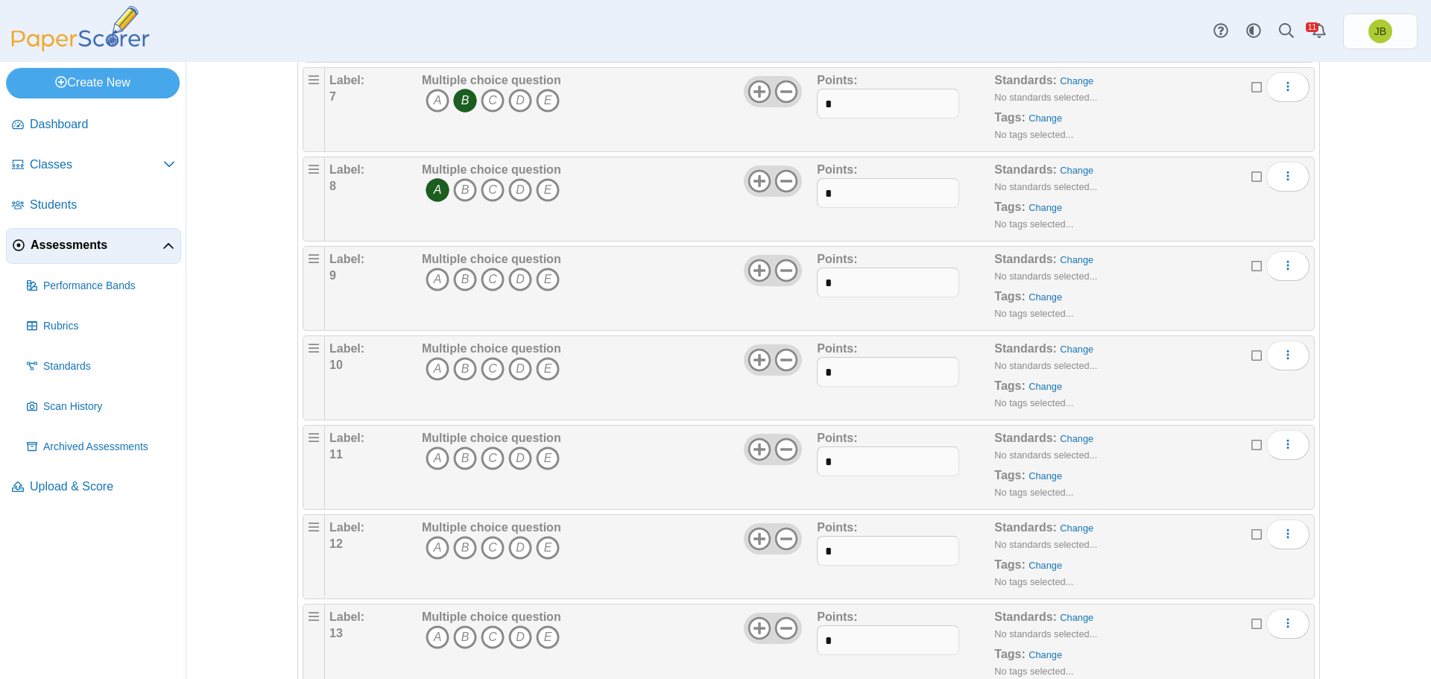
scroll to position [820, 0]
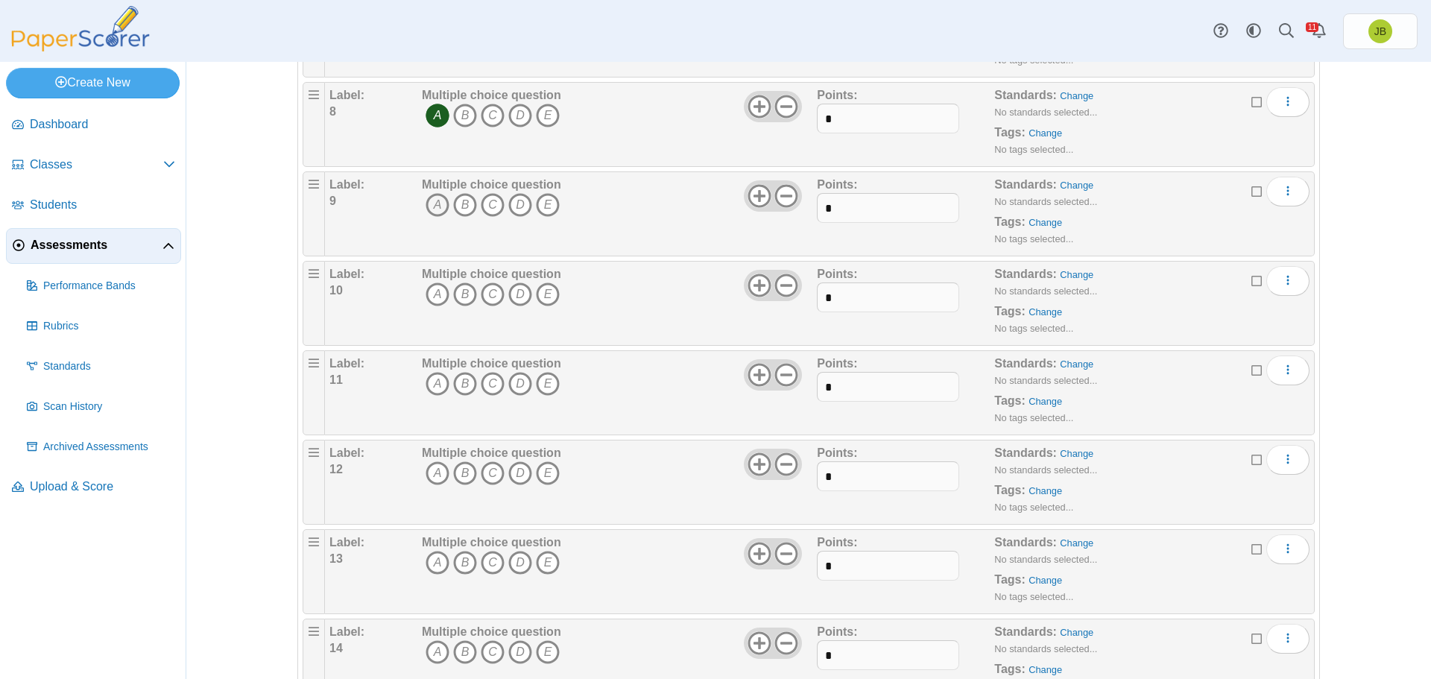
click at [431, 203] on icon "A" at bounding box center [438, 205] width 24 height 24
click at [512, 292] on icon "D" at bounding box center [520, 295] width 24 height 24
click at [432, 378] on icon "A" at bounding box center [438, 384] width 24 height 24
click at [487, 473] on icon "C" at bounding box center [493, 473] width 24 height 24
click at [493, 561] on icon "C" at bounding box center [493, 563] width 24 height 24
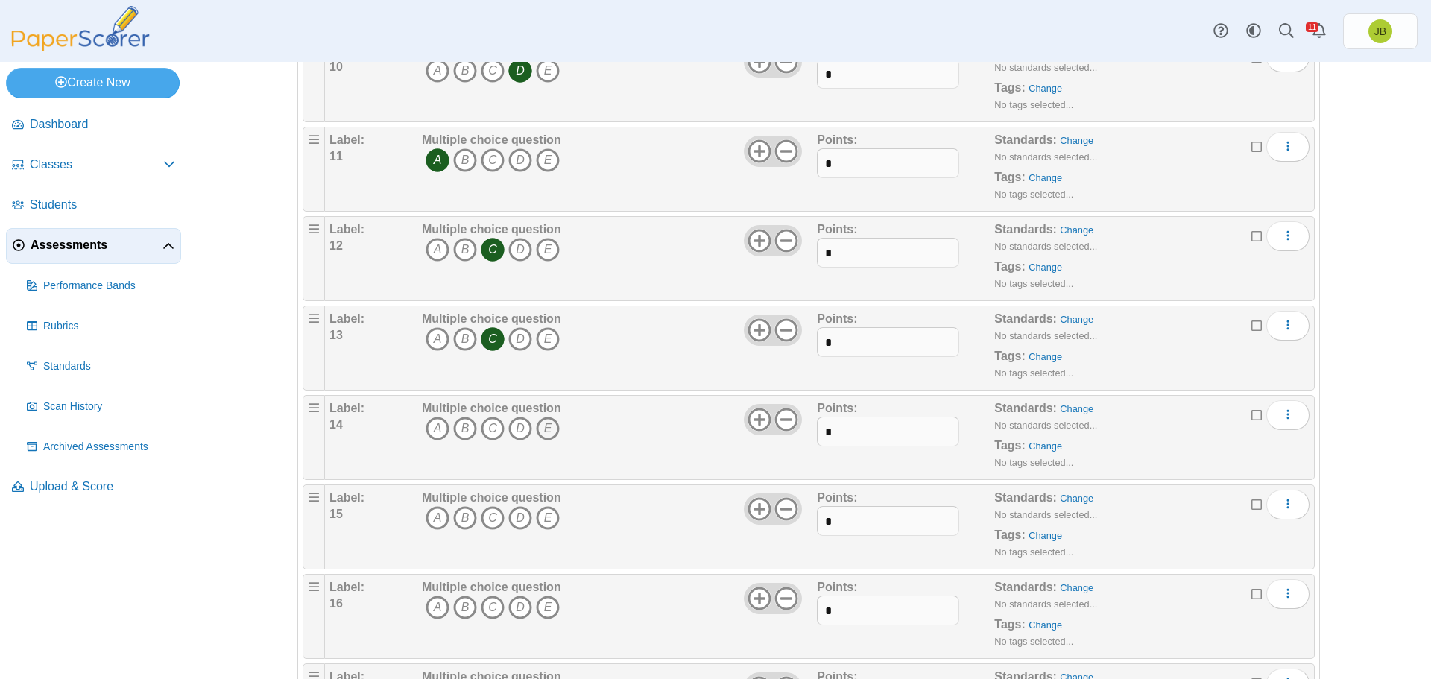
scroll to position [1193, 0]
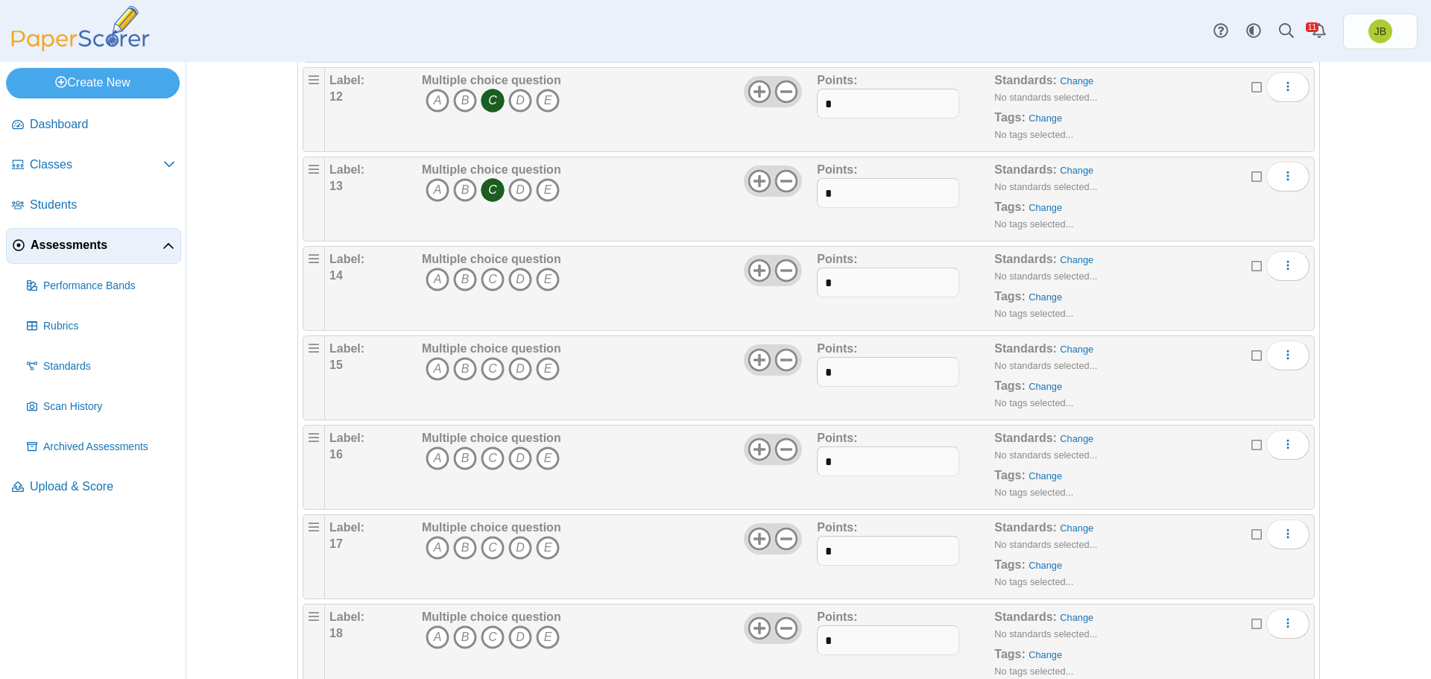
drag, startPoint x: 543, startPoint y: 281, endPoint x: 523, endPoint y: 296, distance: 25.0
click at [543, 282] on icon "E" at bounding box center [548, 280] width 24 height 24
click at [454, 369] on icon "B" at bounding box center [465, 369] width 24 height 24
click at [545, 454] on icon "E" at bounding box center [548, 459] width 24 height 24
click at [462, 552] on icon "B" at bounding box center [465, 548] width 24 height 24
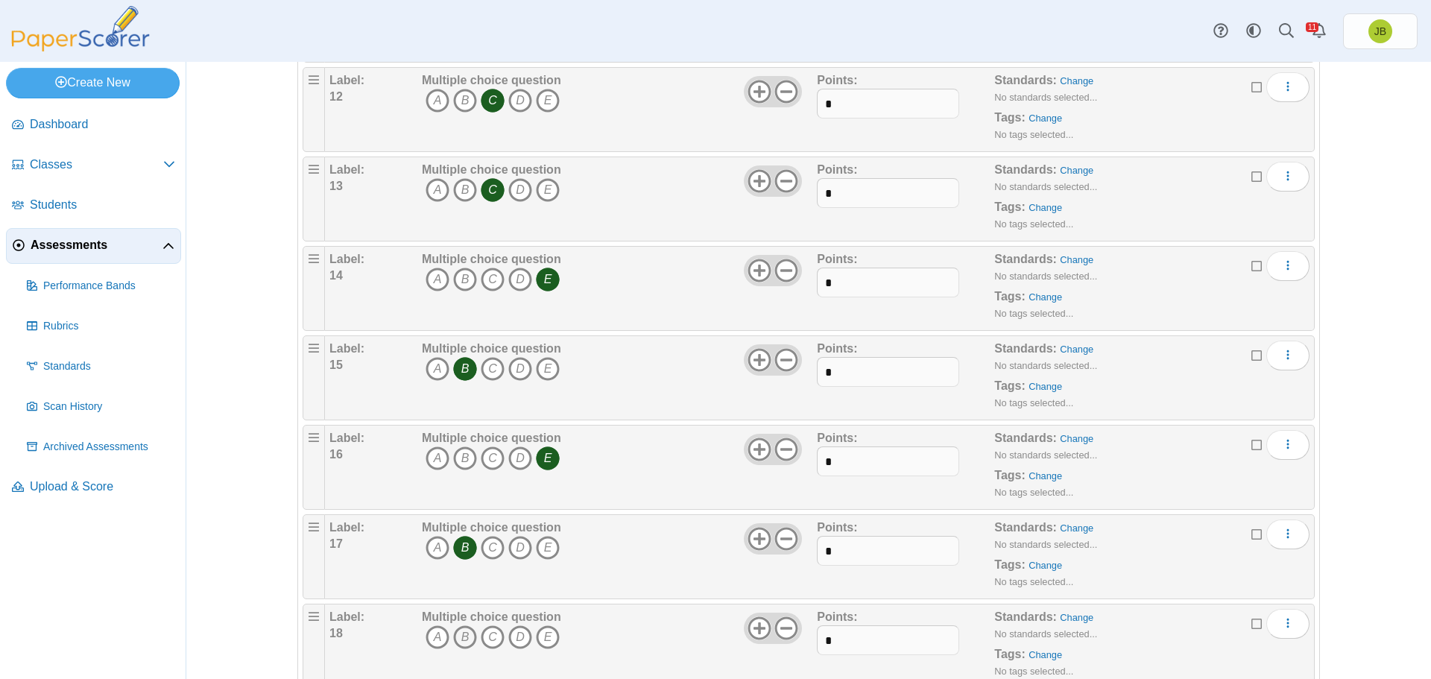
click at [461, 637] on icon "B" at bounding box center [465, 637] width 24 height 24
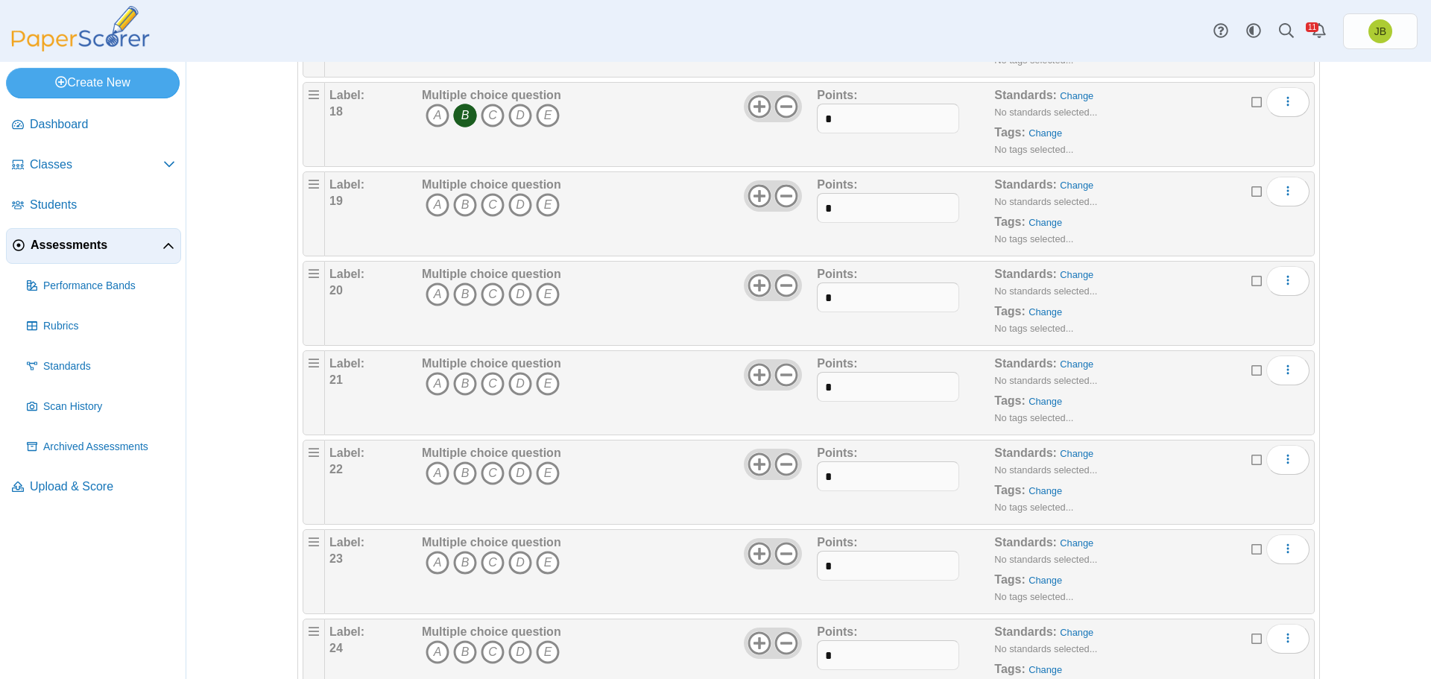
scroll to position [1789, 0]
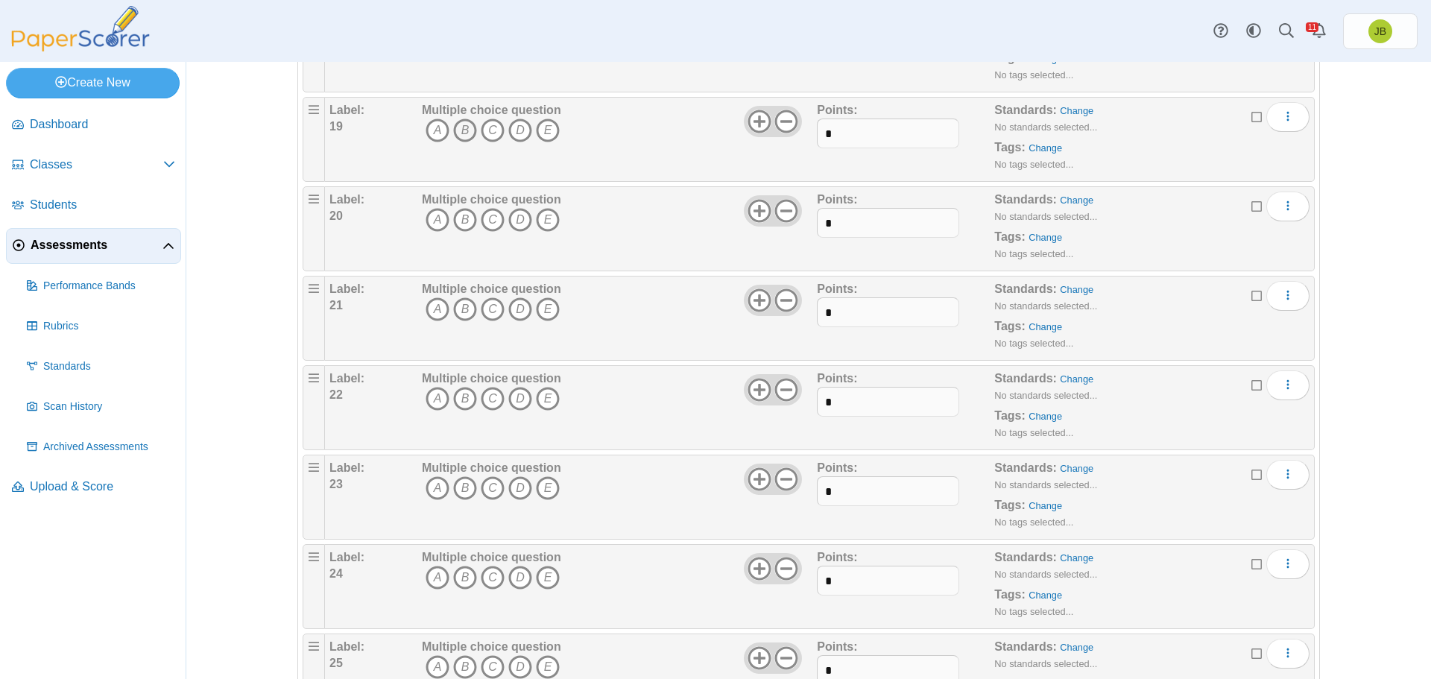
click at [460, 128] on icon "B" at bounding box center [465, 131] width 24 height 24
click at [488, 218] on icon "C" at bounding box center [493, 220] width 24 height 24
click at [513, 309] on icon "D" at bounding box center [520, 309] width 24 height 24
click at [458, 396] on icon "B" at bounding box center [465, 399] width 24 height 24
click at [432, 491] on icon "A" at bounding box center [438, 488] width 24 height 24
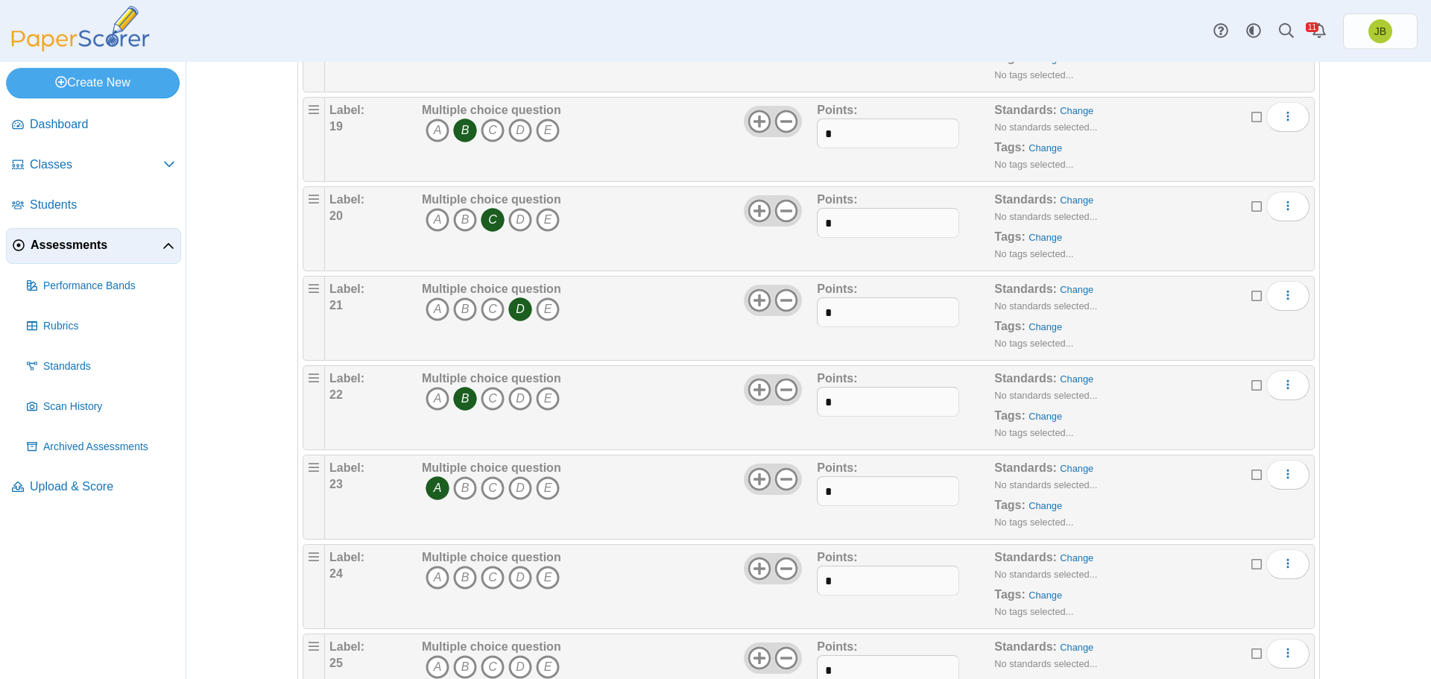
scroll to position [1862, 0]
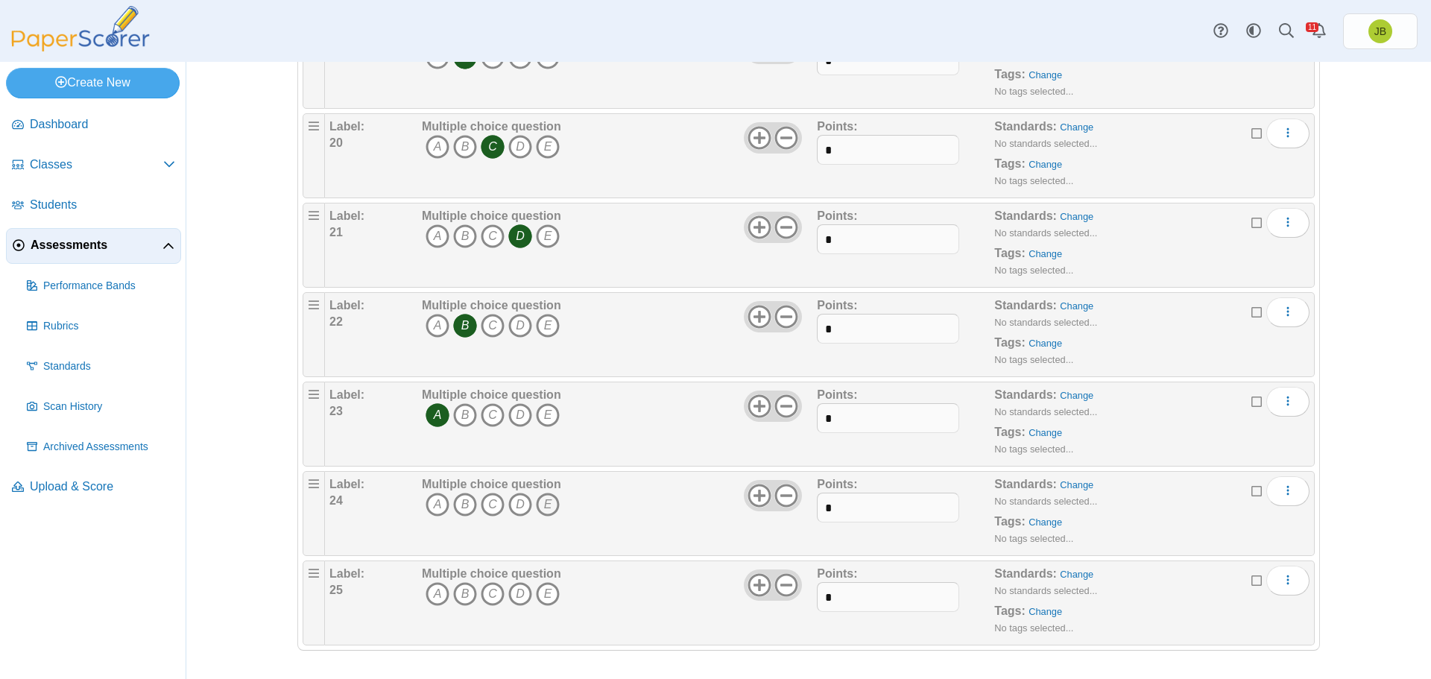
click at [545, 505] on icon "E" at bounding box center [548, 505] width 24 height 24
click at [488, 597] on icon "C" at bounding box center [493, 594] width 24 height 24
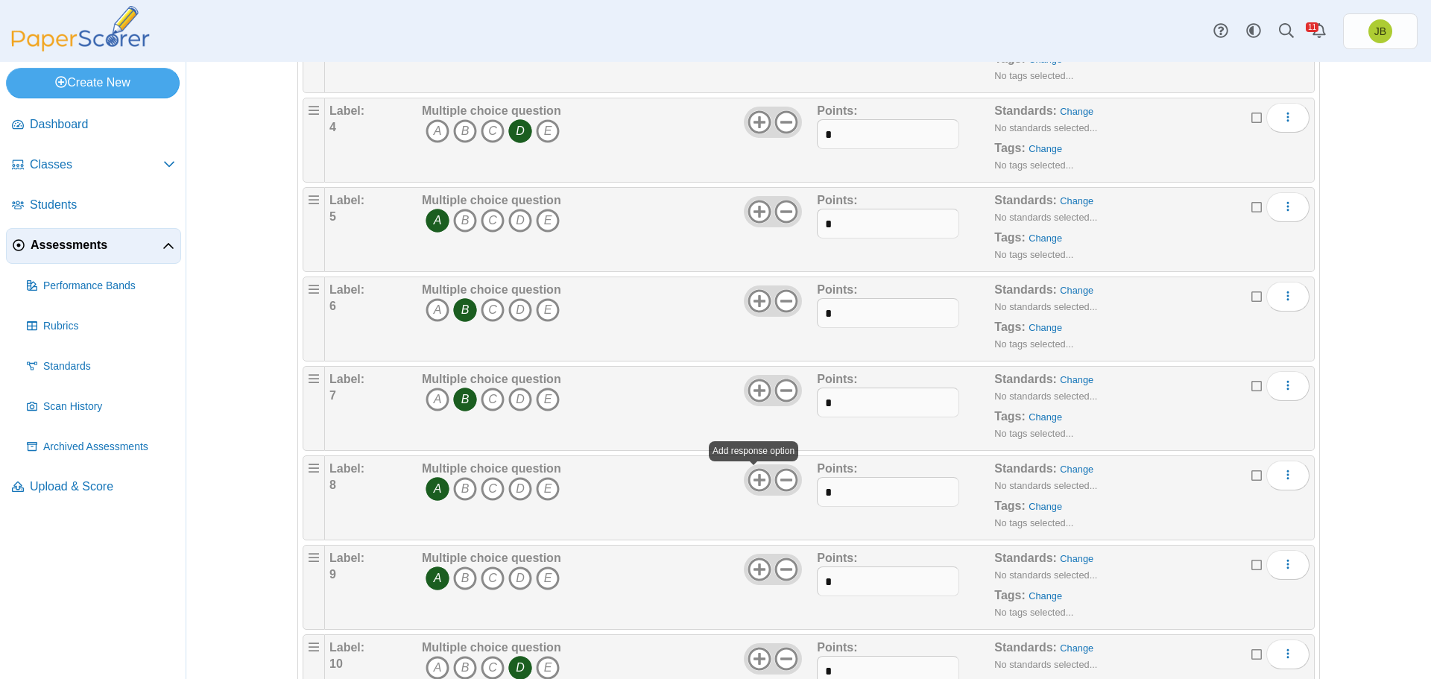
scroll to position [0, 0]
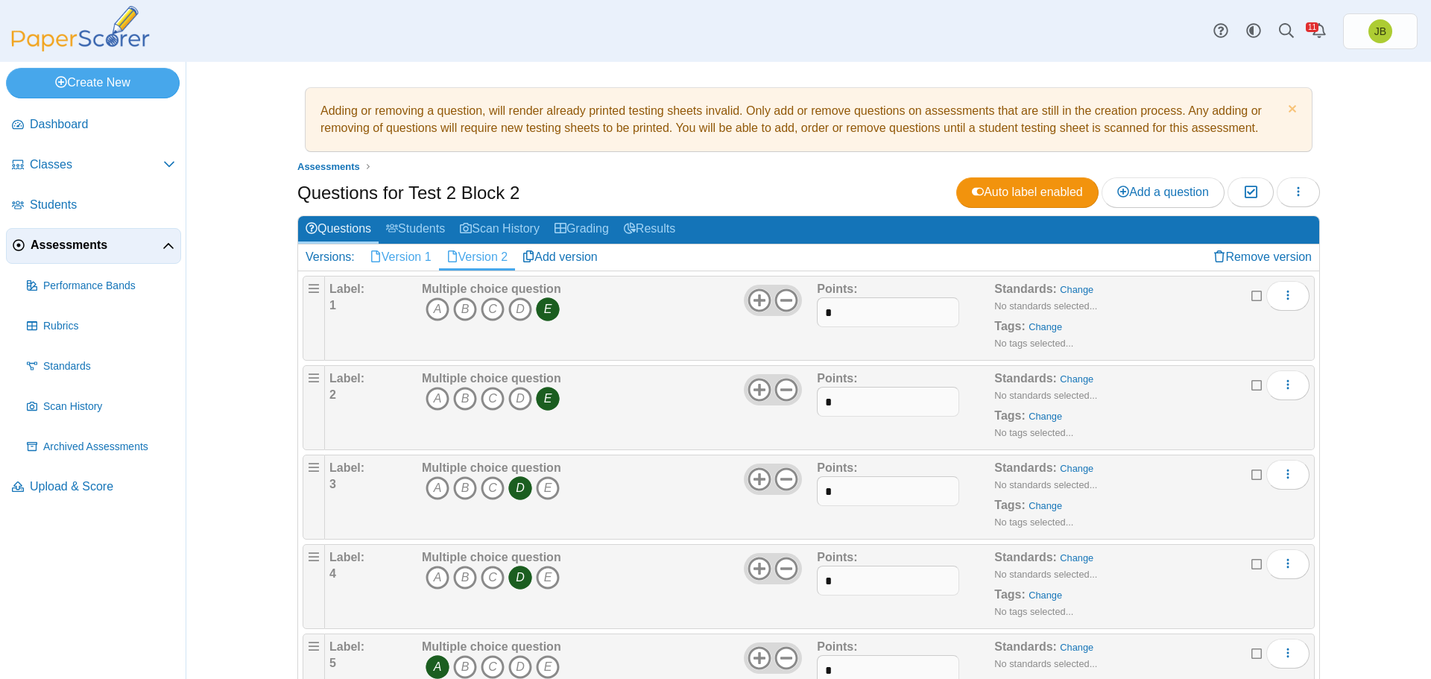
click at [388, 257] on link "Version 1" at bounding box center [400, 257] width 77 height 25
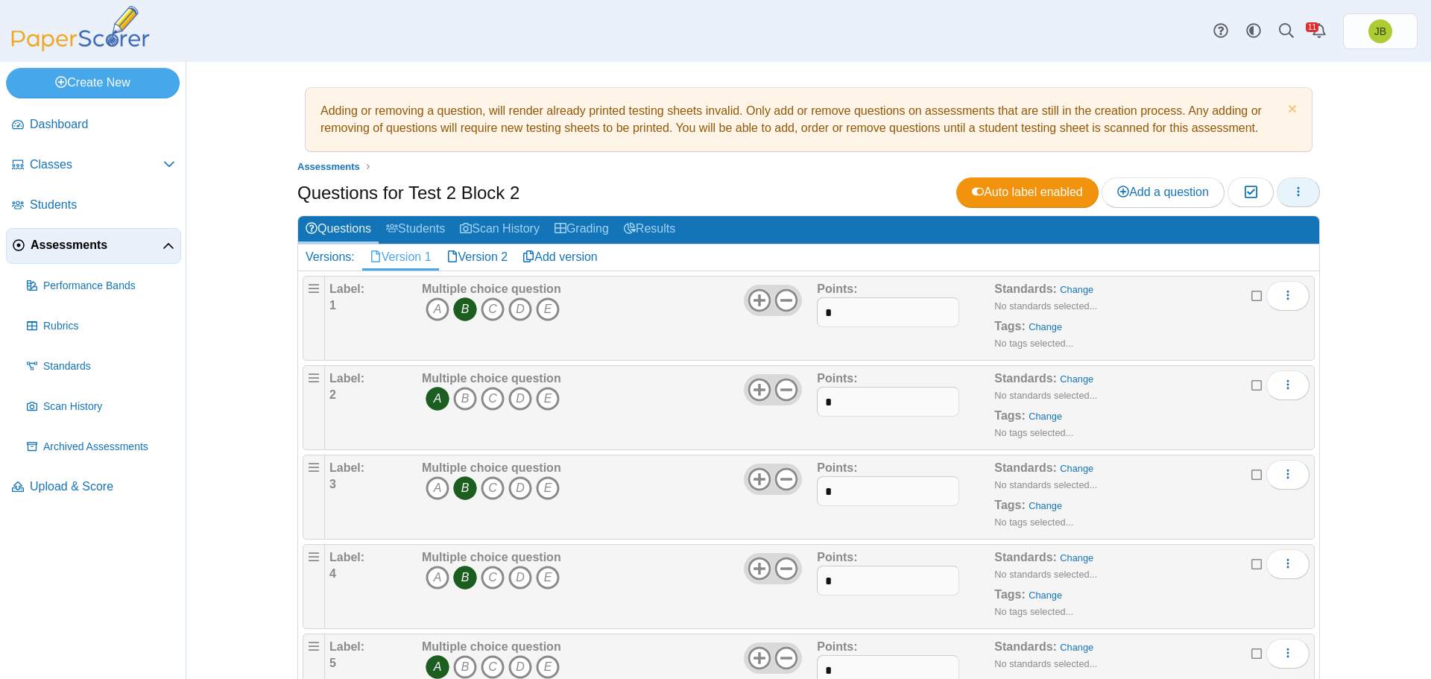
click at [1294, 195] on icon "button" at bounding box center [1299, 192] width 12 height 12
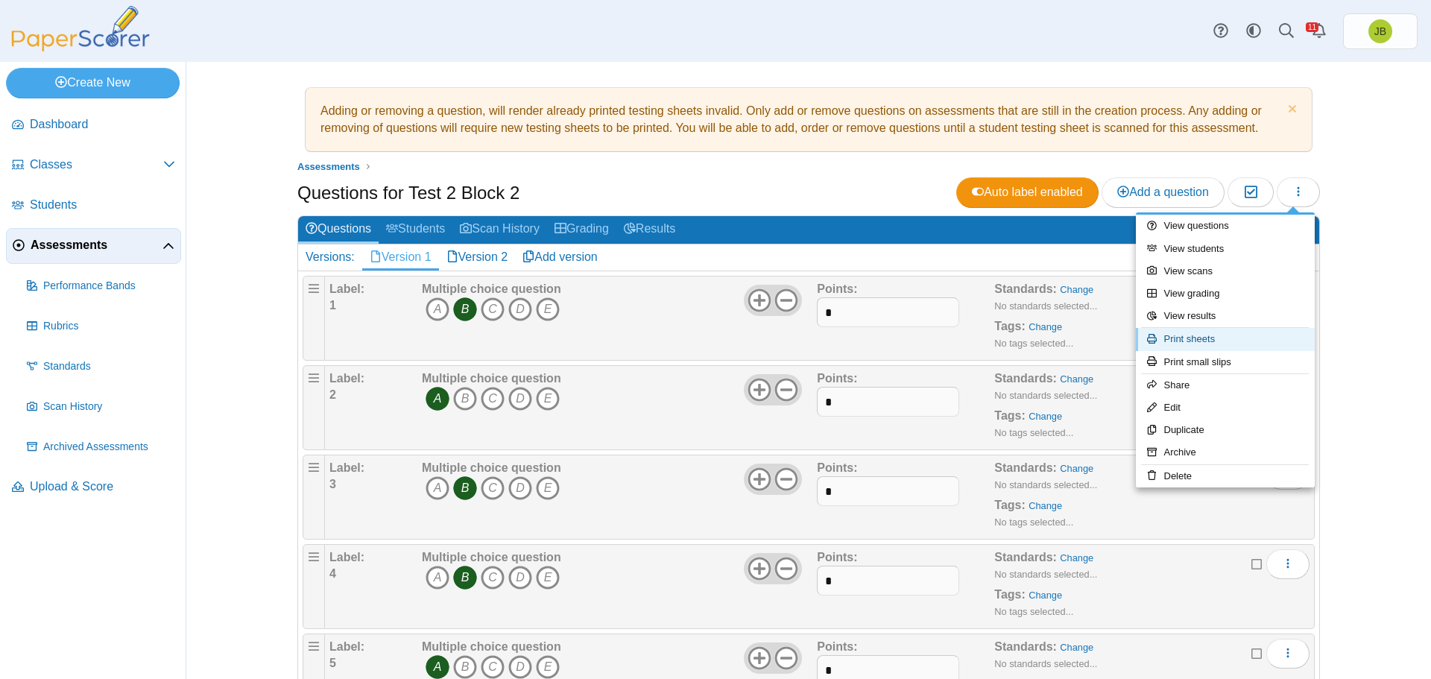
click at [1193, 340] on link "Print sheets" at bounding box center [1225, 339] width 179 height 22
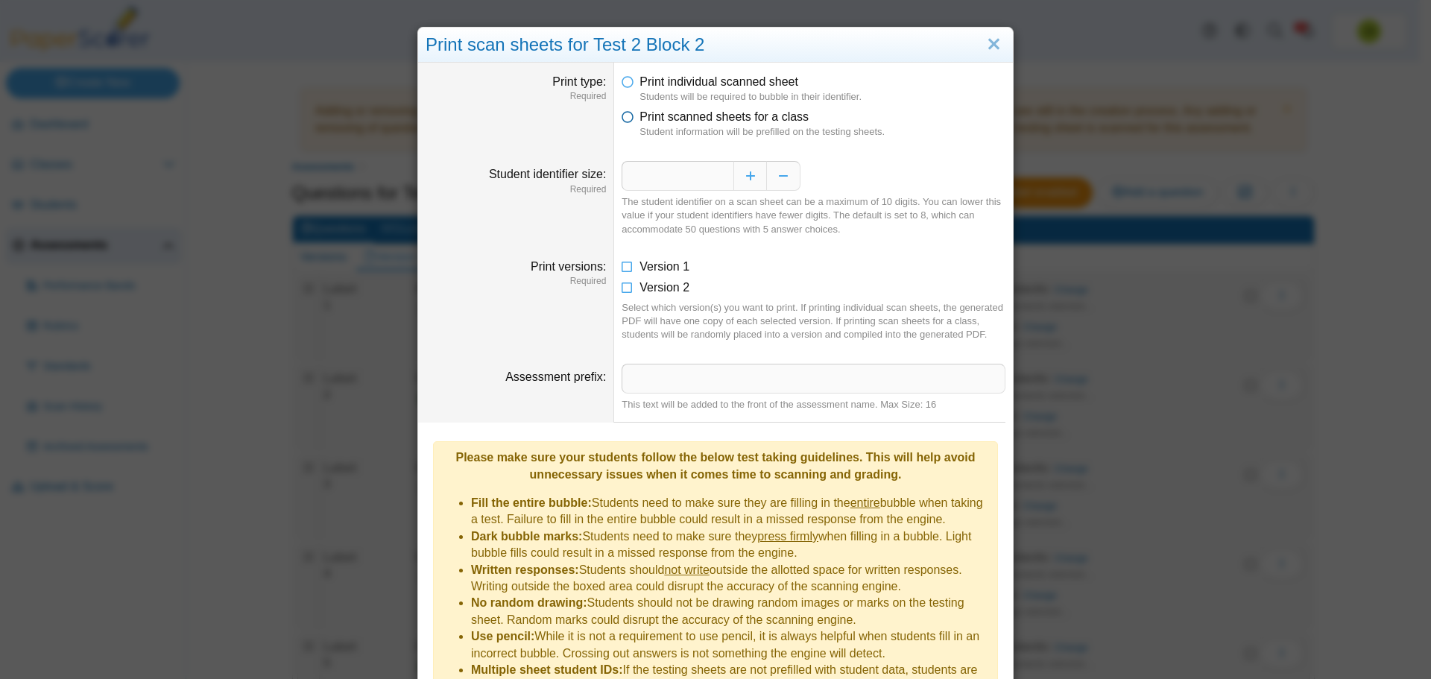
click at [624, 119] on icon at bounding box center [628, 114] width 12 height 10
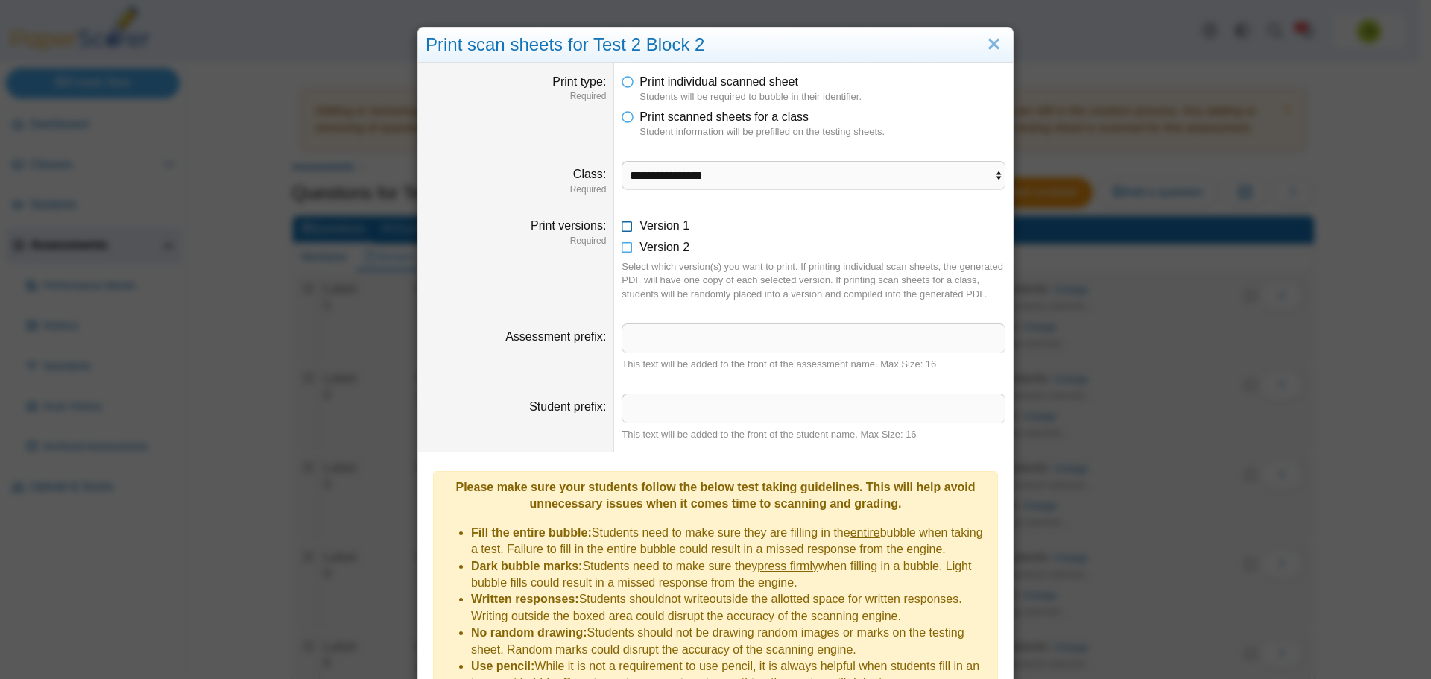
click at [623, 225] on icon at bounding box center [628, 223] width 12 height 10
click at [698, 172] on select "**********" at bounding box center [814, 175] width 384 height 28
select select "**********"
click at [622, 161] on select "**********" at bounding box center [814, 175] width 384 height 28
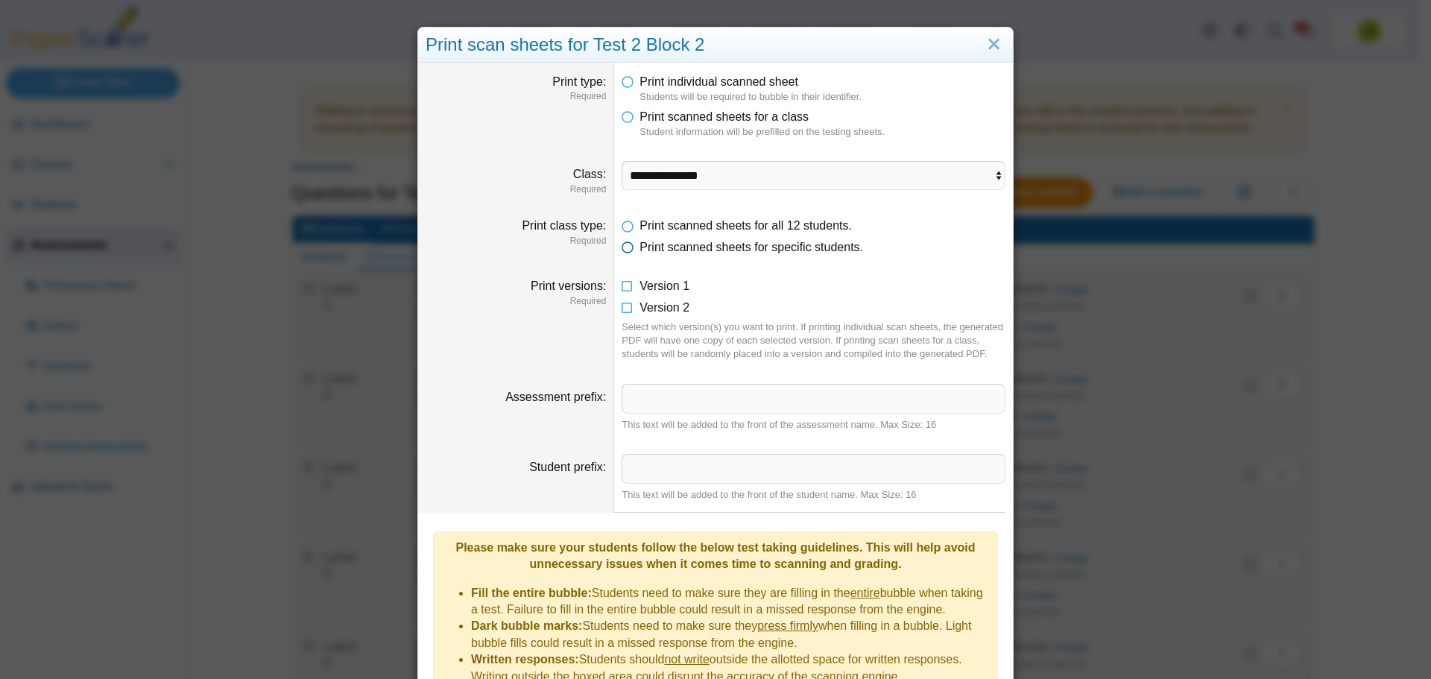
click at [668, 248] on span "Print scanned sheets for specific students." at bounding box center [752, 247] width 224 height 13
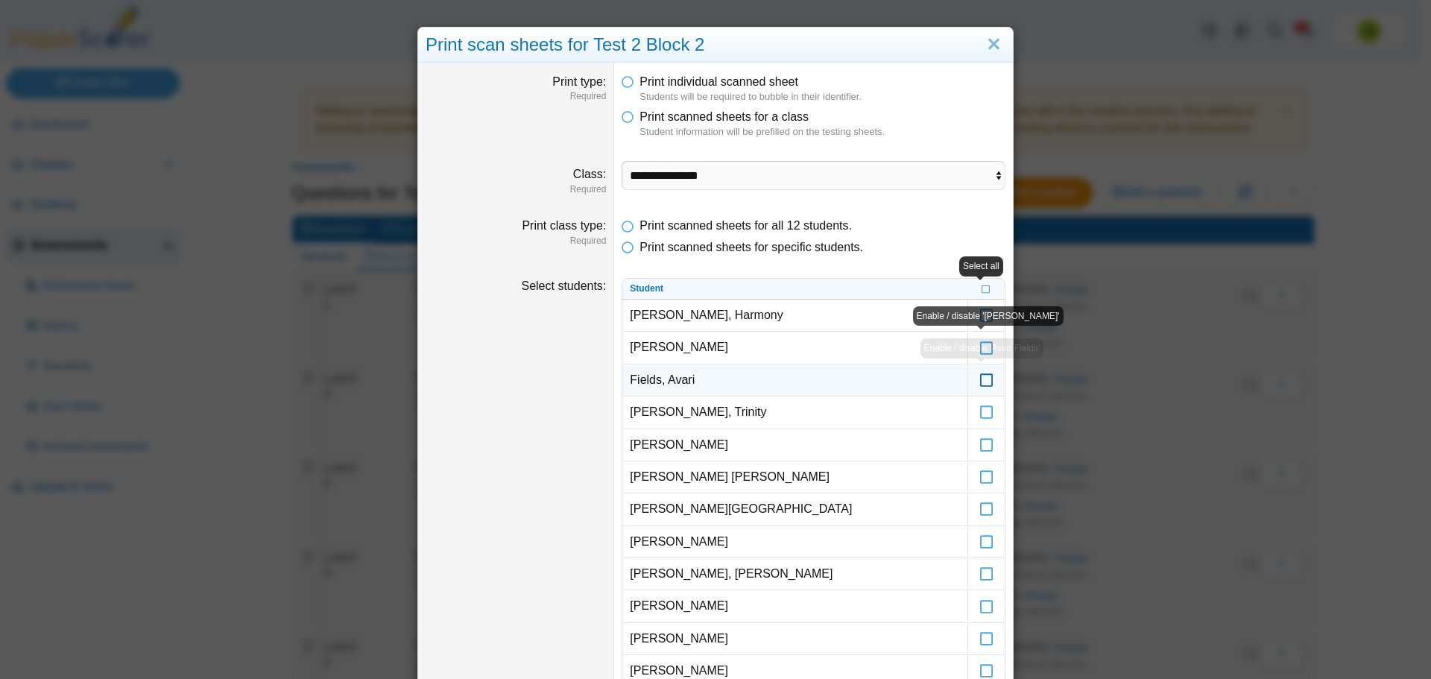
click at [980, 380] on icon at bounding box center [987, 373] width 15 height 13
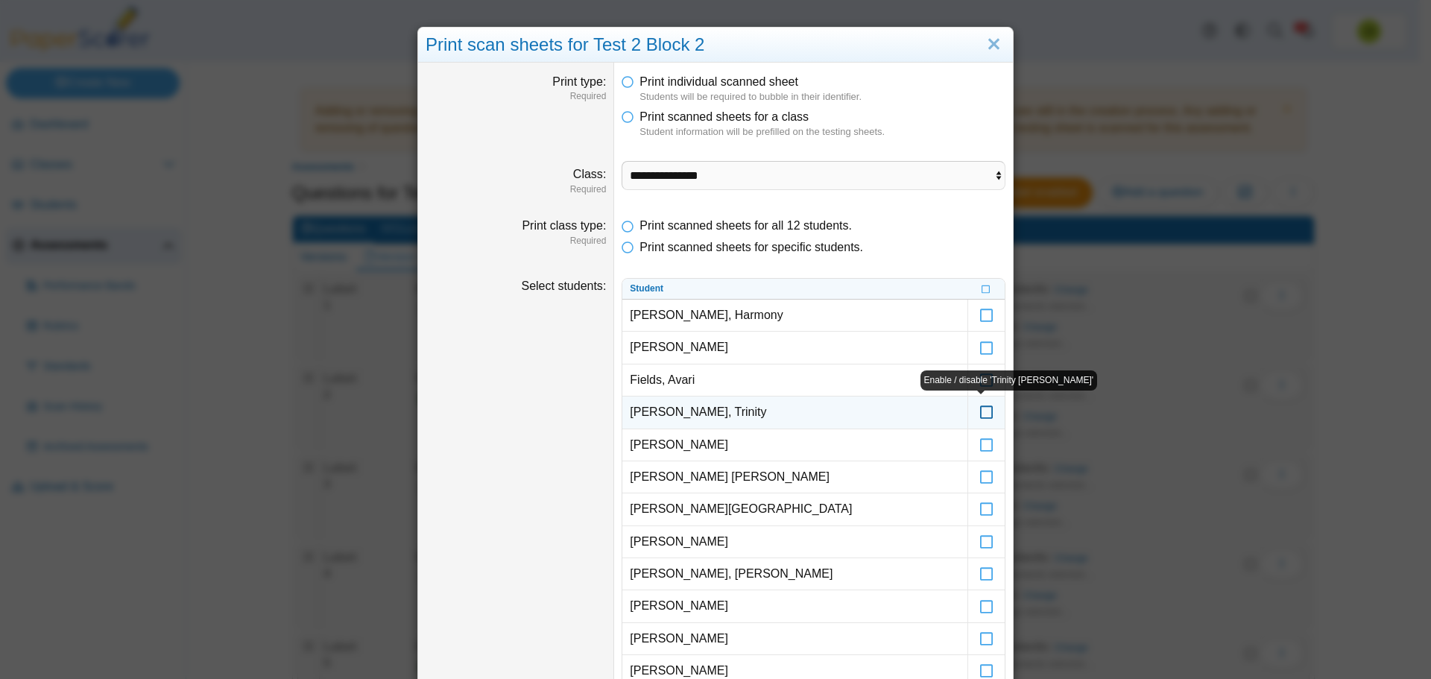
click at [983, 412] on icon at bounding box center [987, 405] width 15 height 13
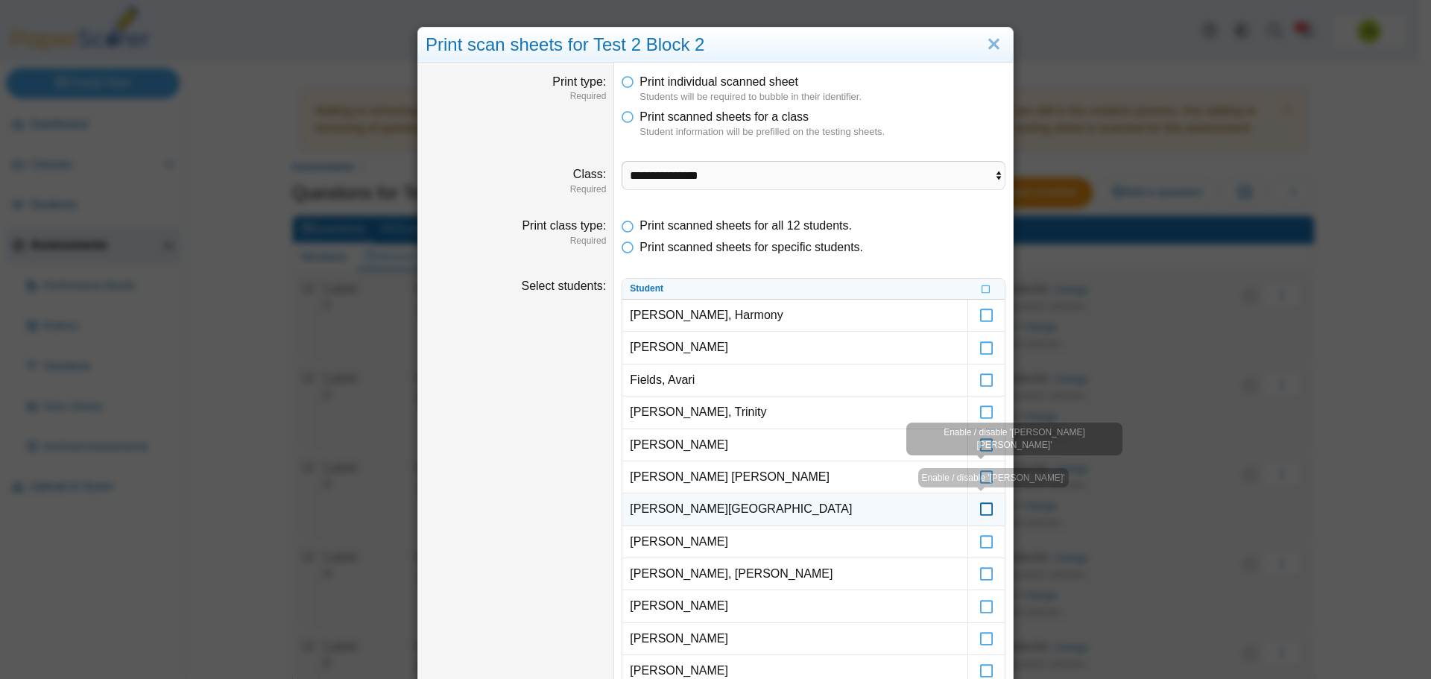
click at [982, 505] on icon at bounding box center [987, 502] width 15 height 13
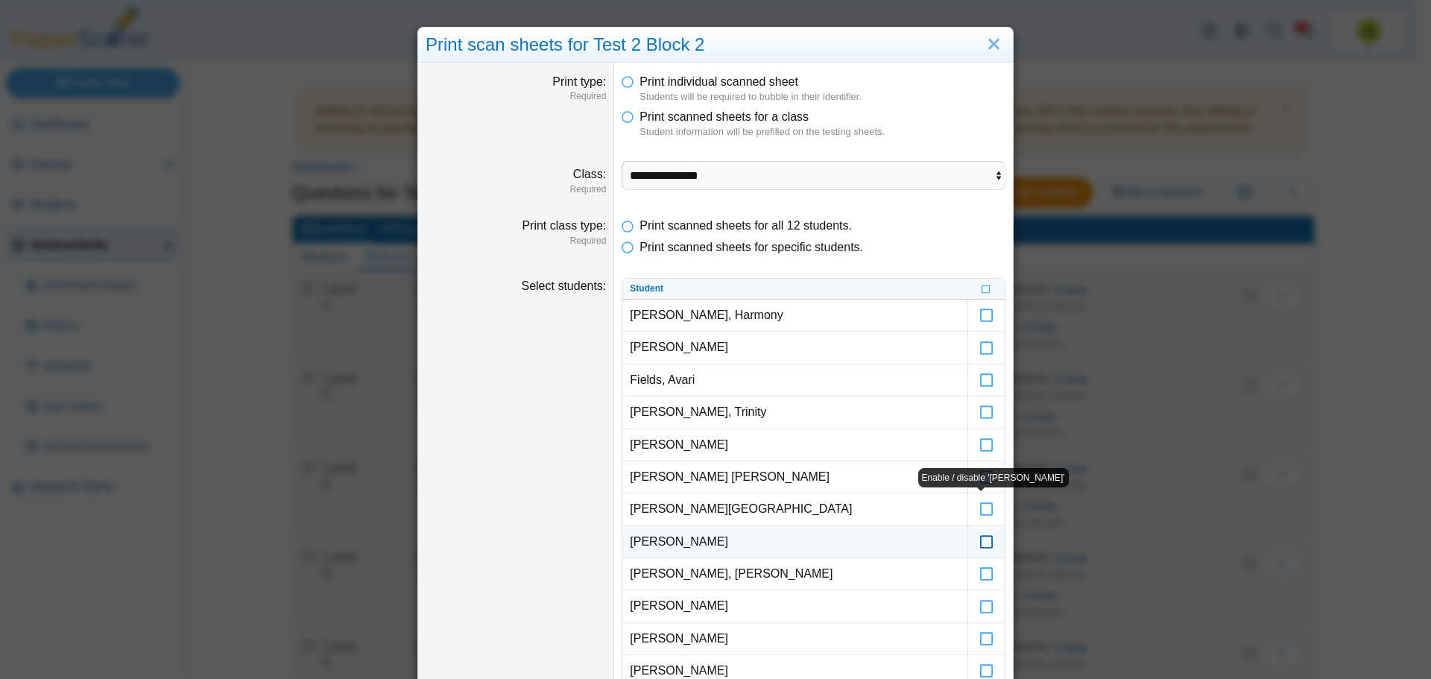
click at [980, 537] on icon at bounding box center [987, 535] width 15 height 13
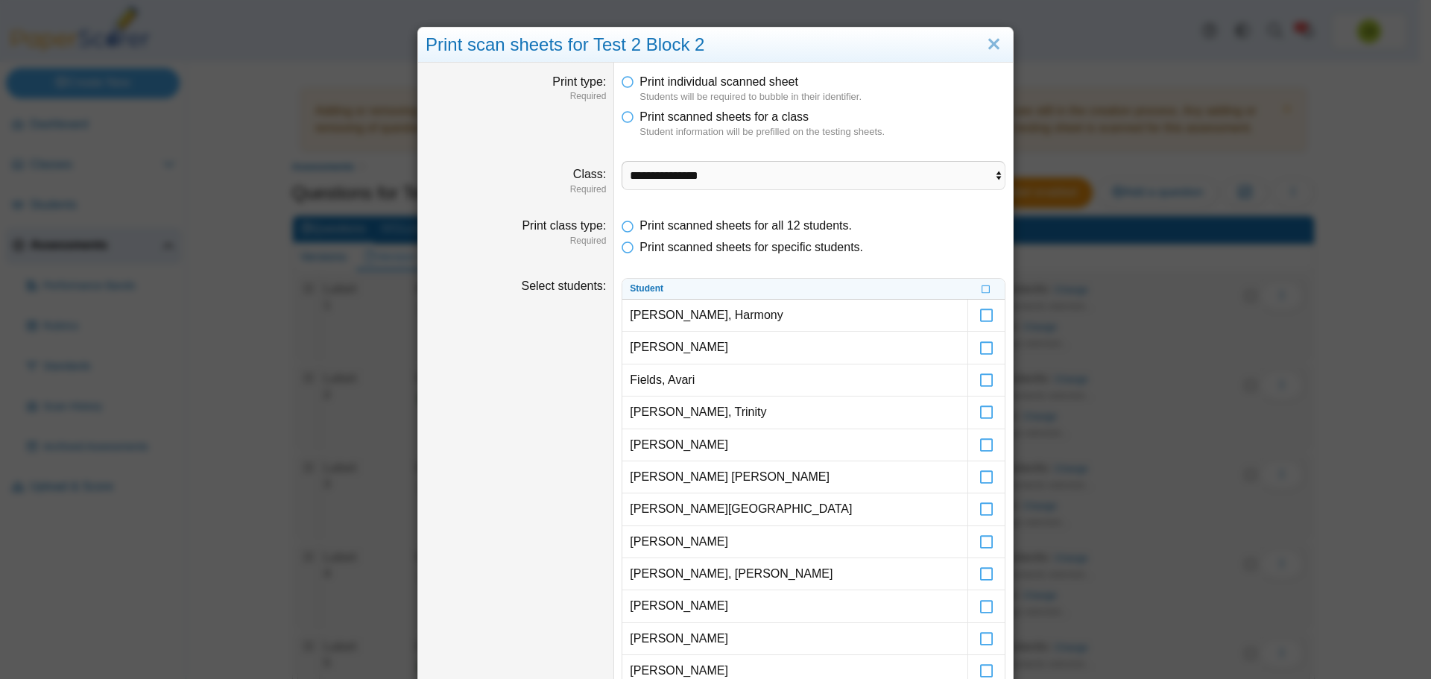
scroll to position [149, 0]
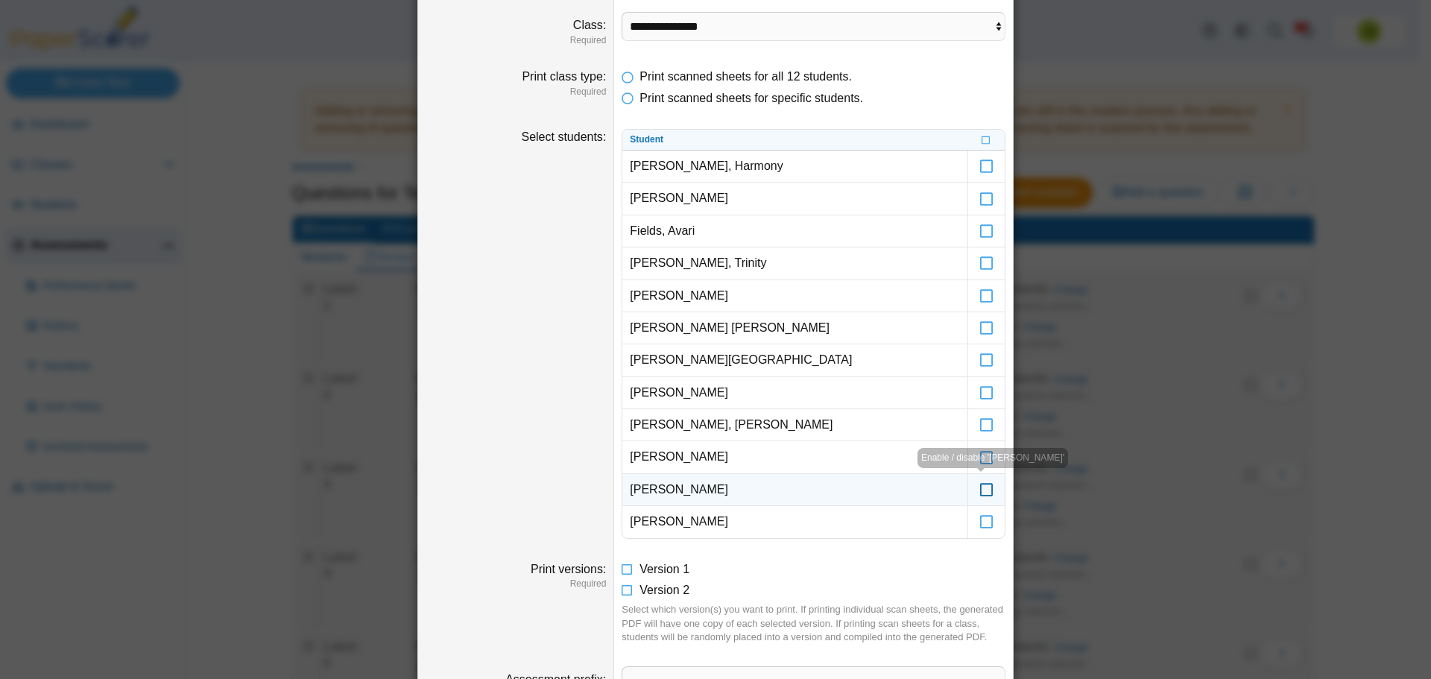
click at [985, 490] on icon at bounding box center [987, 482] width 15 height 13
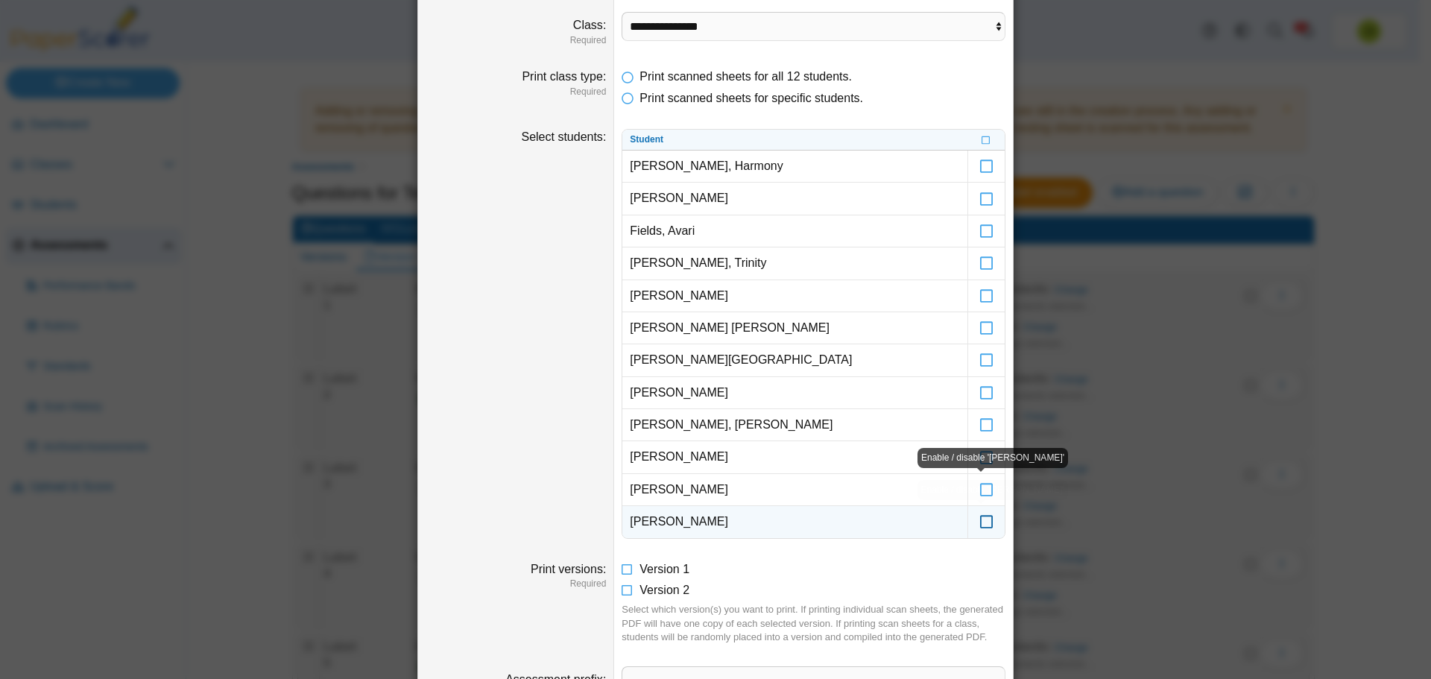
click at [982, 514] on icon at bounding box center [987, 514] width 15 height 13
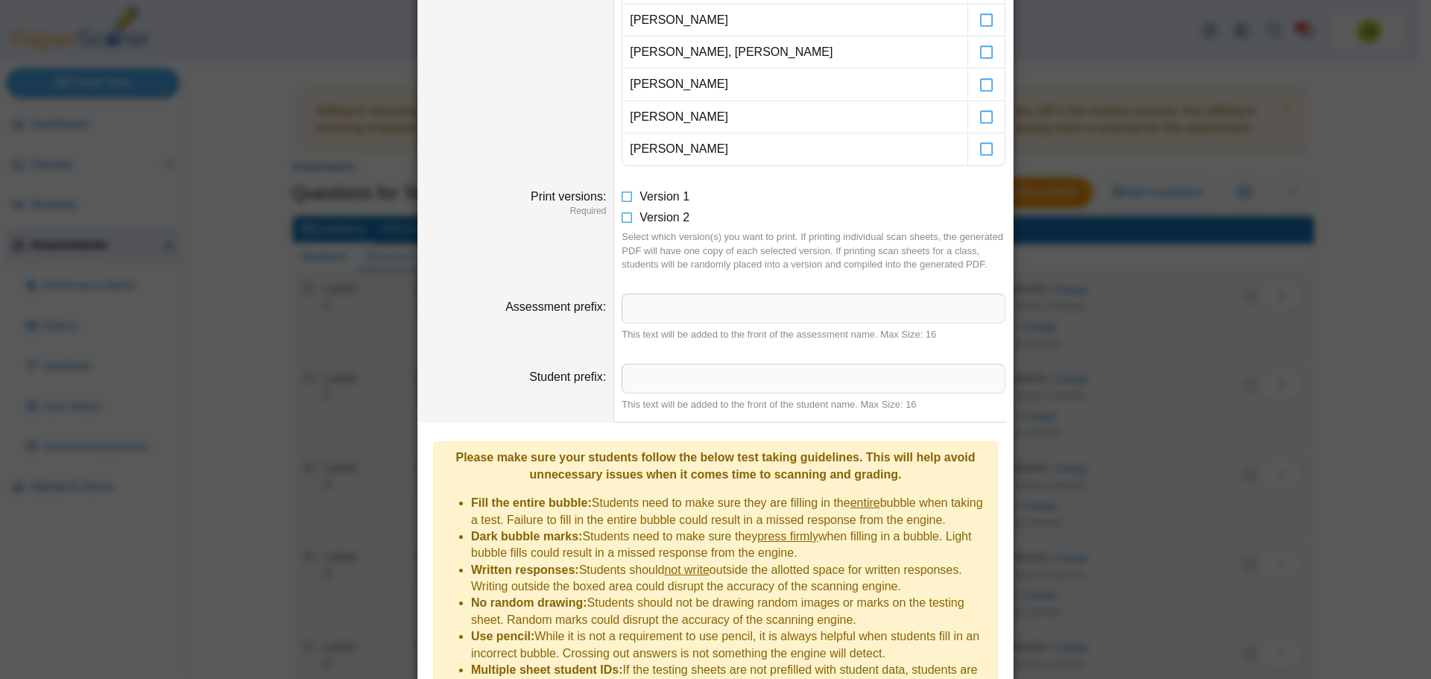
scroll to position [617, 0]
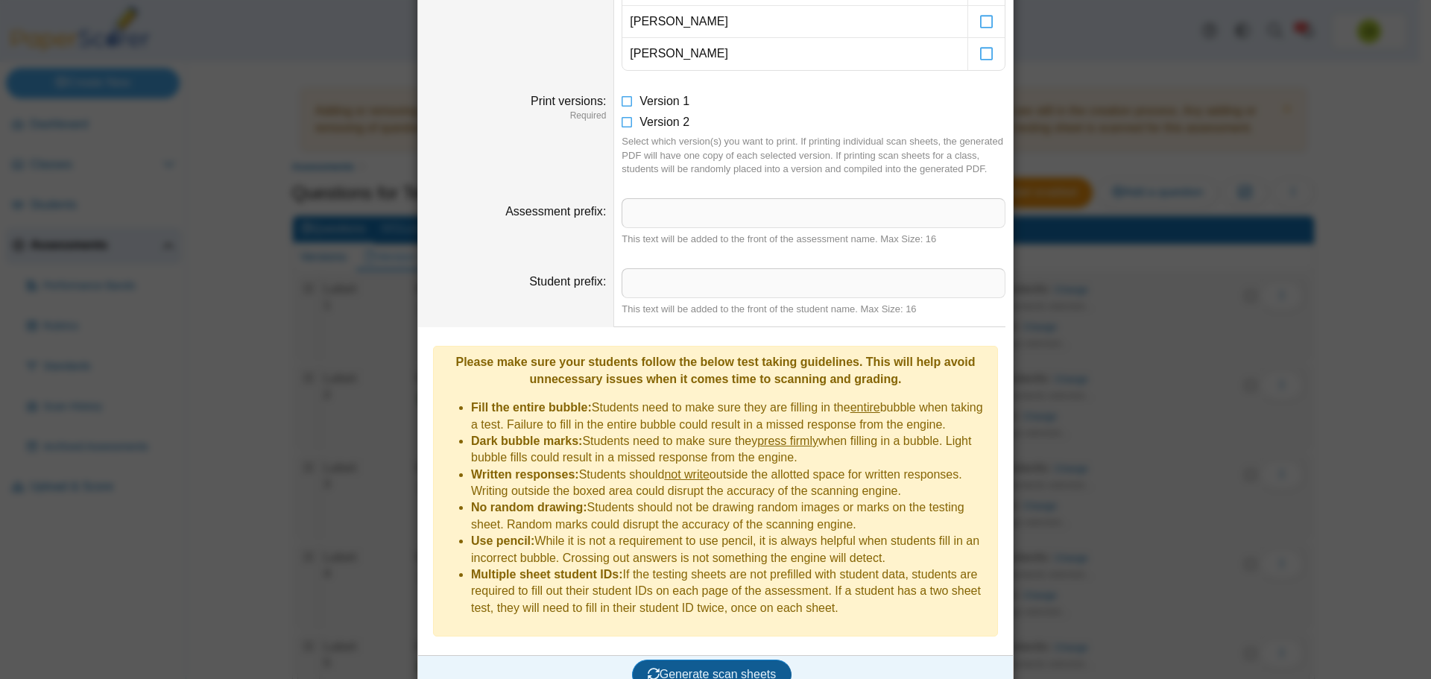
click at [725, 668] on span "Generate scan sheets" at bounding box center [712, 674] width 129 height 13
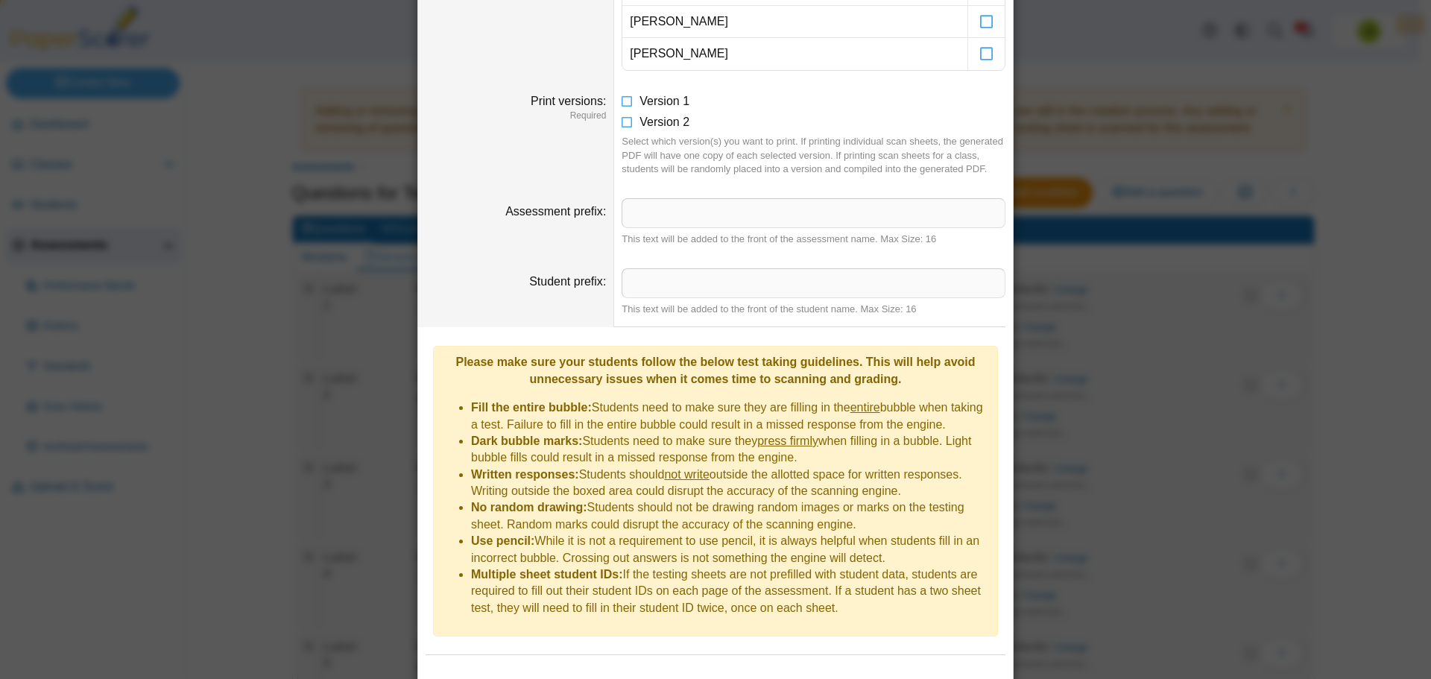
scroll to position [690, 0]
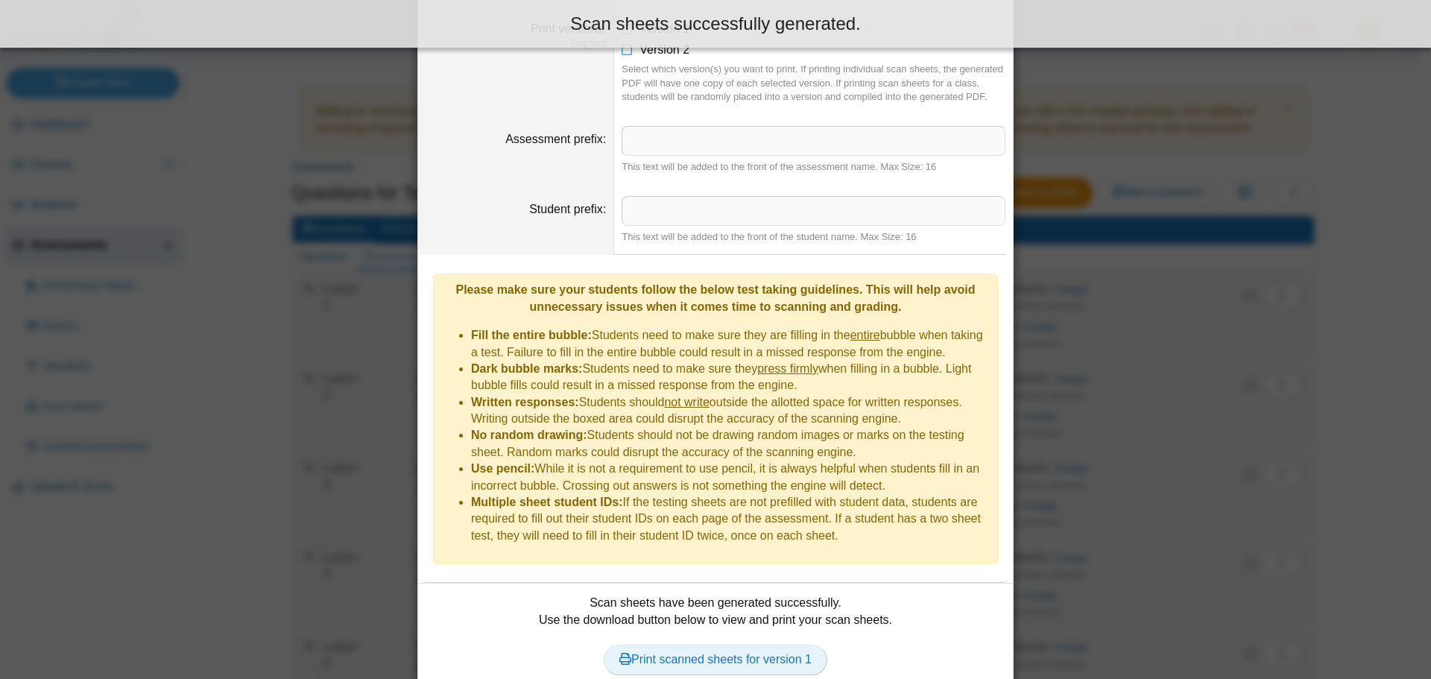
click at [741, 645] on link "Print scanned sheets for version 1" at bounding box center [716, 660] width 224 height 30
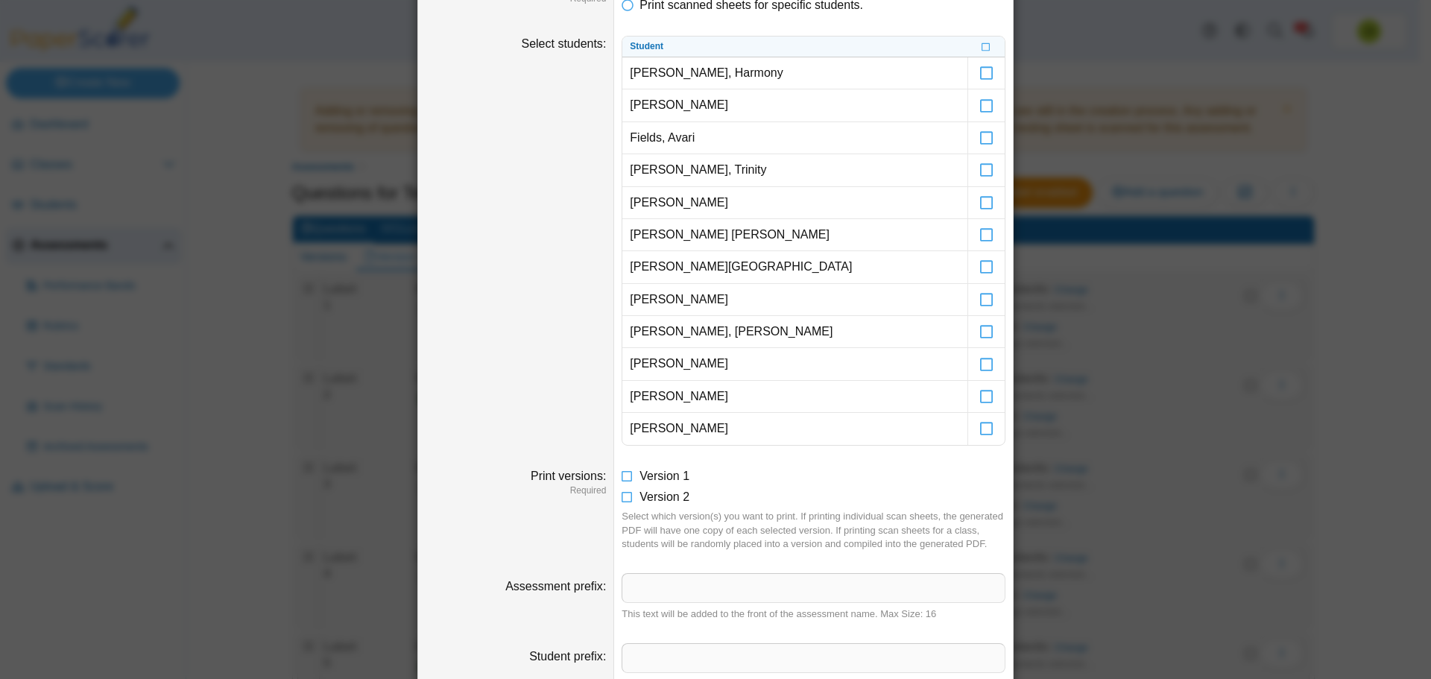
scroll to position [0, 0]
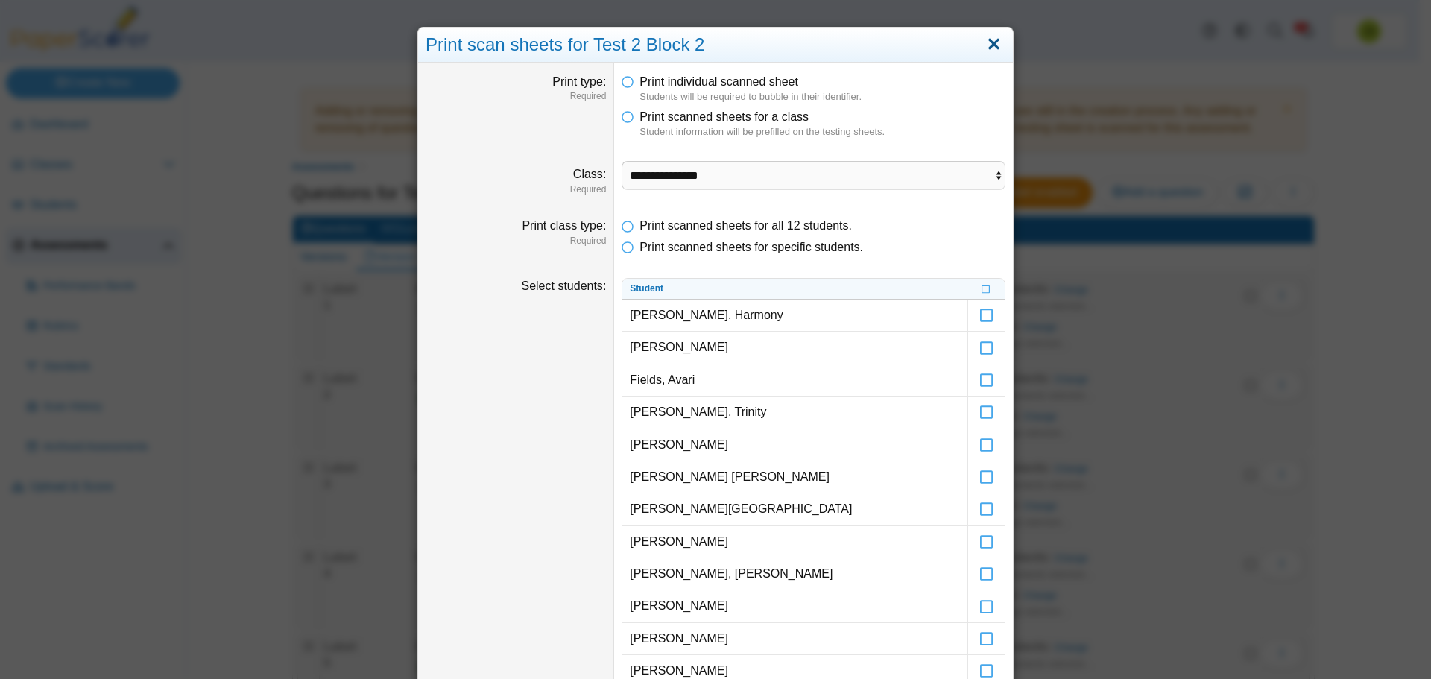
click at [995, 48] on link "Close" at bounding box center [994, 44] width 23 height 25
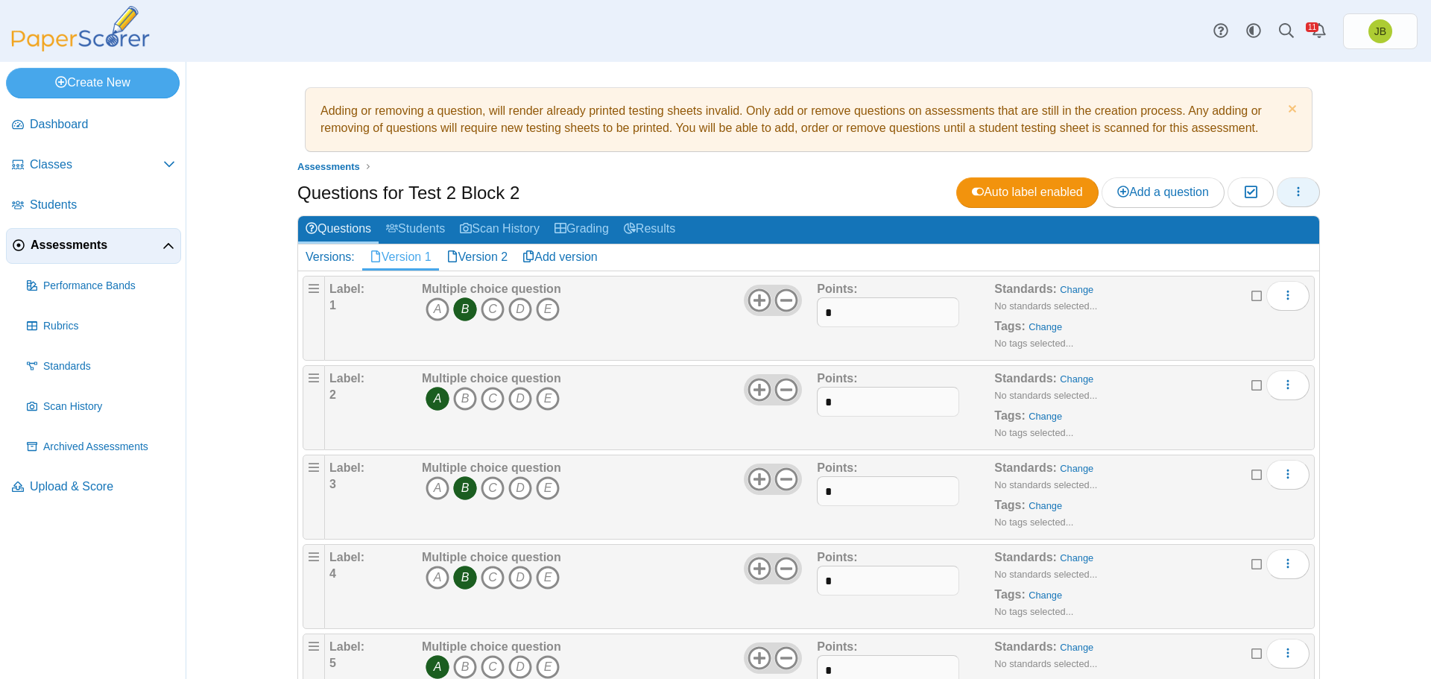
click at [1298, 189] on icon "button" at bounding box center [1299, 192] width 12 height 12
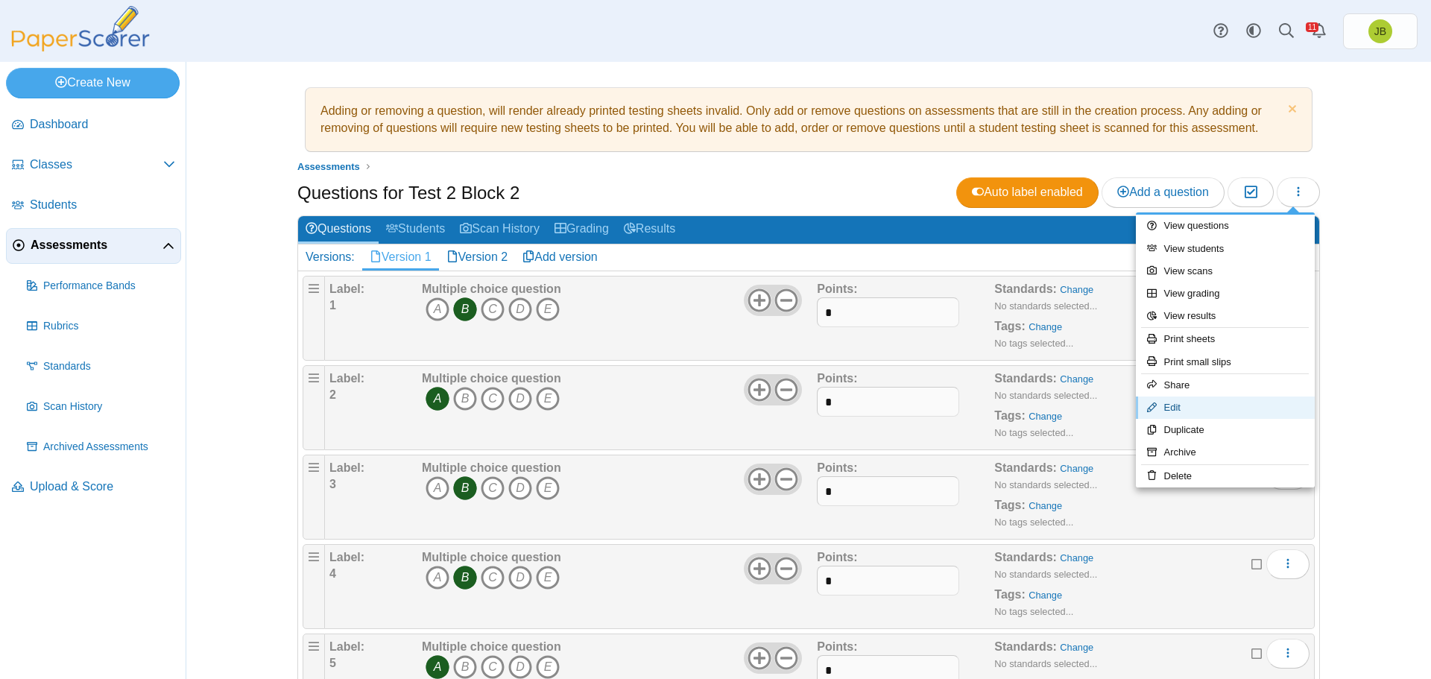
click at [1155, 410] on icon at bounding box center [1152, 408] width 10 height 10
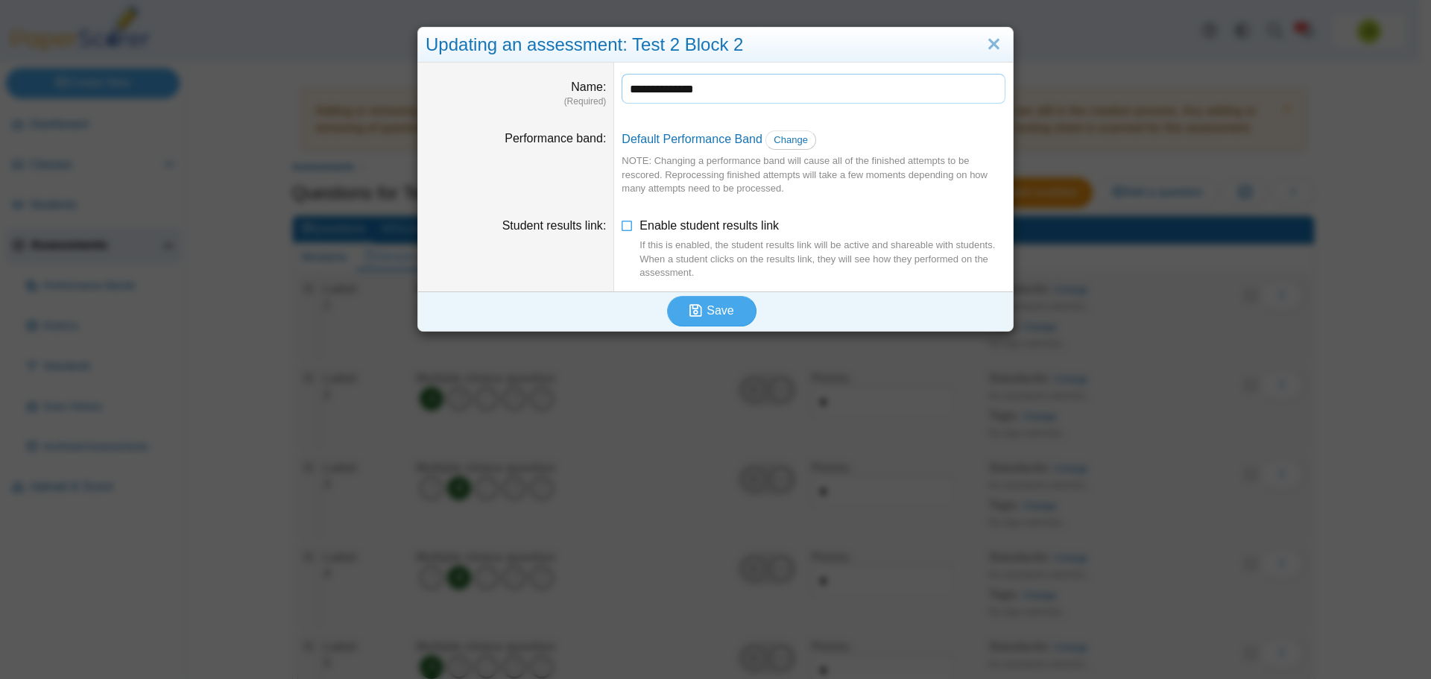
click at [652, 92] on input "**********" at bounding box center [814, 89] width 384 height 30
type input "**********"
click at [728, 314] on button "Save" at bounding box center [711, 311] width 89 height 30
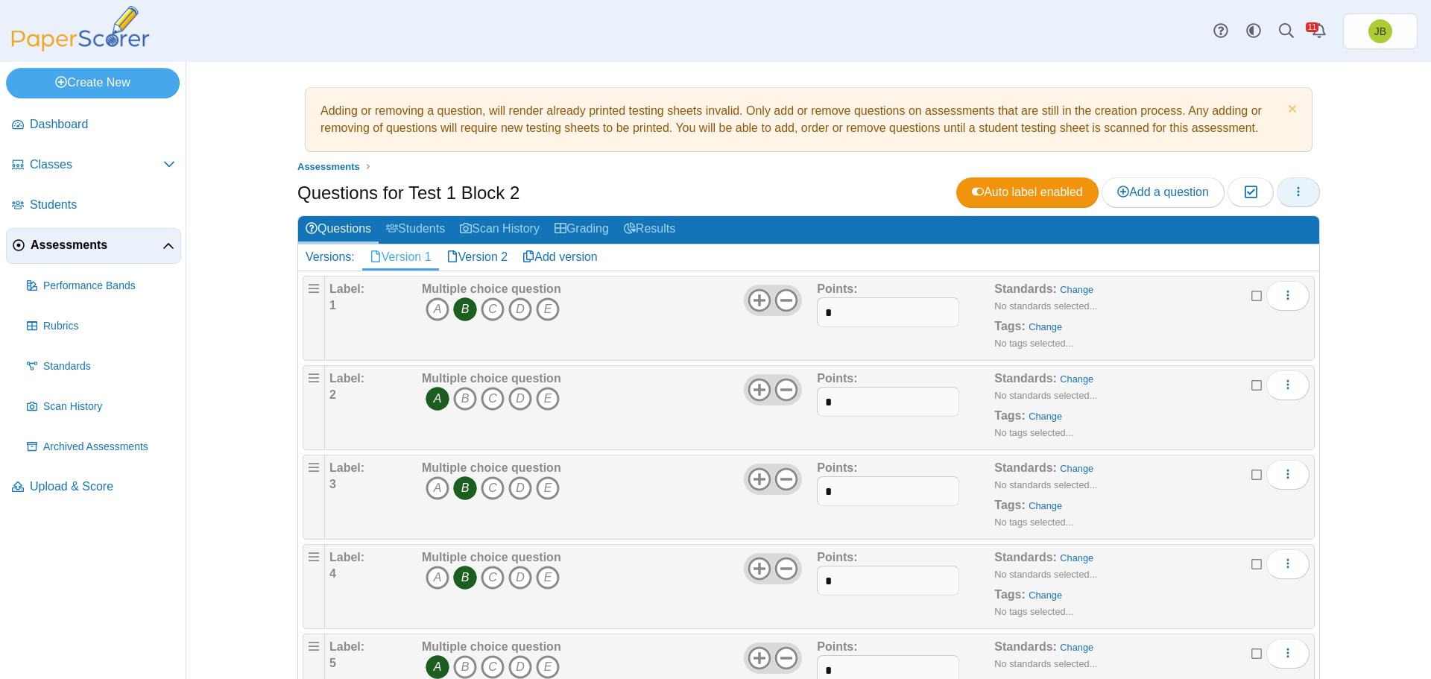
click at [1297, 192] on icon "button" at bounding box center [1299, 192] width 12 height 12
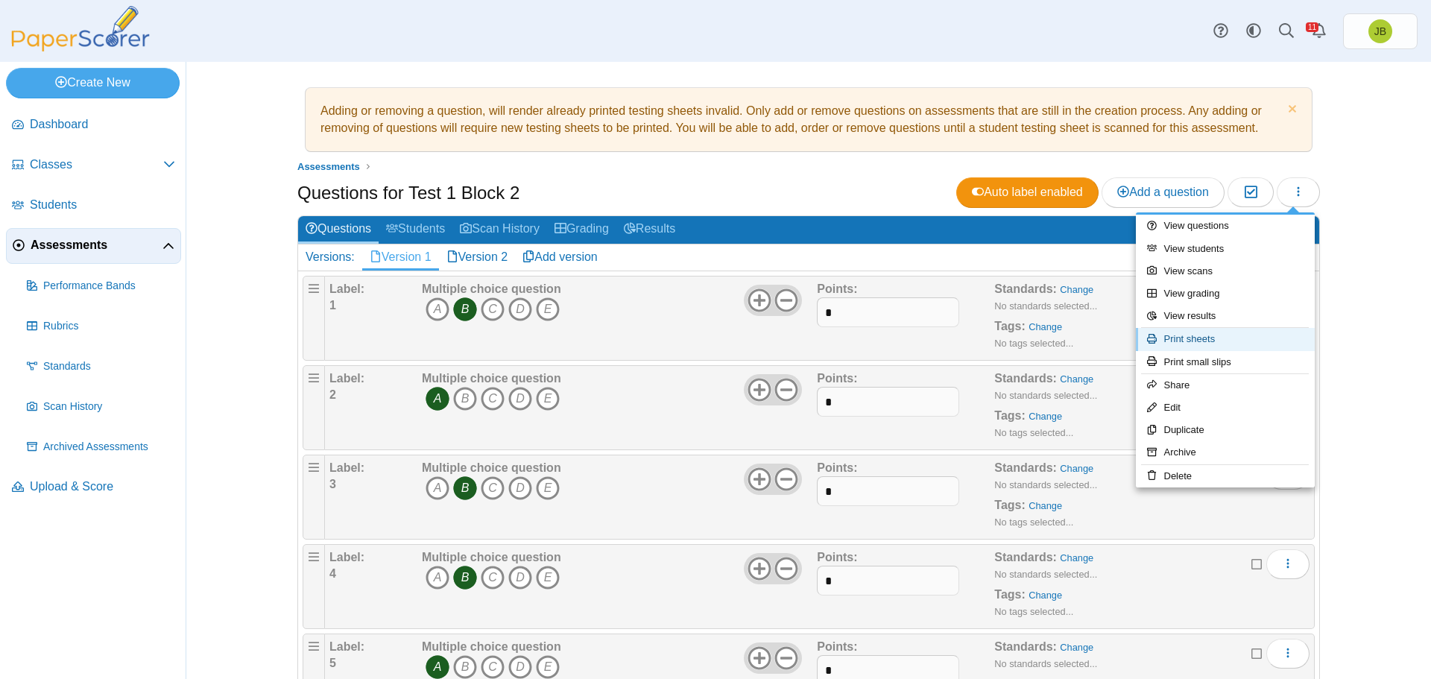
click at [1188, 341] on link "Print sheets" at bounding box center [1225, 339] width 179 height 22
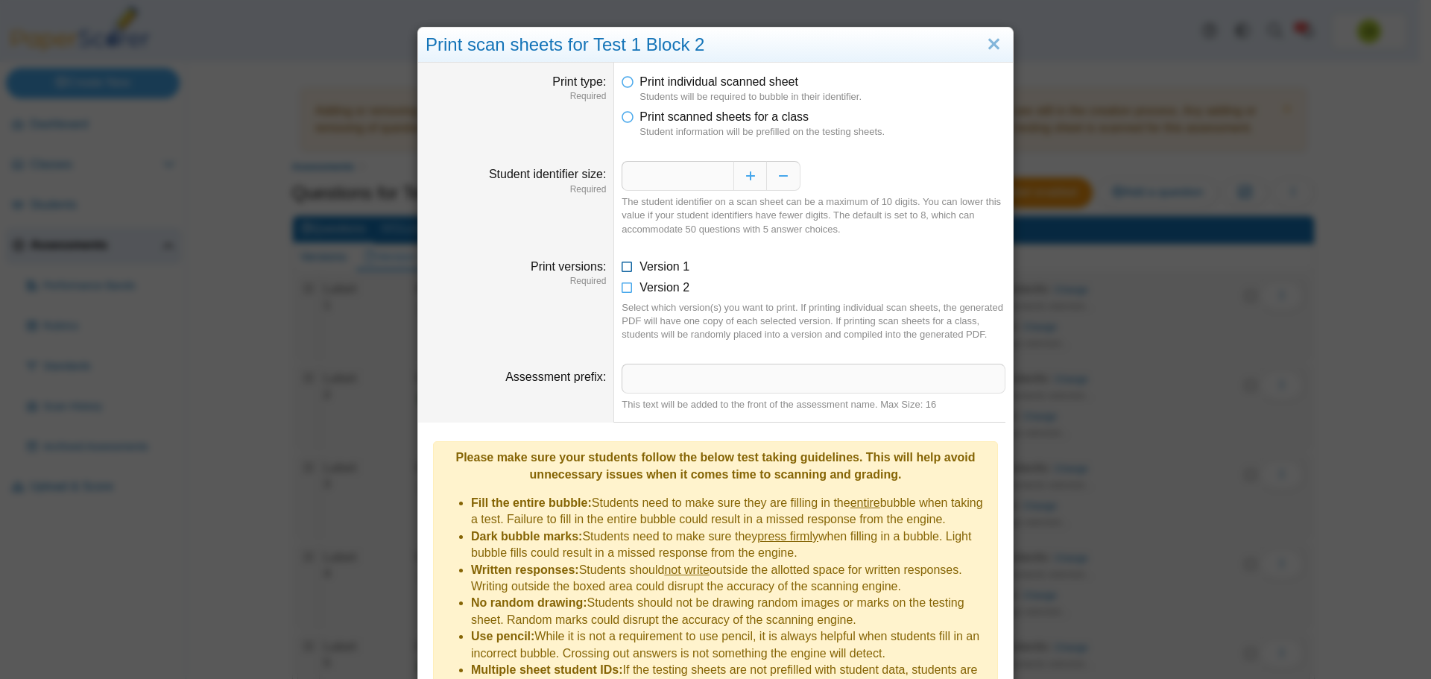
click at [624, 269] on icon at bounding box center [628, 264] width 12 height 10
click at [622, 119] on icon at bounding box center [628, 114] width 12 height 10
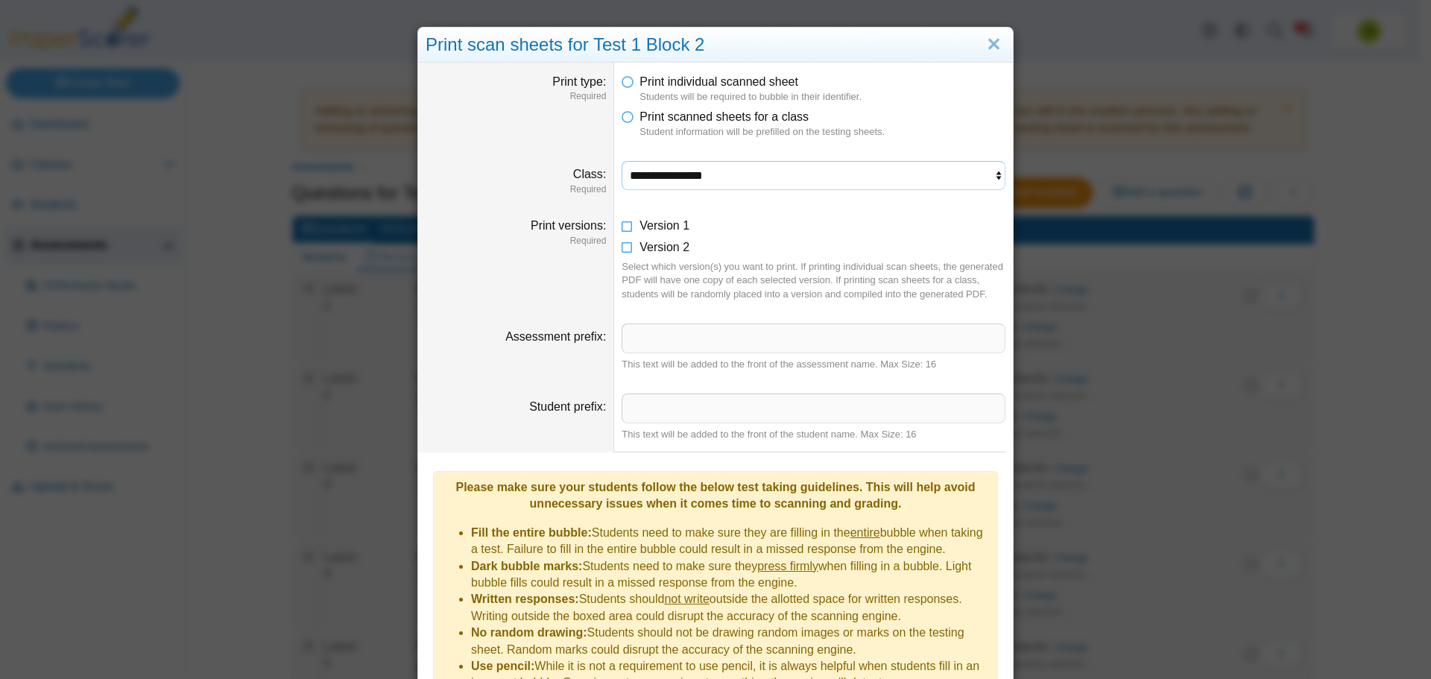
click at [743, 183] on select "**********" at bounding box center [814, 175] width 384 height 28
select select "**********"
click at [622, 161] on select "**********" at bounding box center [814, 175] width 384 height 28
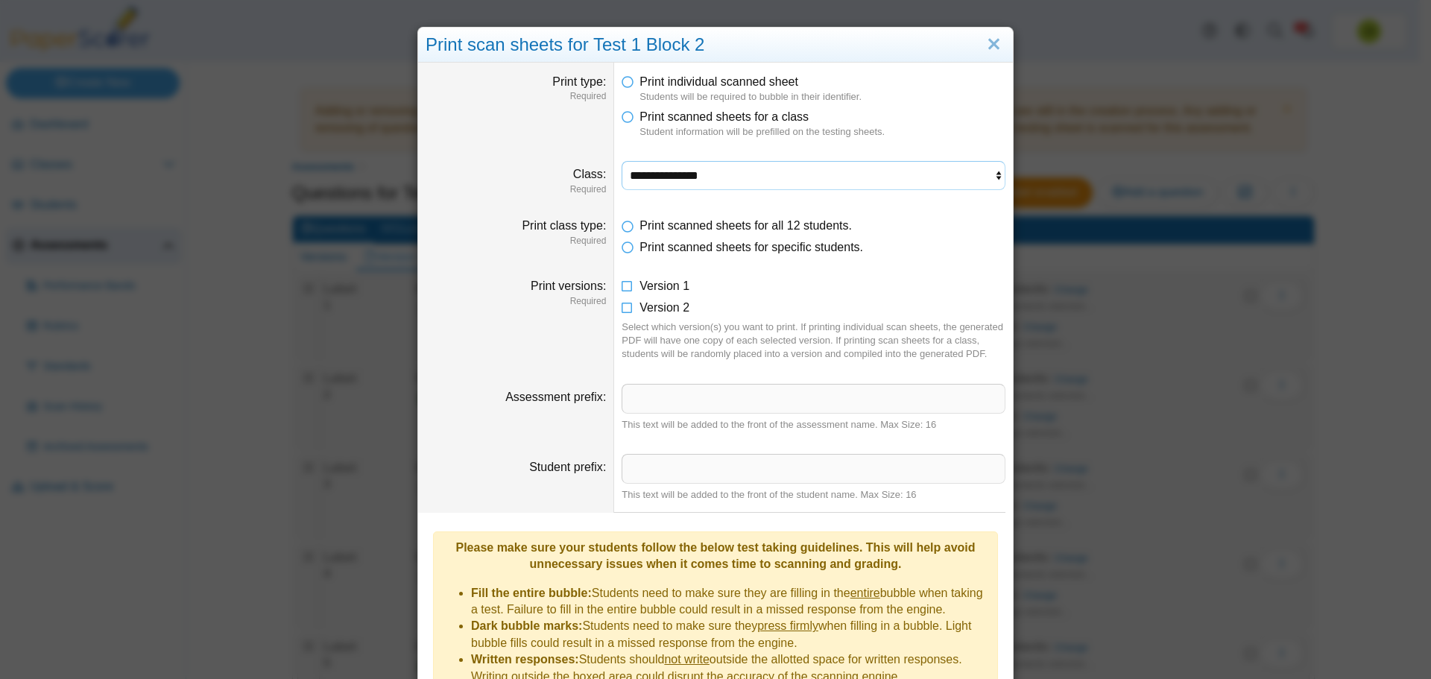
scroll to position [185, 0]
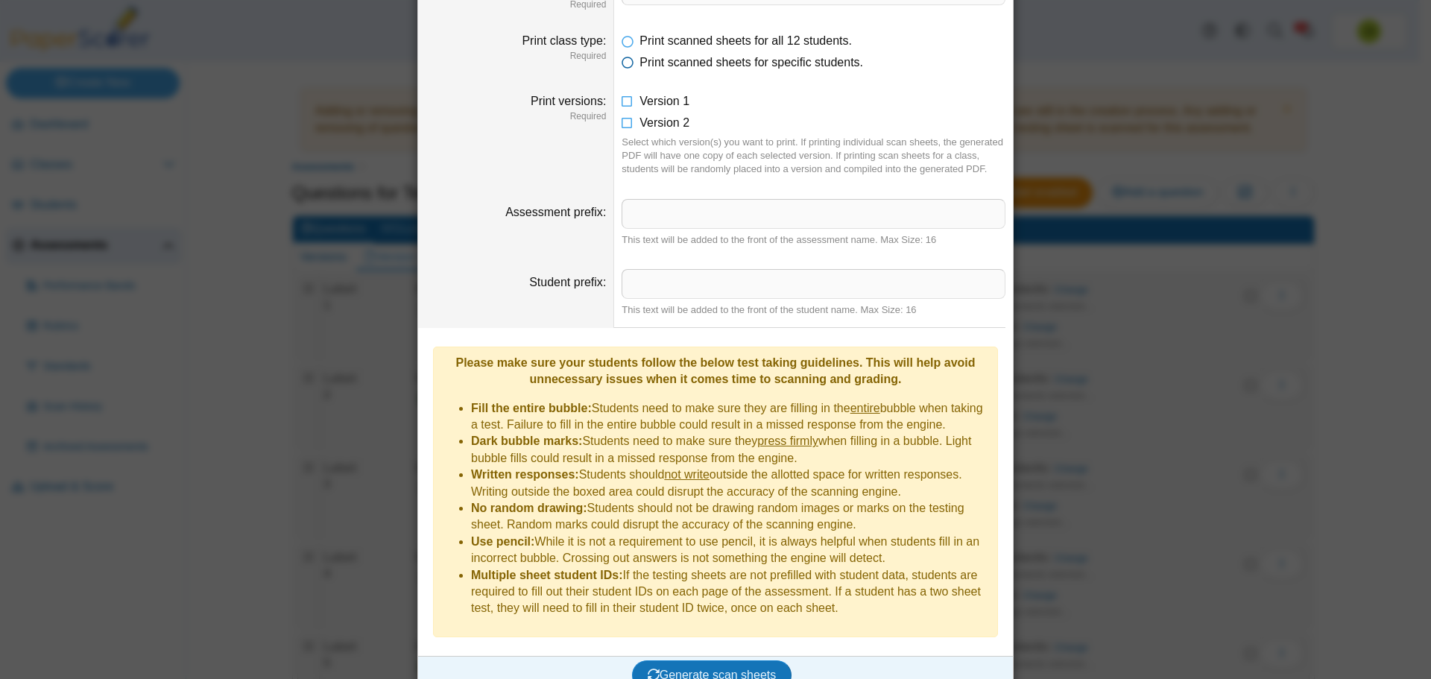
click at [623, 65] on icon at bounding box center [628, 59] width 12 height 10
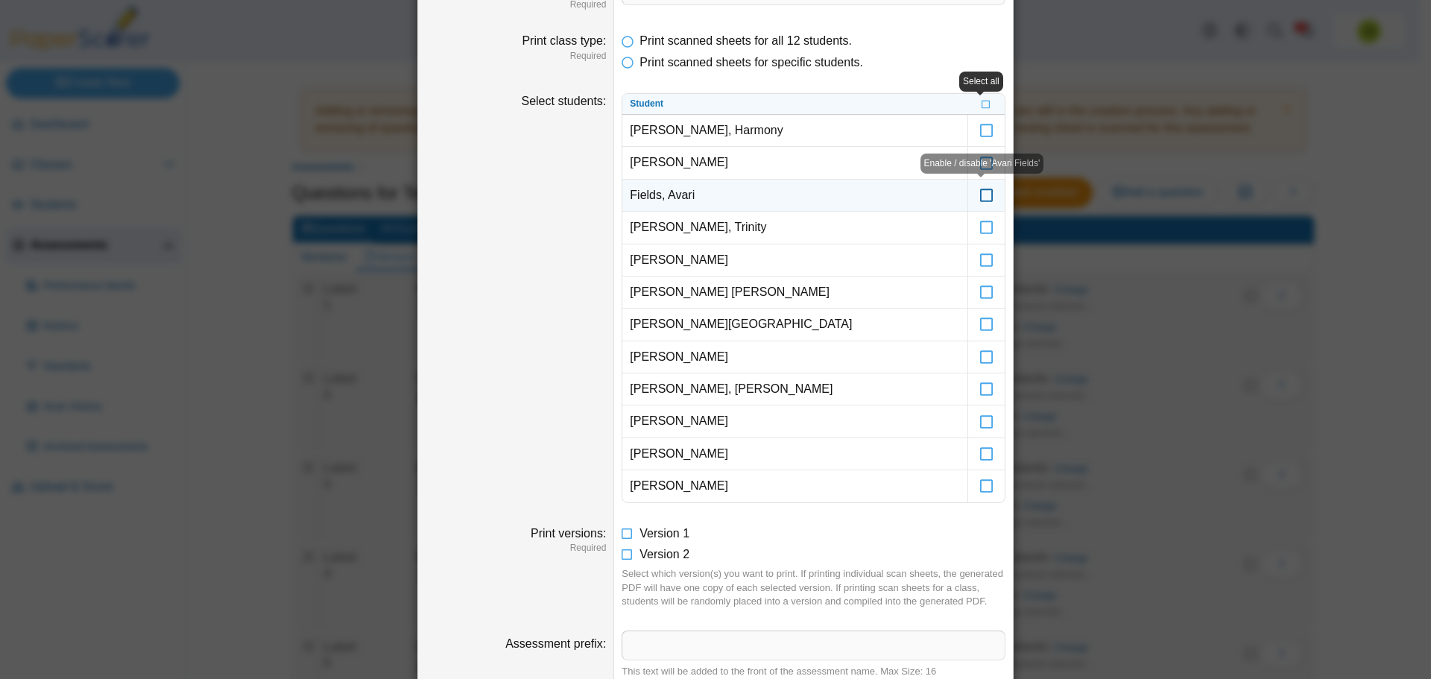
click at [982, 191] on icon at bounding box center [987, 188] width 15 height 13
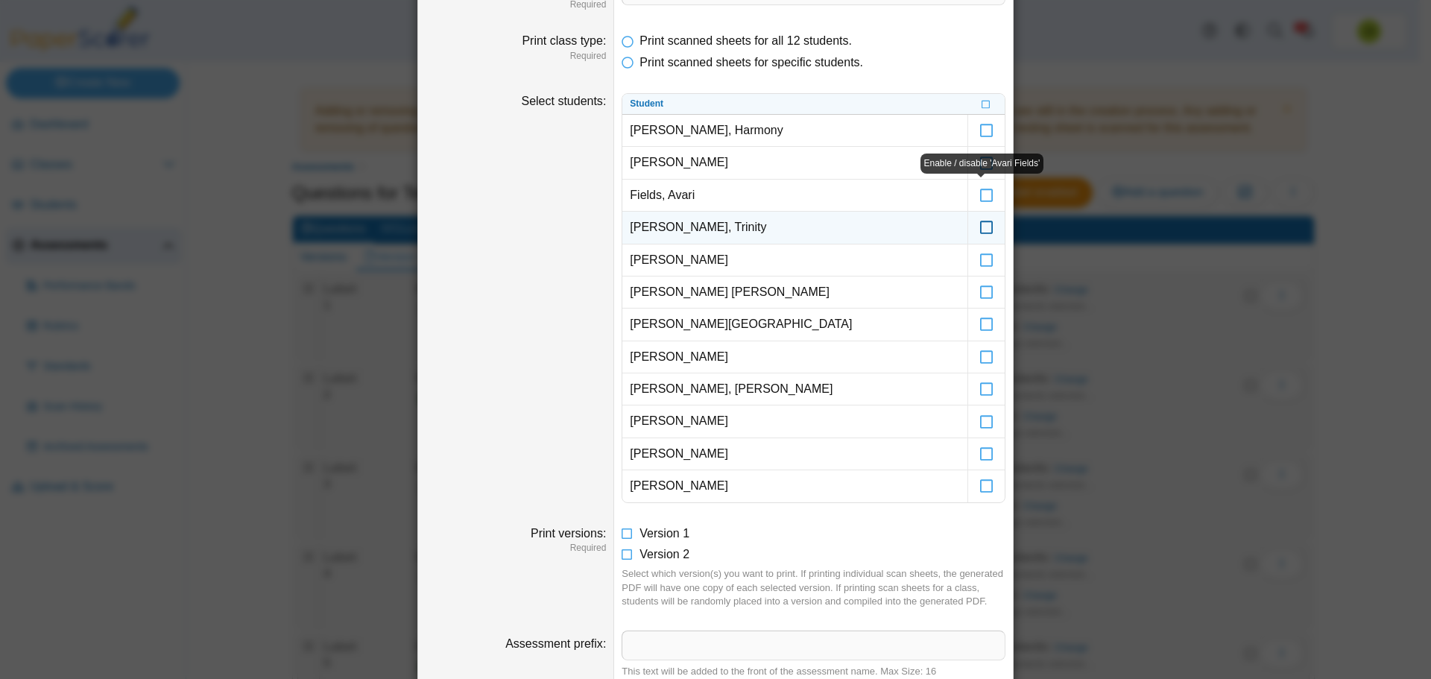
click at [980, 221] on icon at bounding box center [987, 220] width 15 height 13
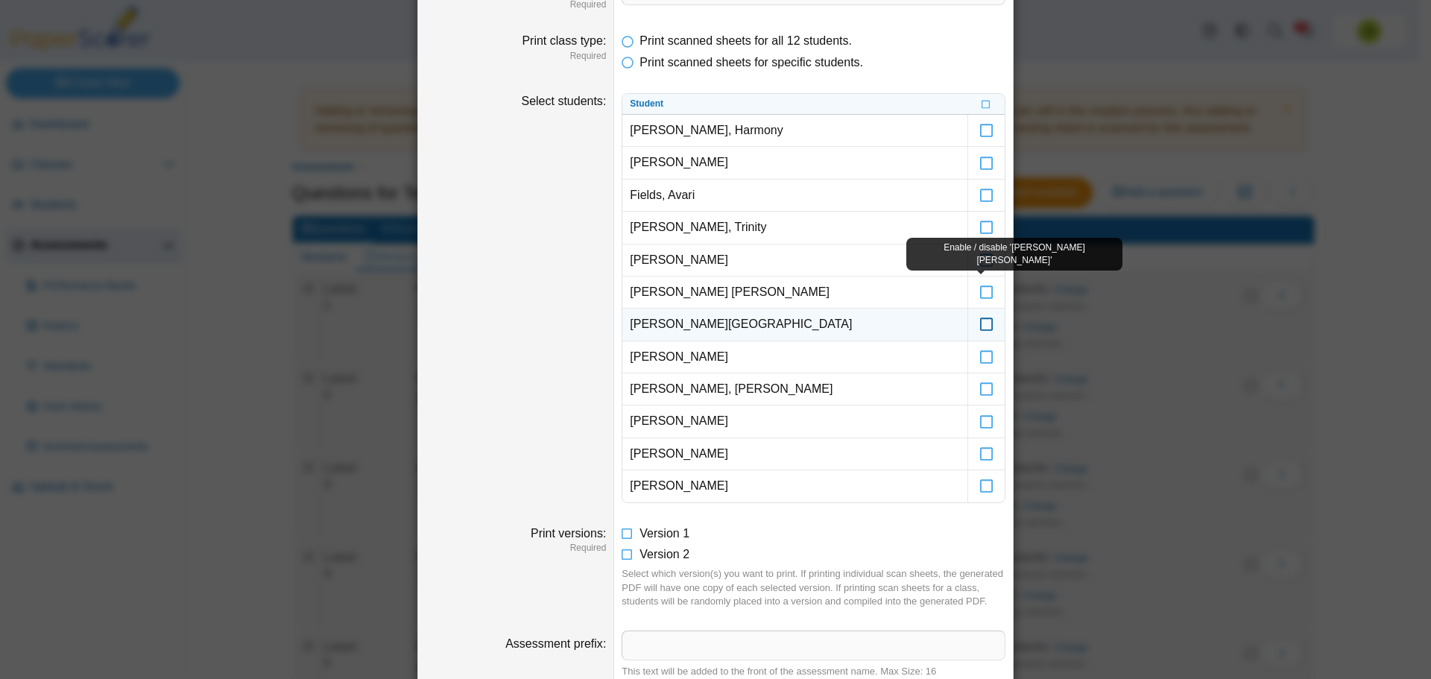
click at [980, 324] on icon at bounding box center [987, 317] width 15 height 13
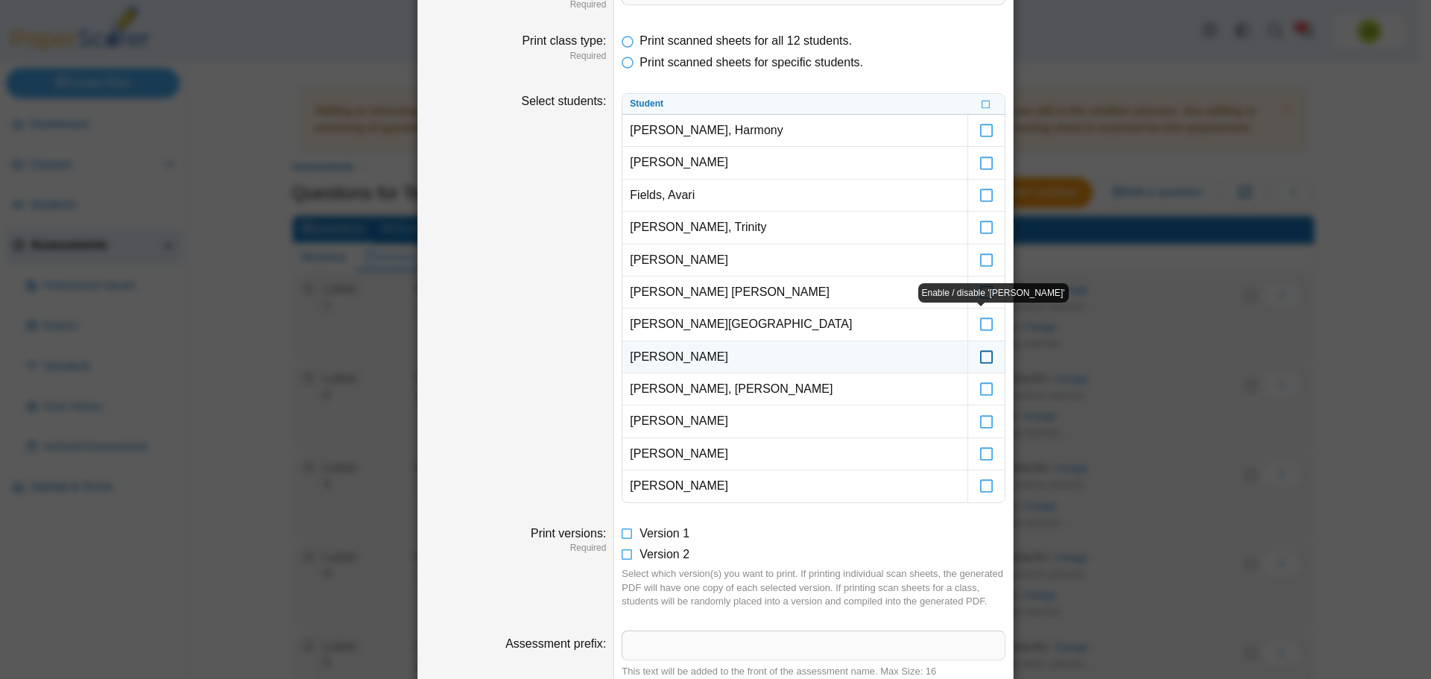
click at [980, 351] on icon at bounding box center [987, 350] width 15 height 13
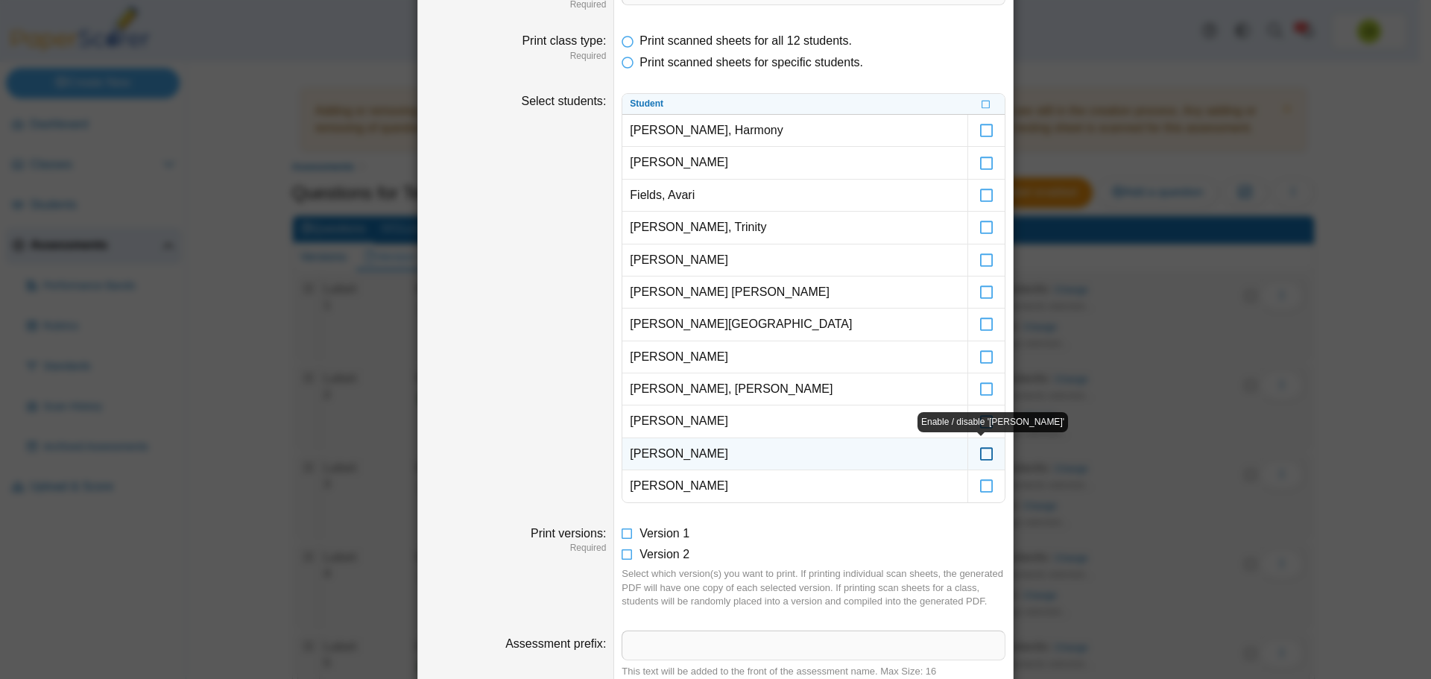
click at [985, 454] on icon at bounding box center [987, 447] width 15 height 13
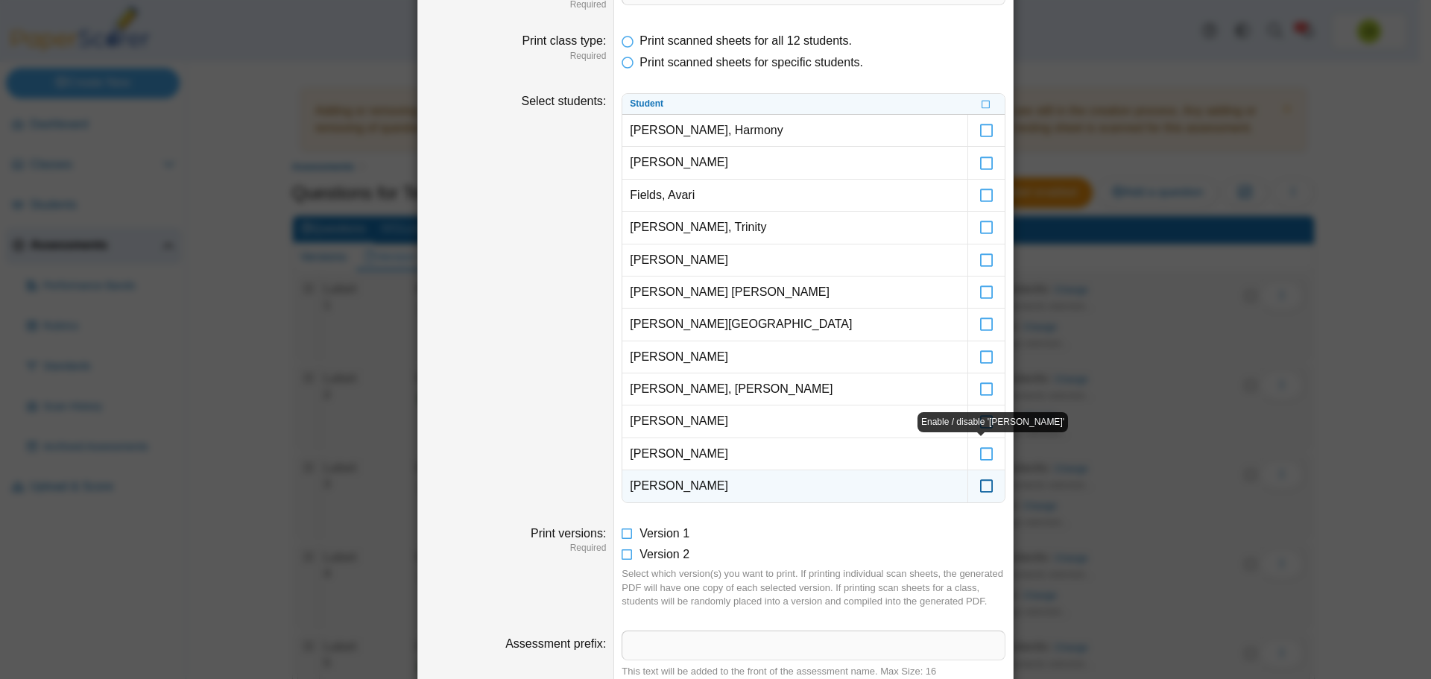
click at [981, 484] on icon at bounding box center [987, 479] width 15 height 13
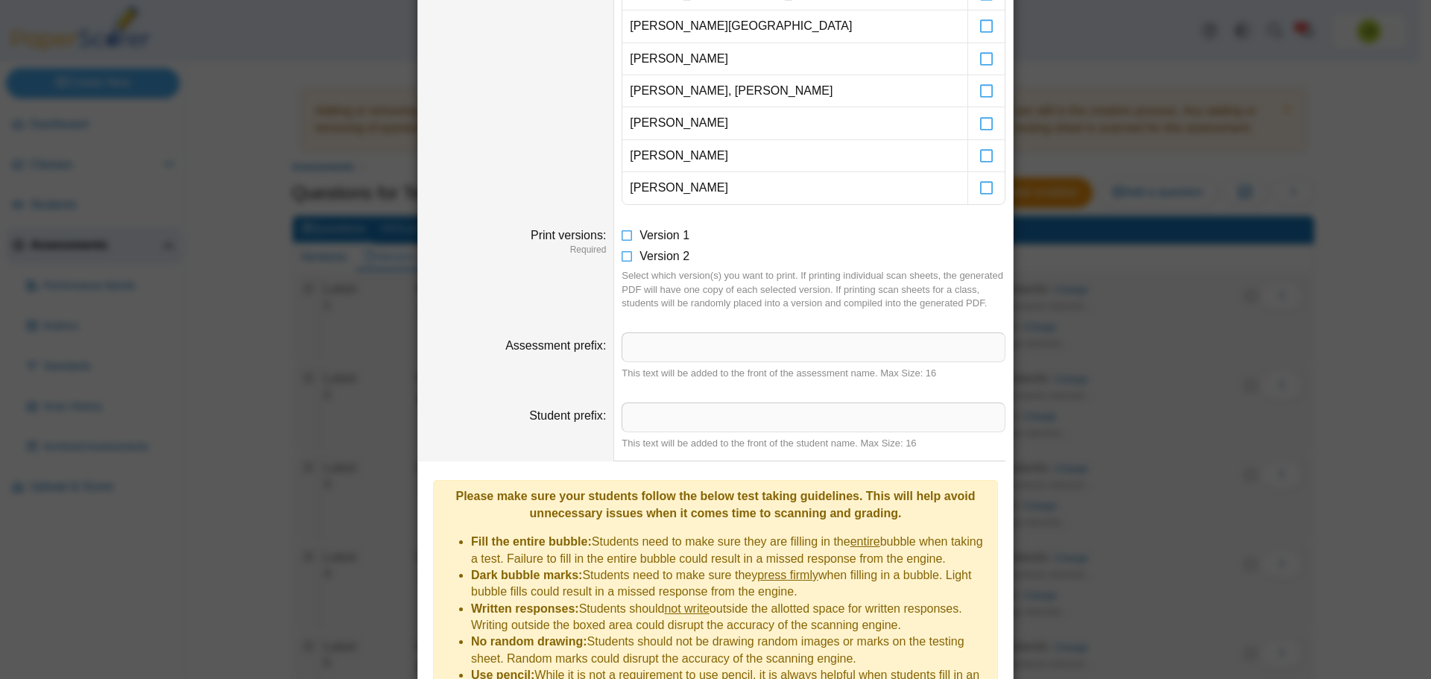
scroll to position [617, 0]
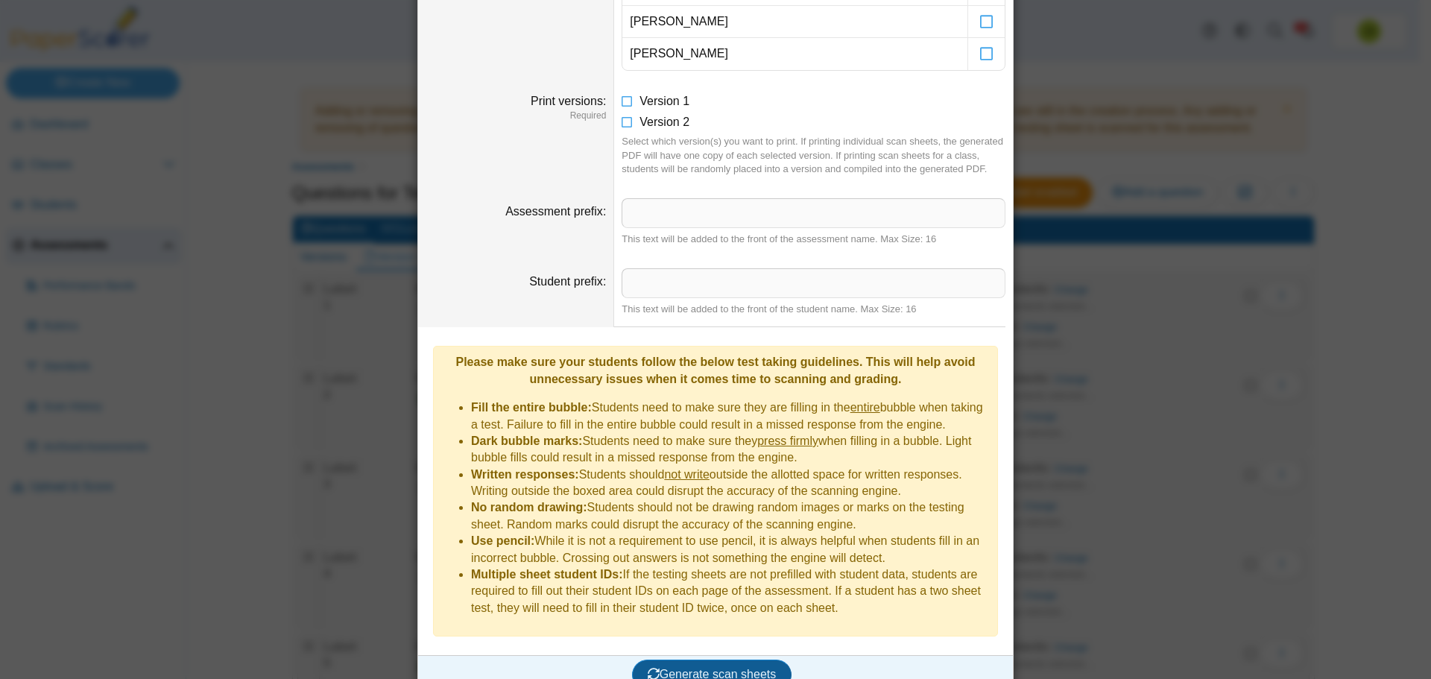
click at [689, 660] on button "Generate scan sheets" at bounding box center [712, 675] width 160 height 30
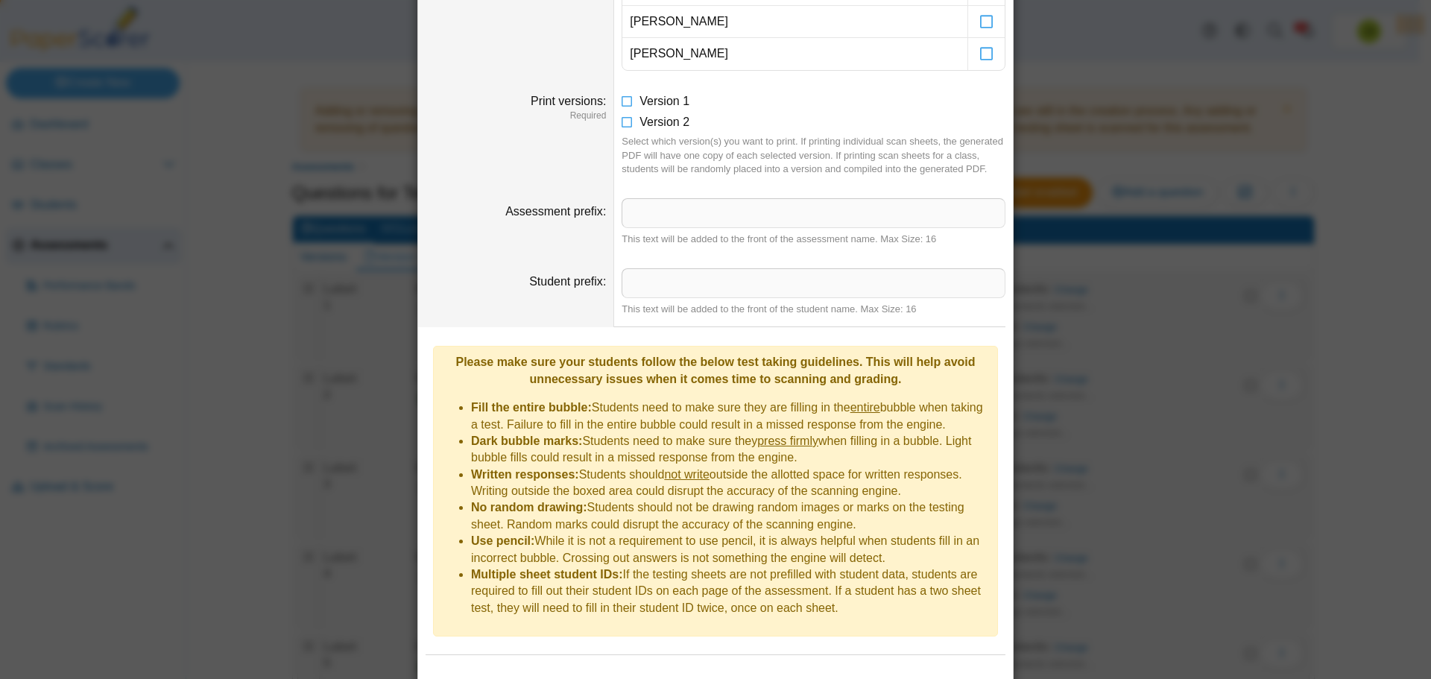
scroll to position [690, 0]
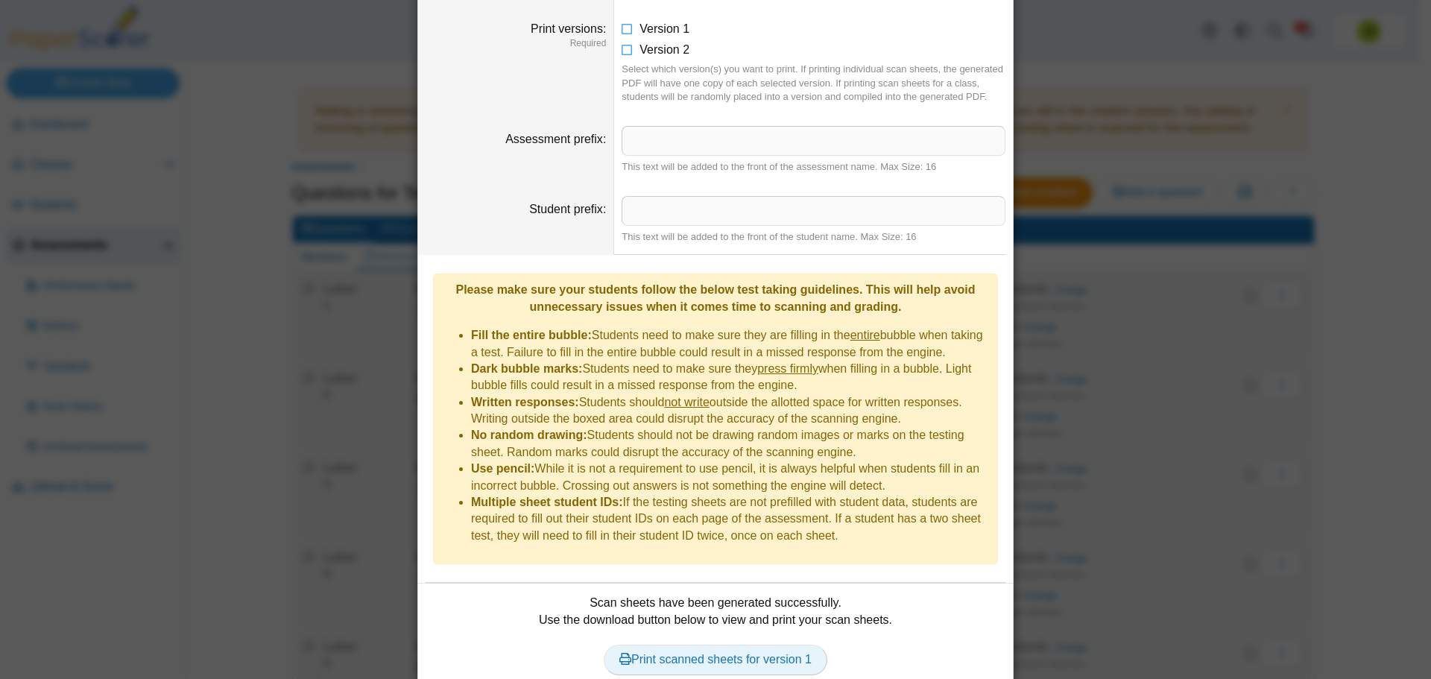
click at [751, 645] on link "Print scanned sheets for version 1" at bounding box center [716, 660] width 224 height 30
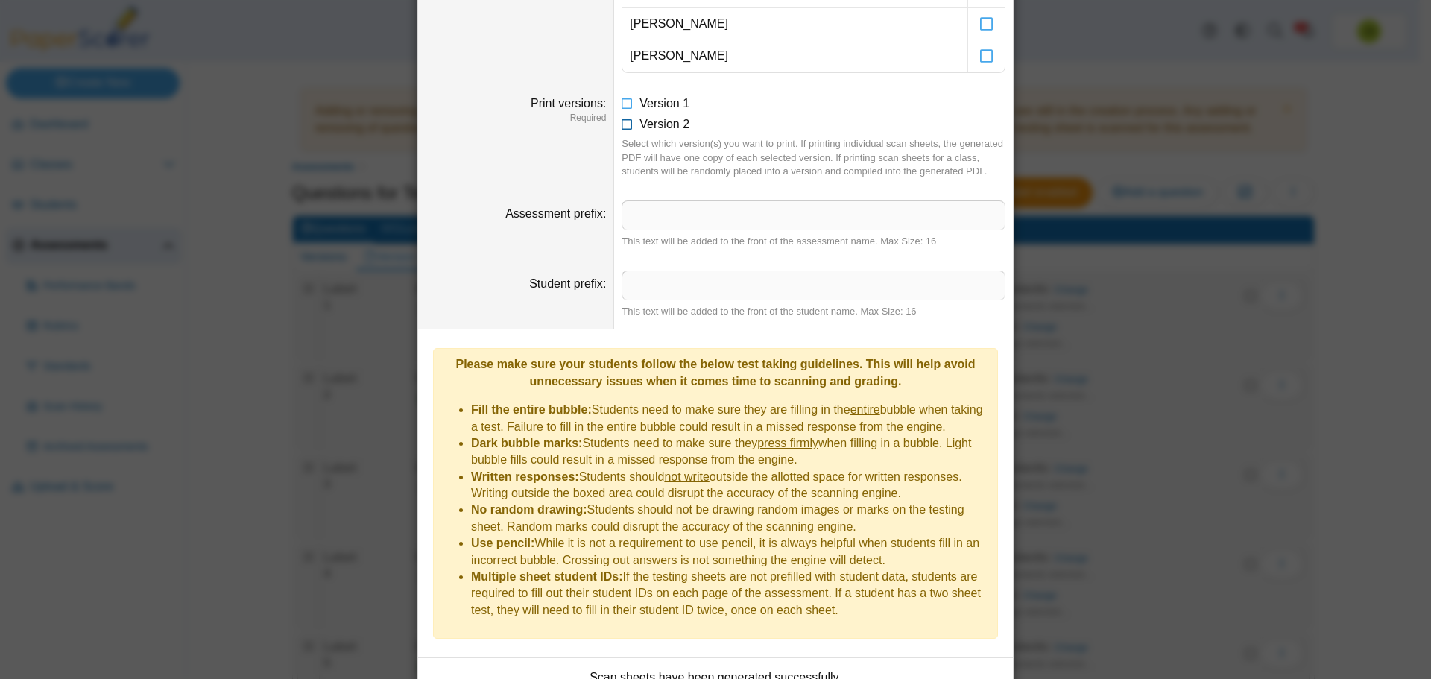
click at [623, 125] on icon at bounding box center [628, 121] width 12 height 10
click at [624, 99] on icon at bounding box center [628, 100] width 12 height 10
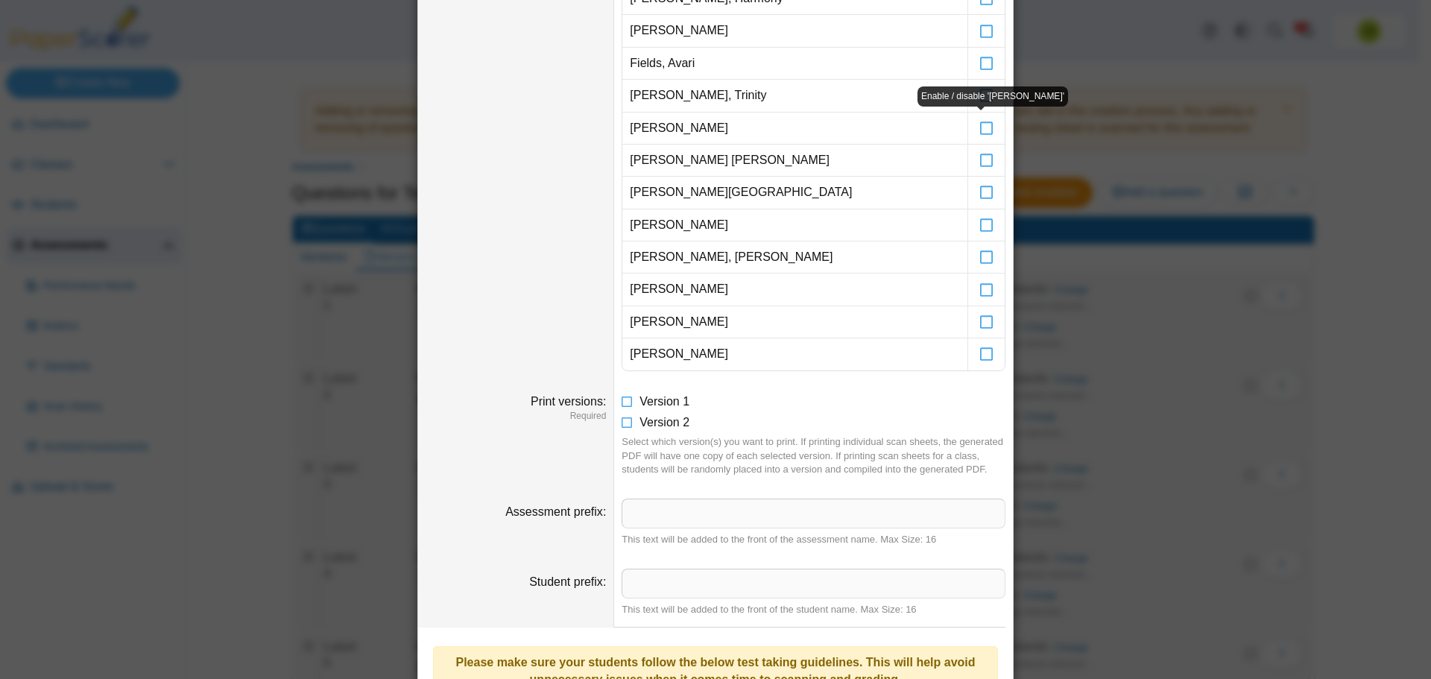
scroll to position [93, 0]
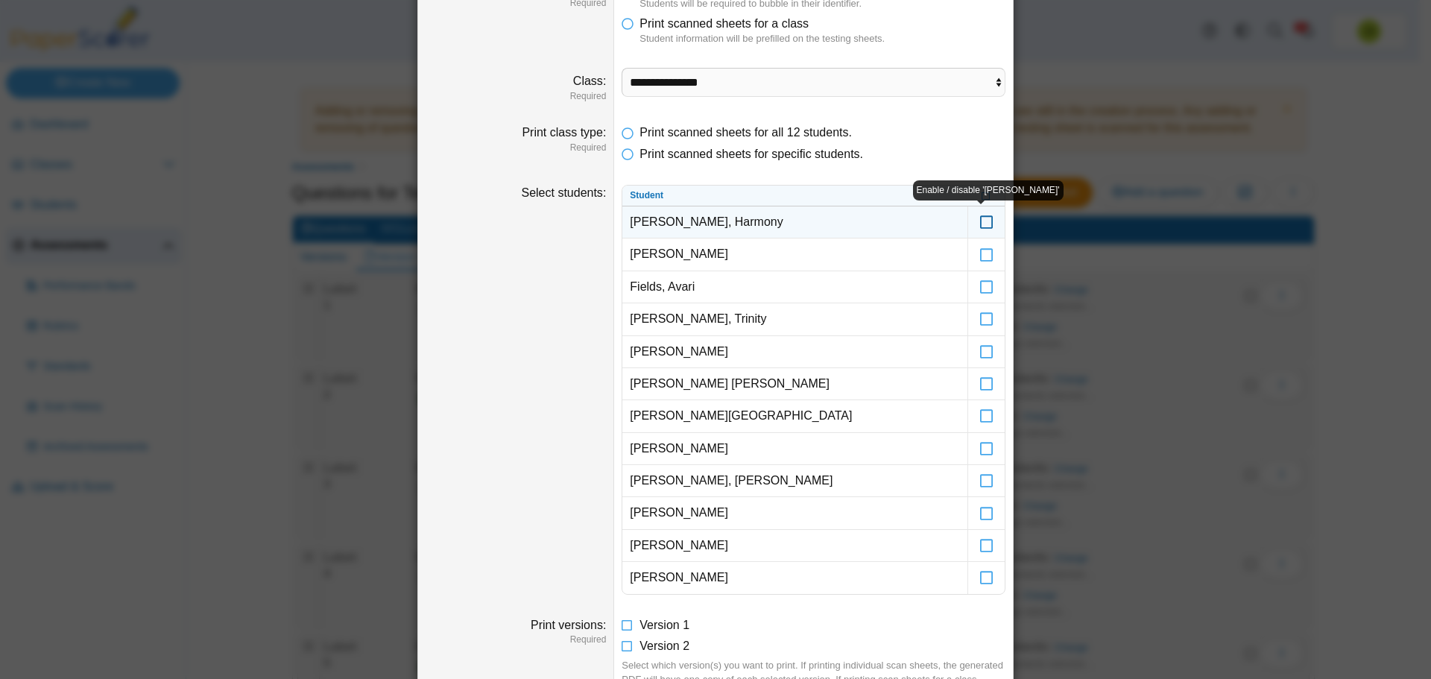
click at [980, 220] on icon at bounding box center [987, 215] width 15 height 13
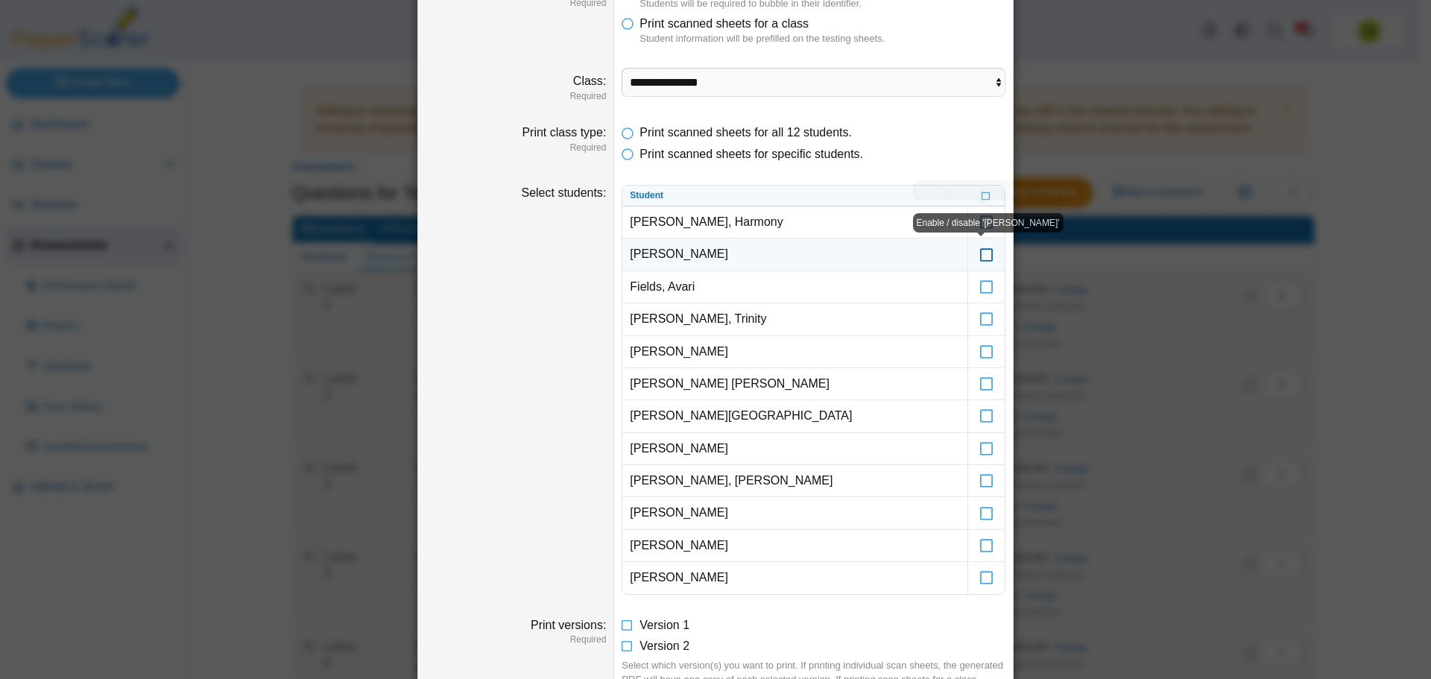
click at [980, 253] on icon at bounding box center [987, 247] width 15 height 13
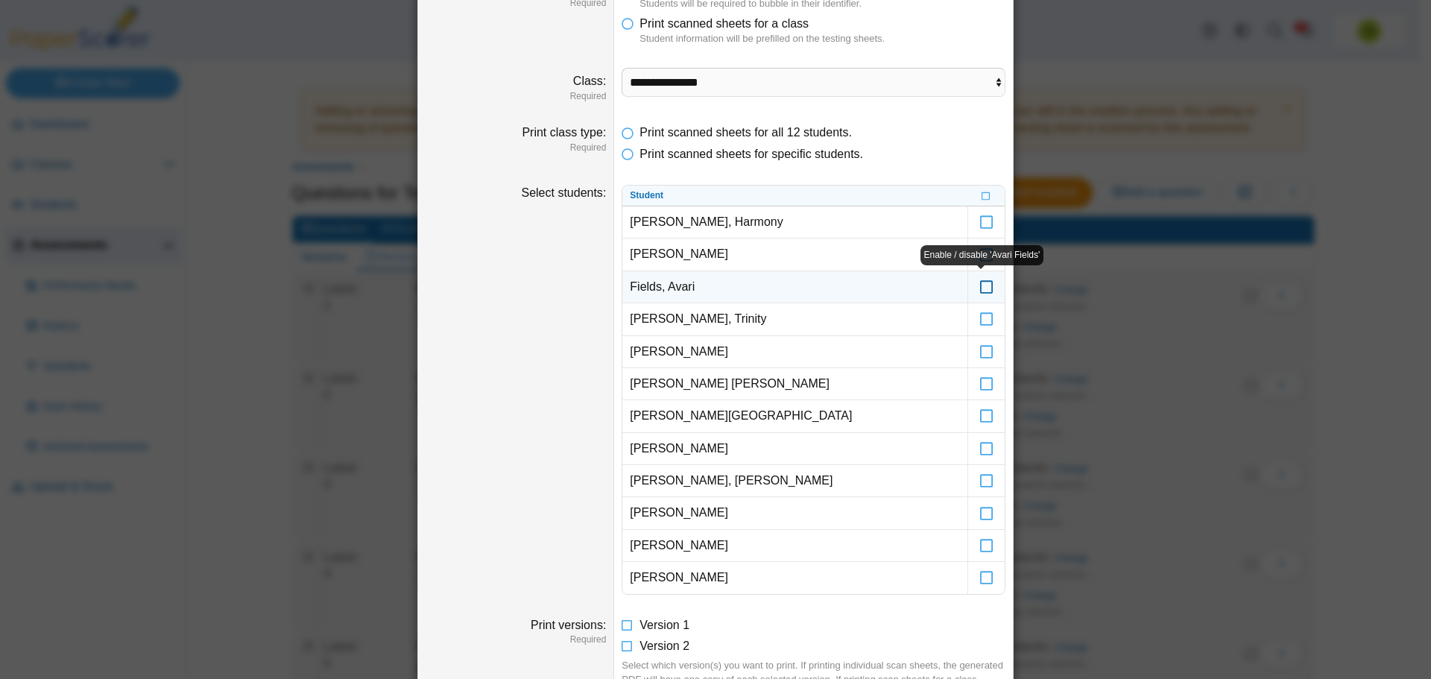
click at [980, 287] on icon at bounding box center [987, 280] width 15 height 13
click at [980, 319] on icon at bounding box center [987, 312] width 15 height 13
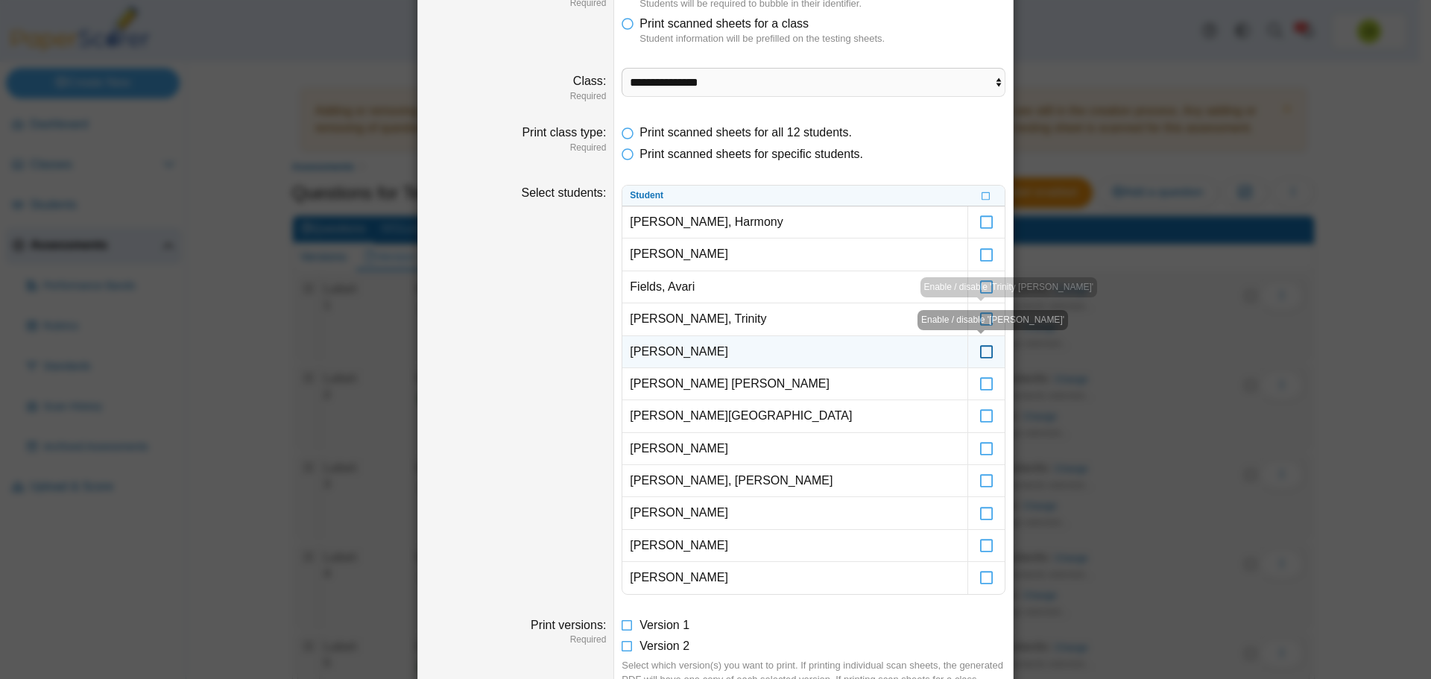
click at [980, 347] on icon at bounding box center [987, 344] width 15 height 13
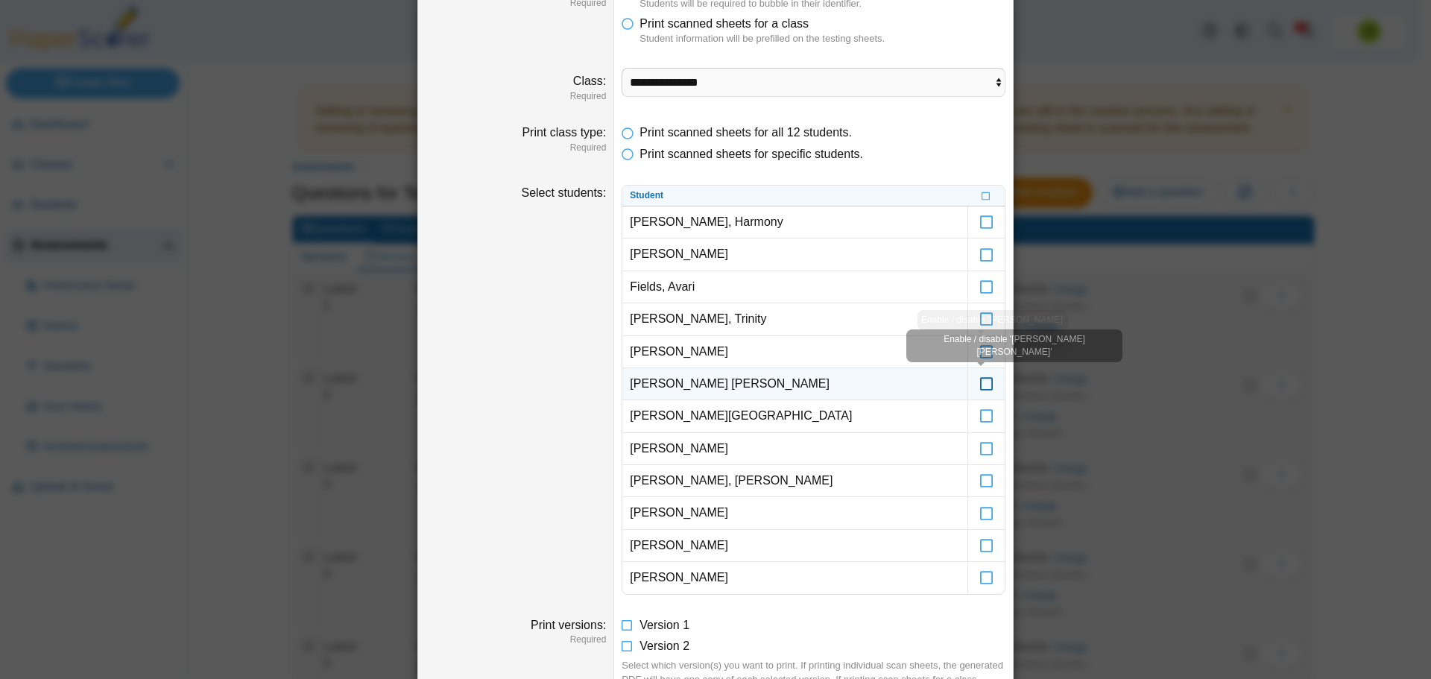
click at [983, 381] on icon at bounding box center [987, 377] width 15 height 13
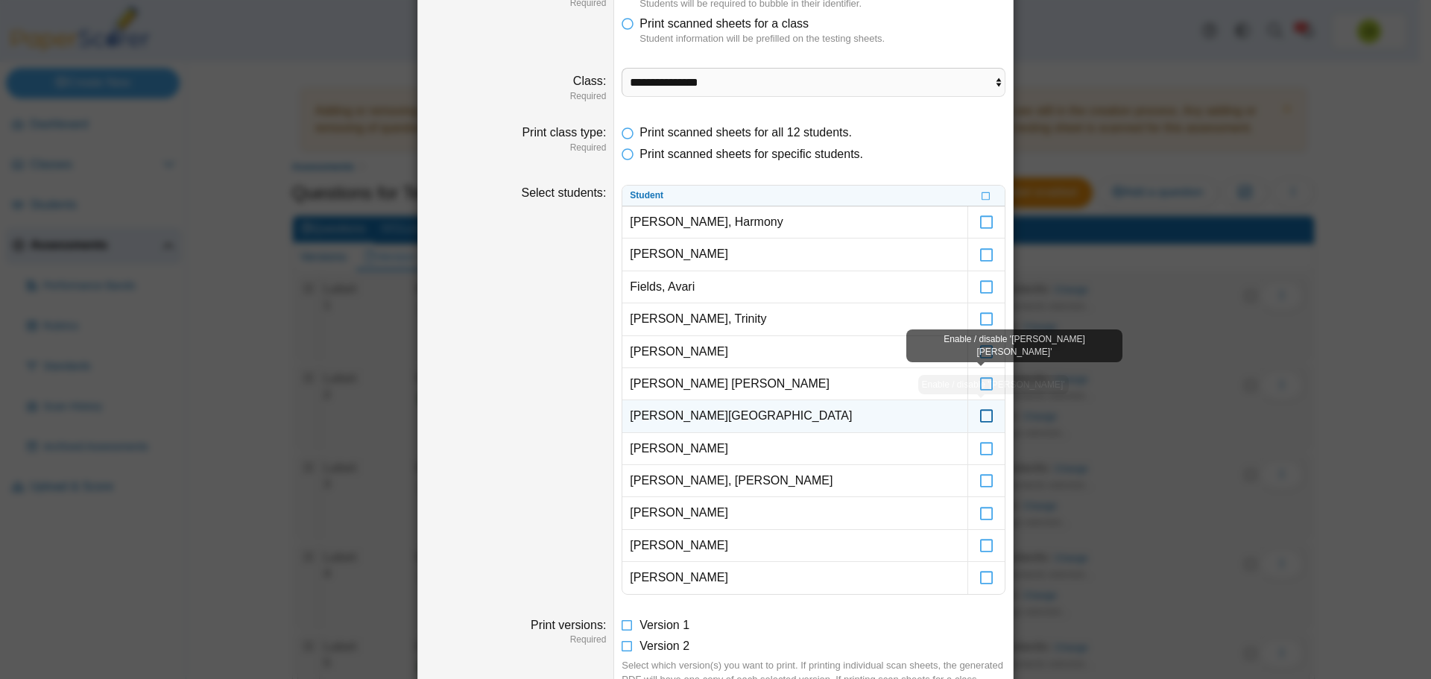
click at [982, 415] on icon at bounding box center [987, 409] width 15 height 13
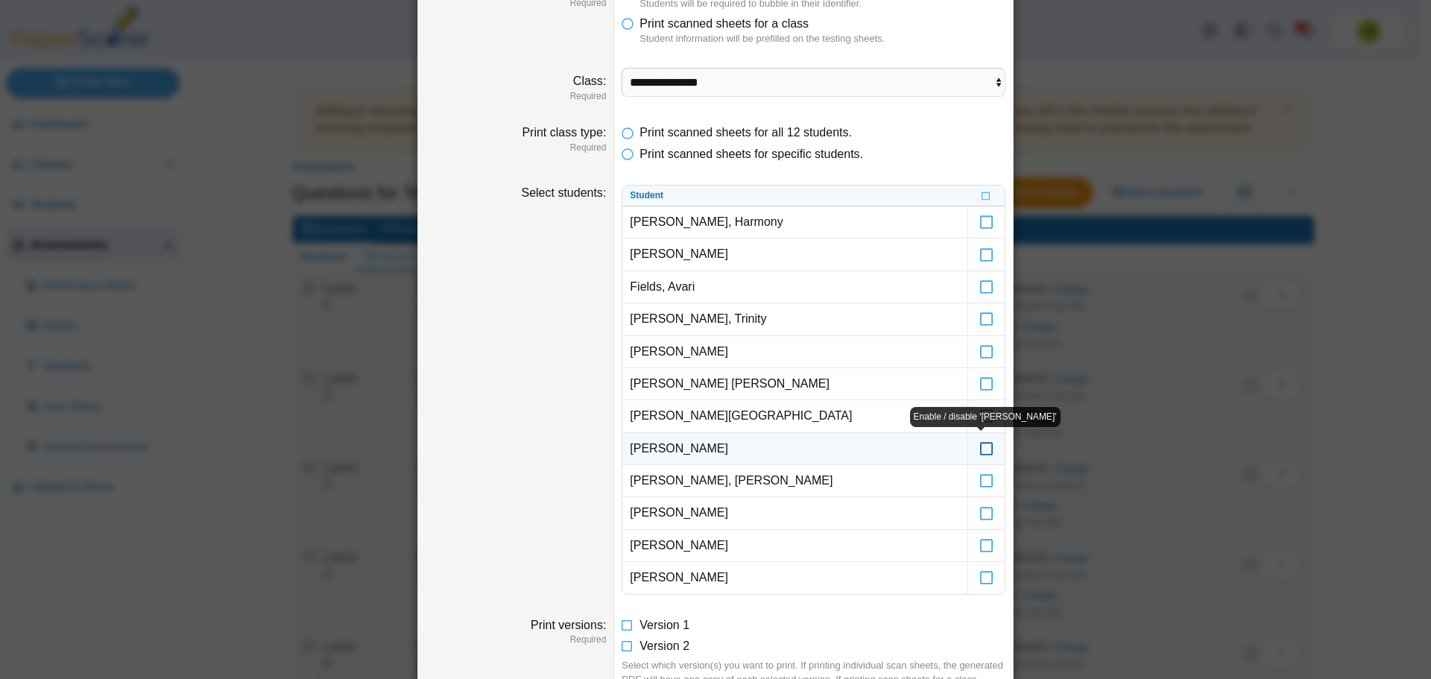
click at [981, 447] on icon at bounding box center [987, 441] width 15 height 13
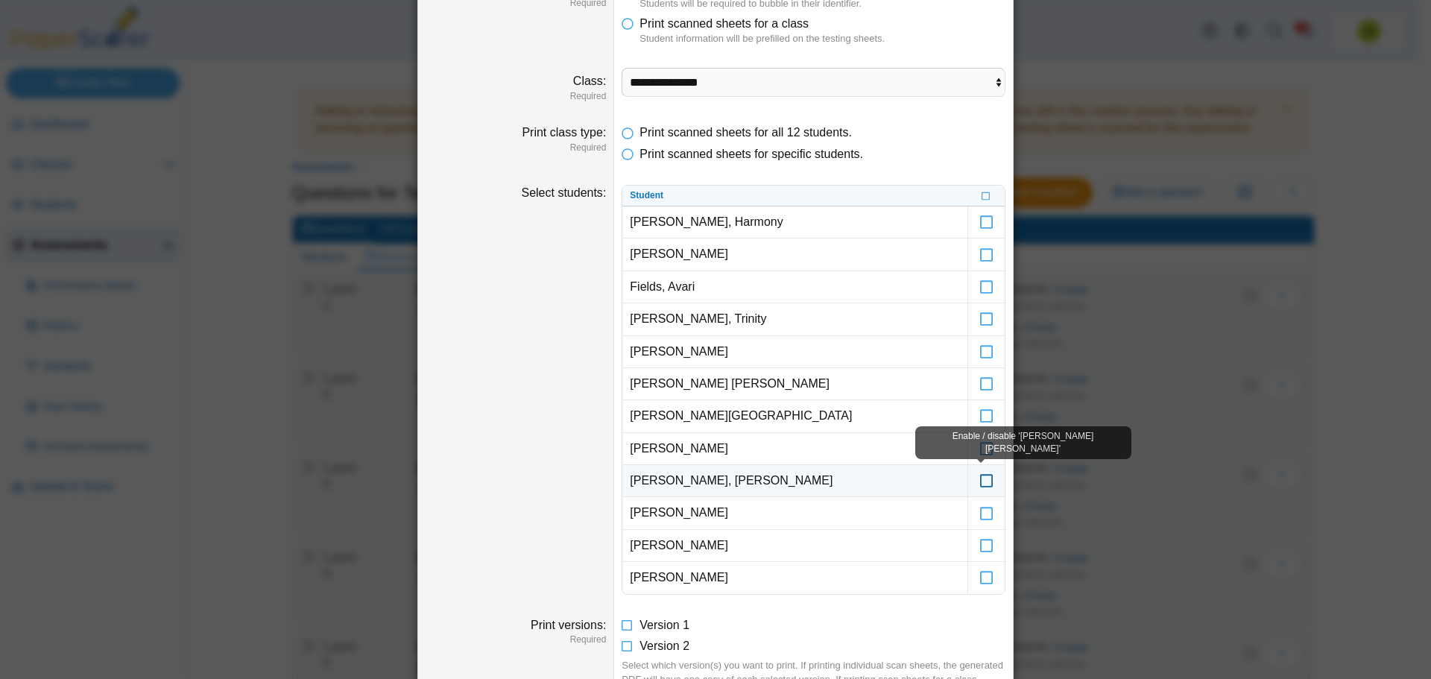
click at [981, 478] on icon at bounding box center [987, 473] width 15 height 13
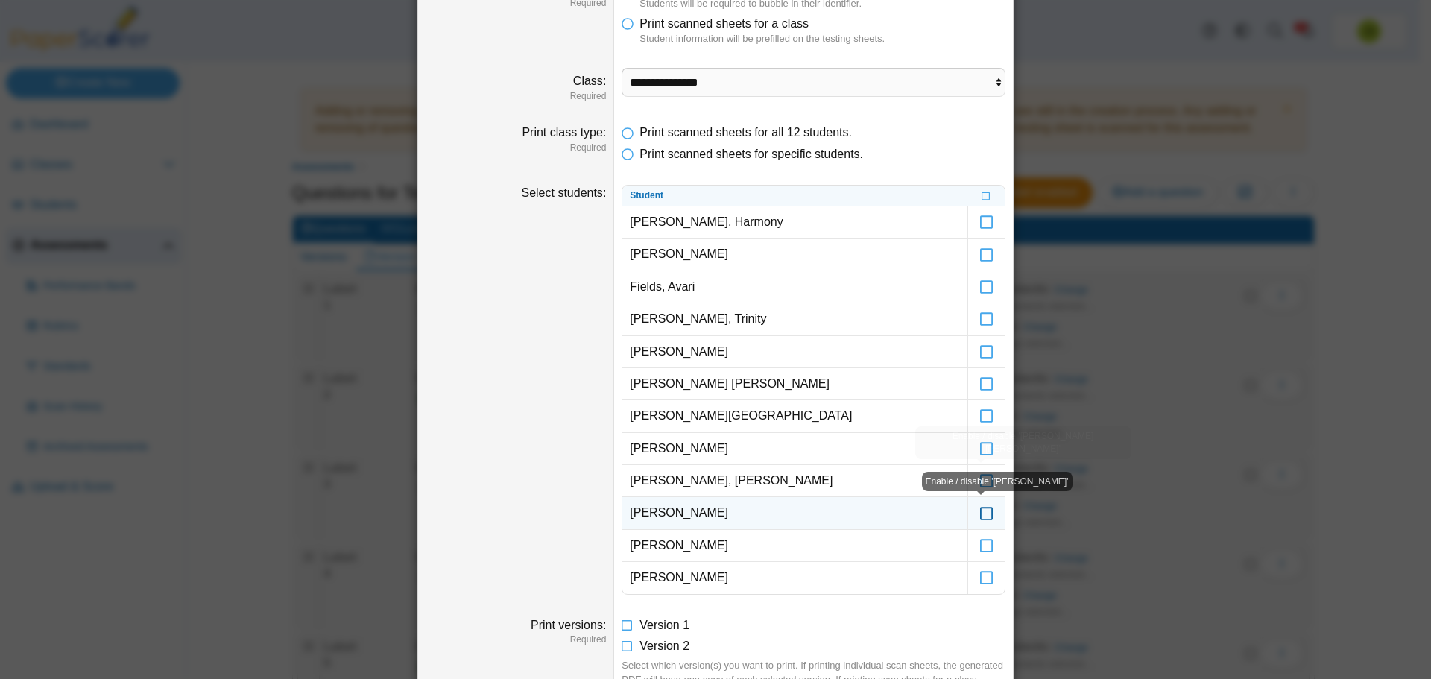
click at [983, 510] on icon at bounding box center [987, 505] width 15 height 13
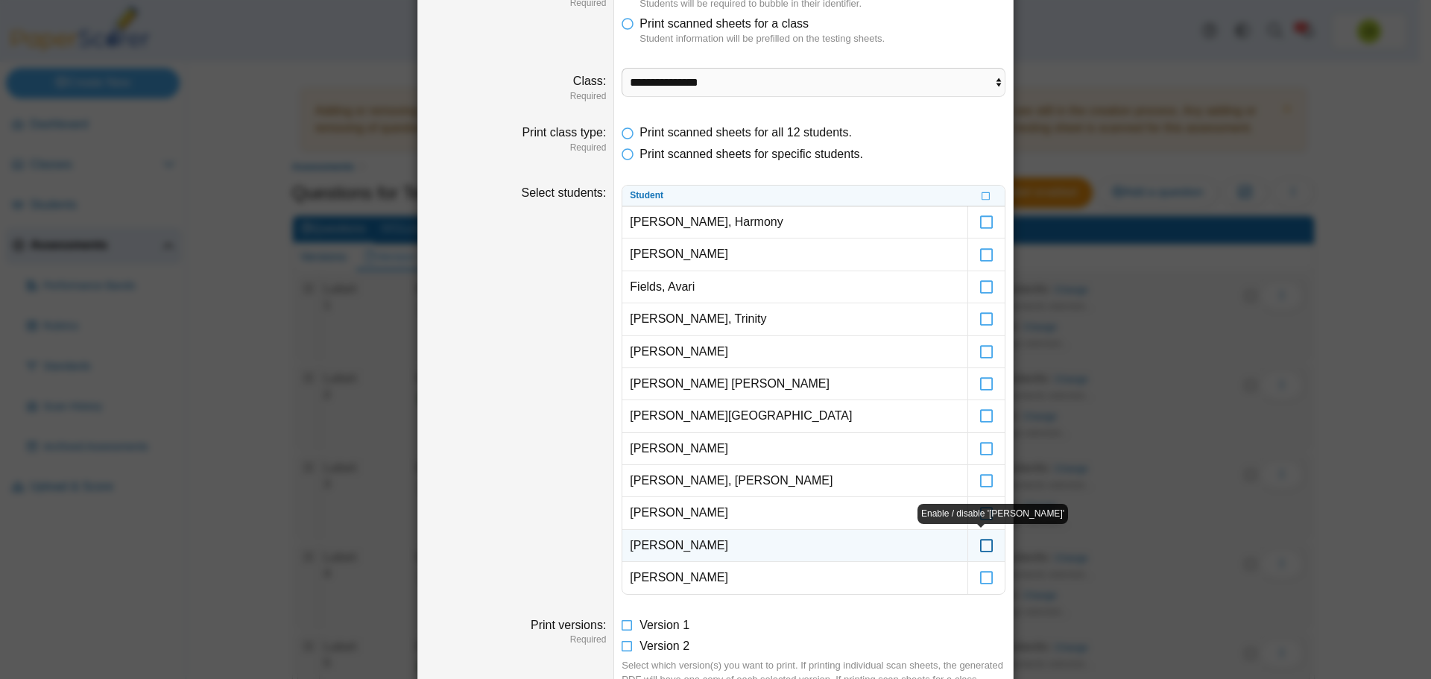
click at [986, 546] on icon at bounding box center [987, 538] width 15 height 13
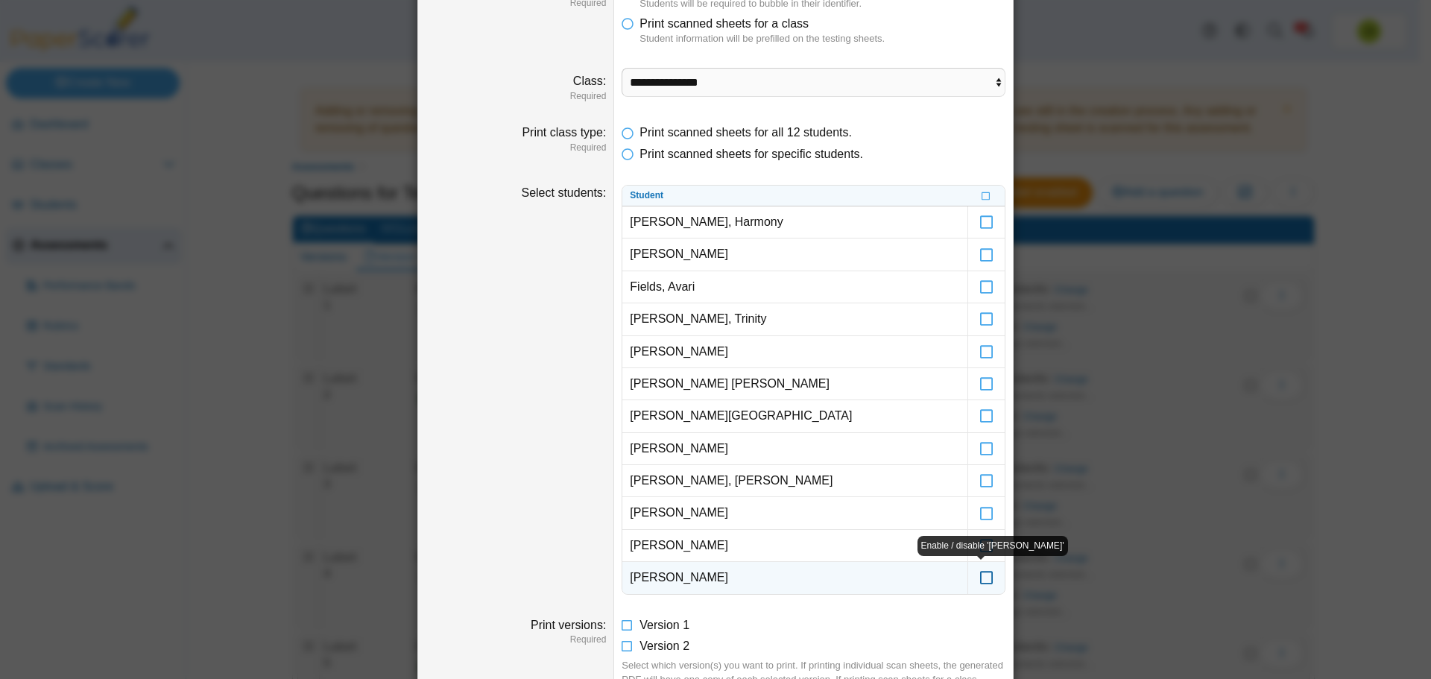
click at [980, 574] on icon at bounding box center [987, 570] width 15 height 13
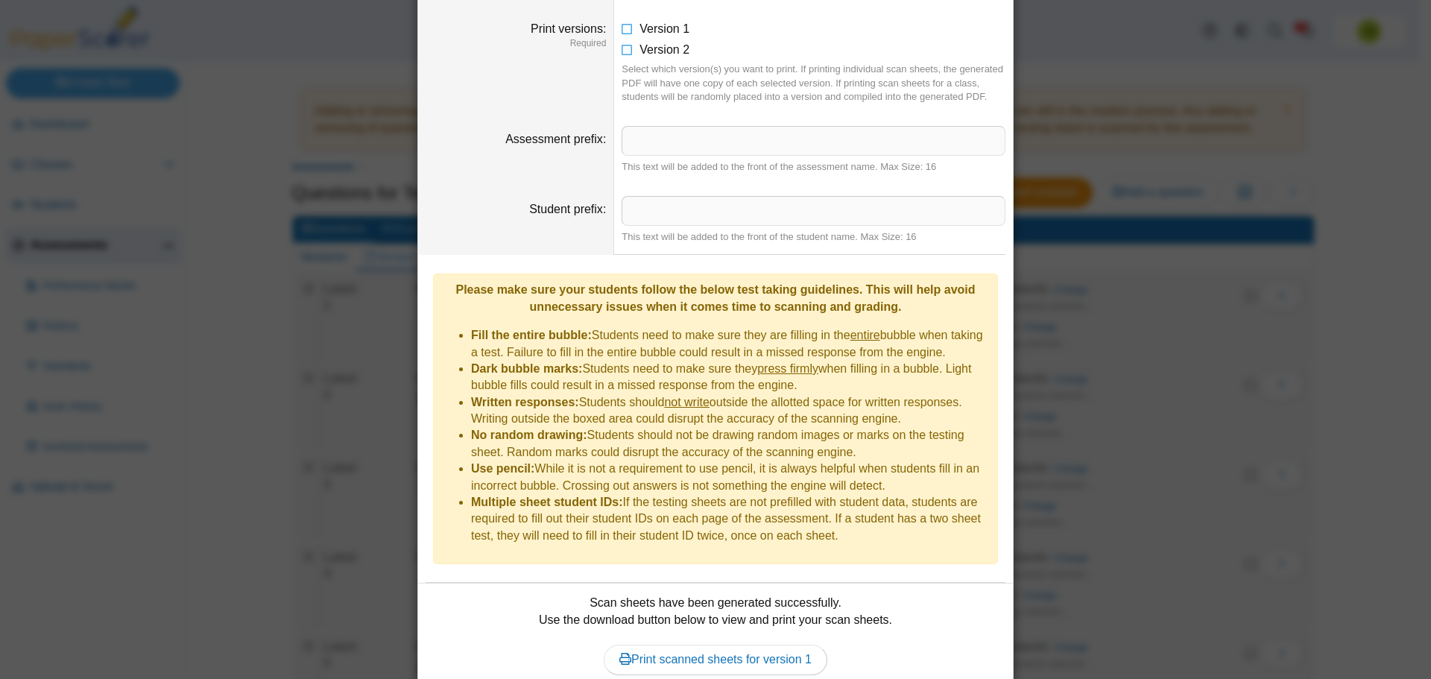
scroll to position [737, 0]
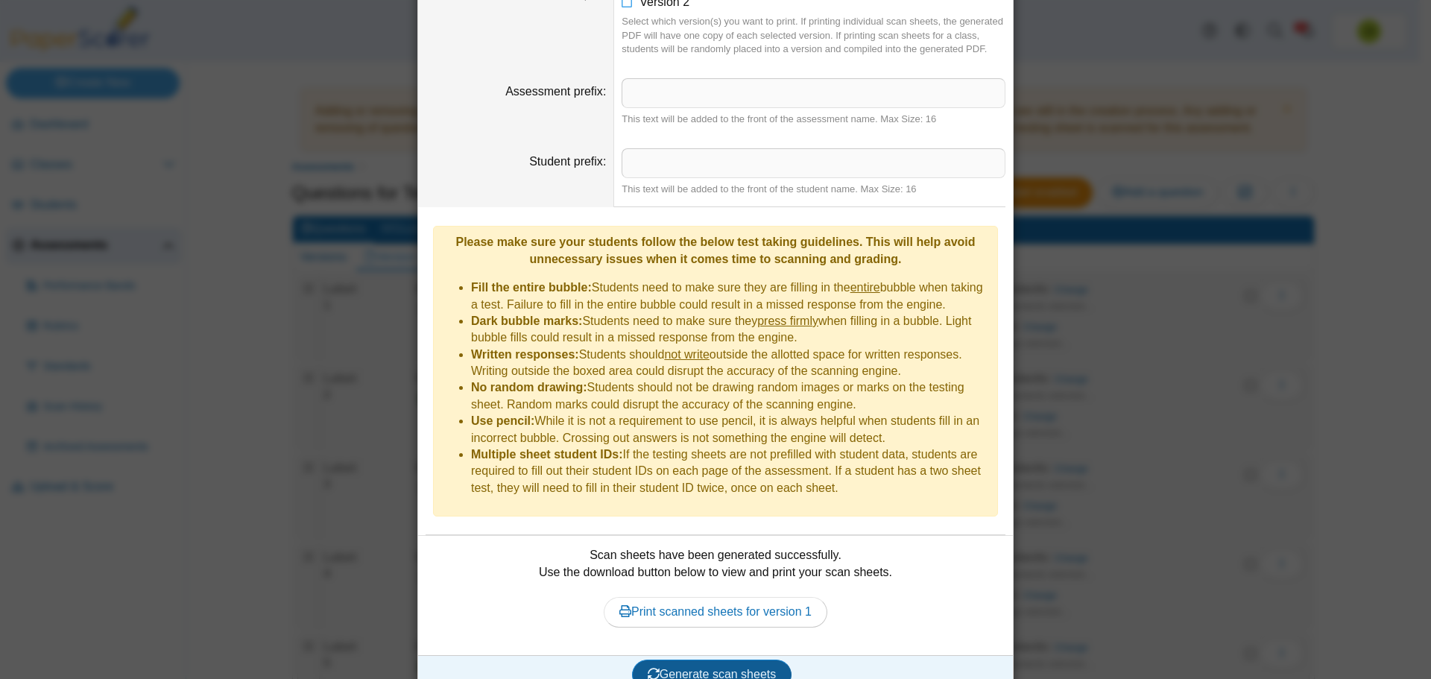
click at [730, 668] on span "Generate scan sheets" at bounding box center [712, 674] width 129 height 13
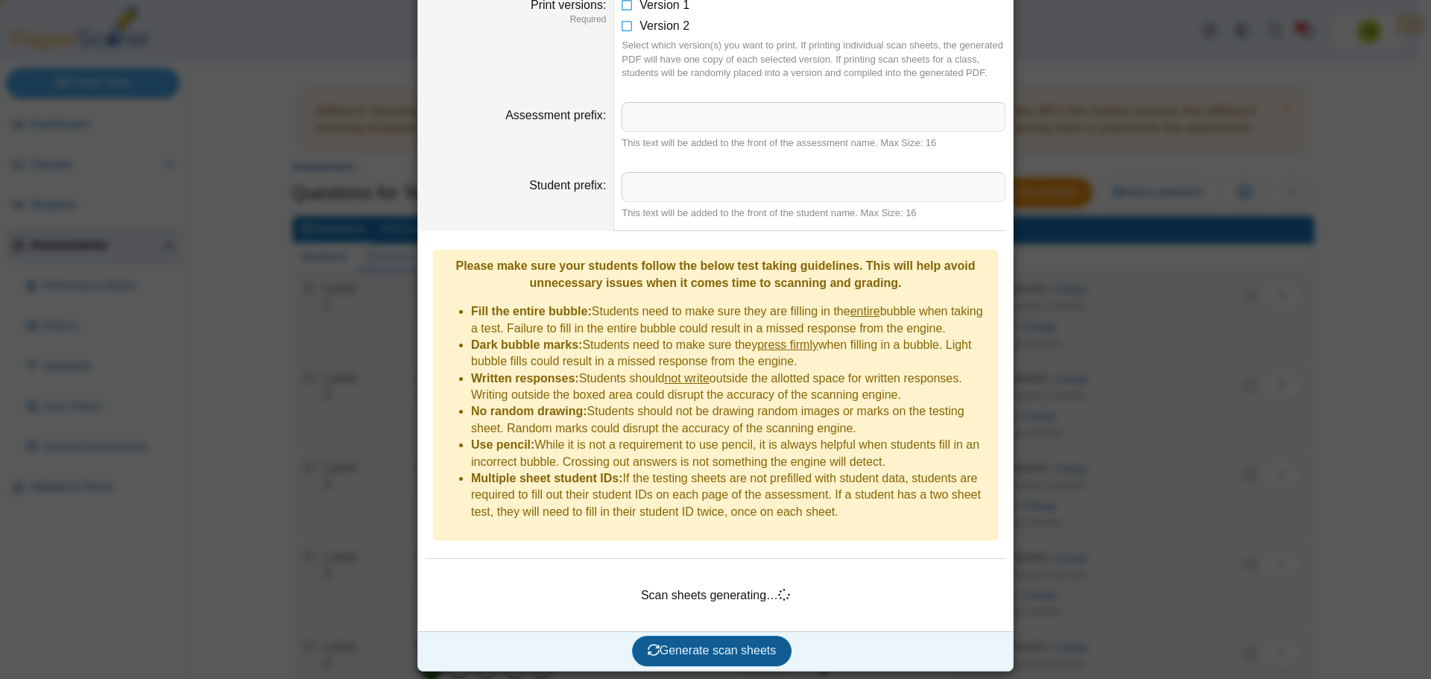
scroll to position [690, 0]
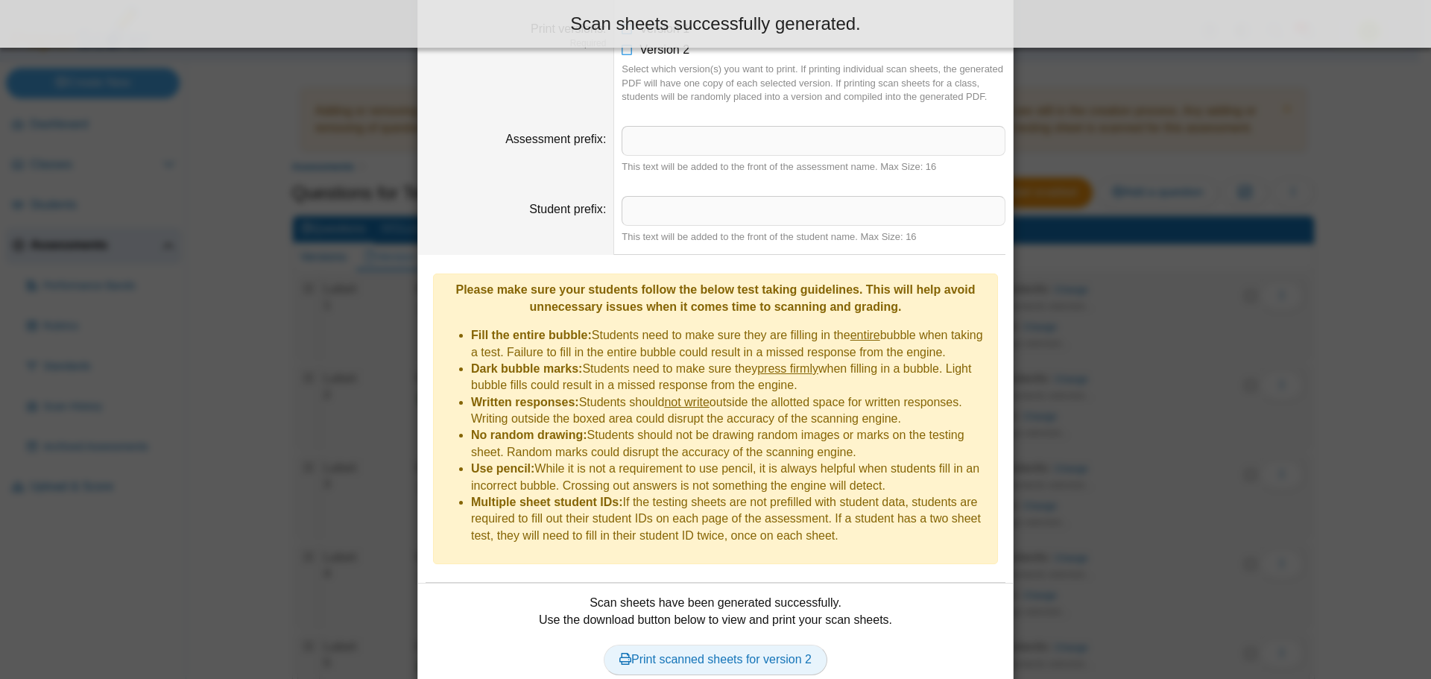
click at [660, 645] on link "Print scanned sheets for version 2" at bounding box center [716, 660] width 224 height 30
